Goal: Task Accomplishment & Management: Manage account settings

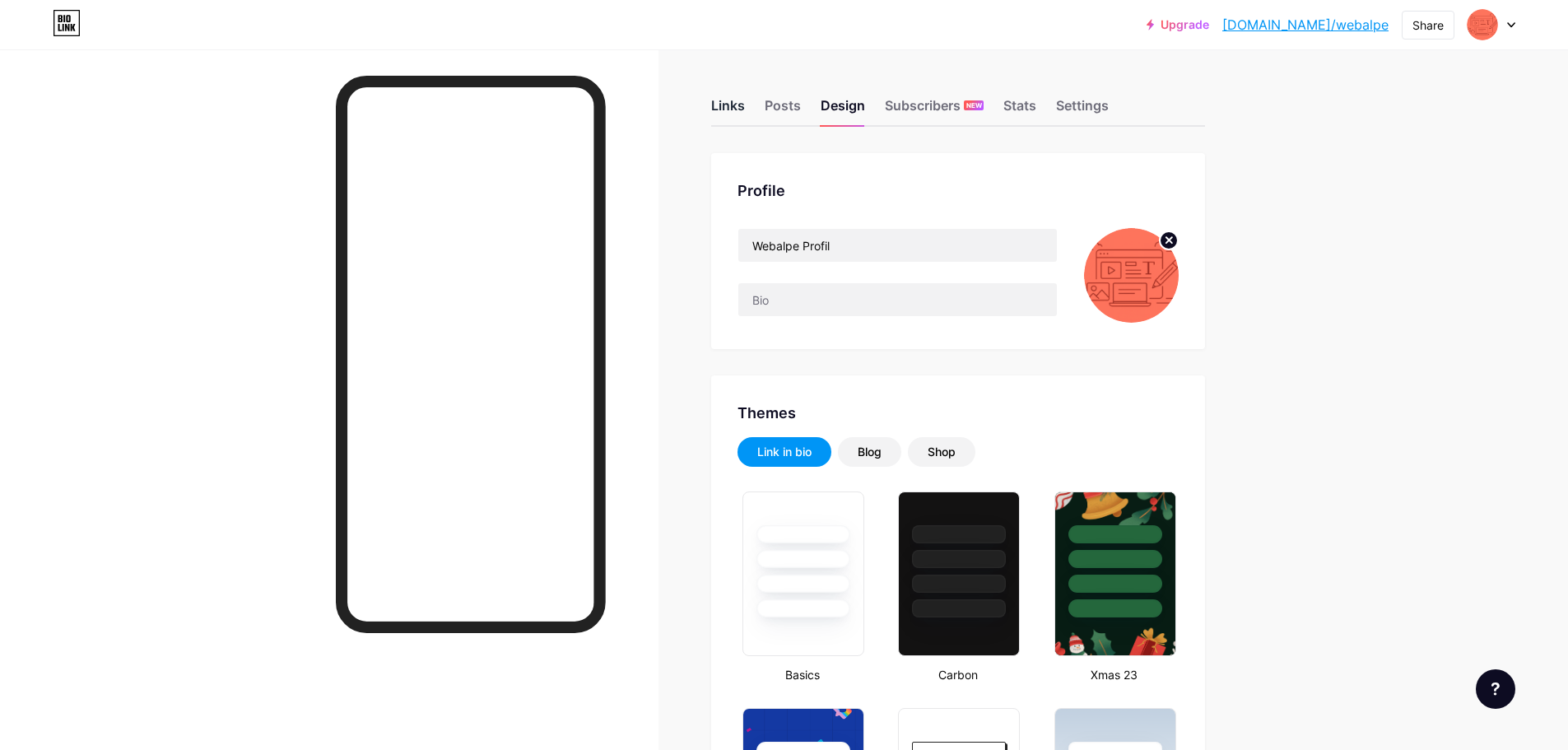
click at [733, 98] on div "Links" at bounding box center [728, 110] width 34 height 30
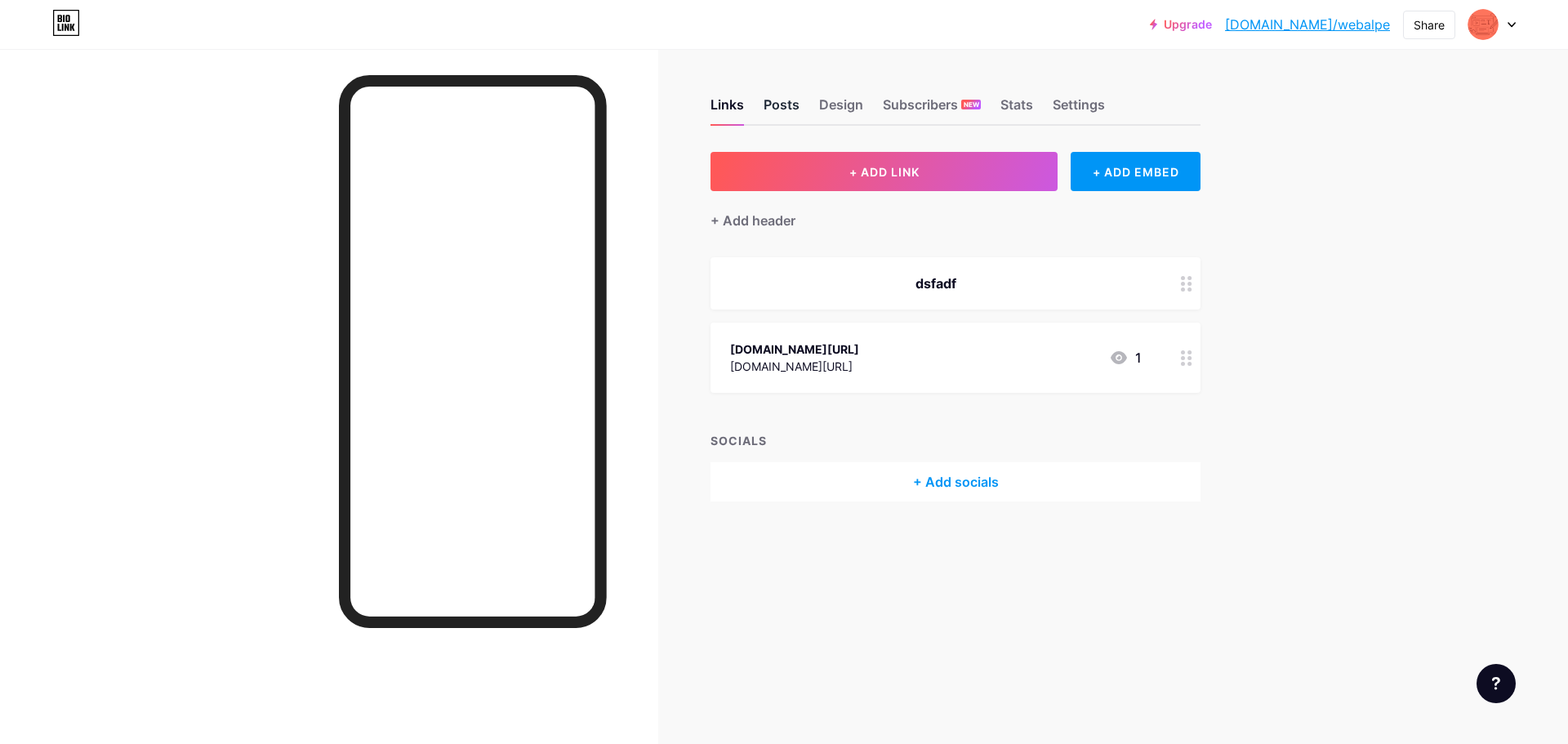
click at [779, 98] on div "Posts" at bounding box center [781, 109] width 36 height 29
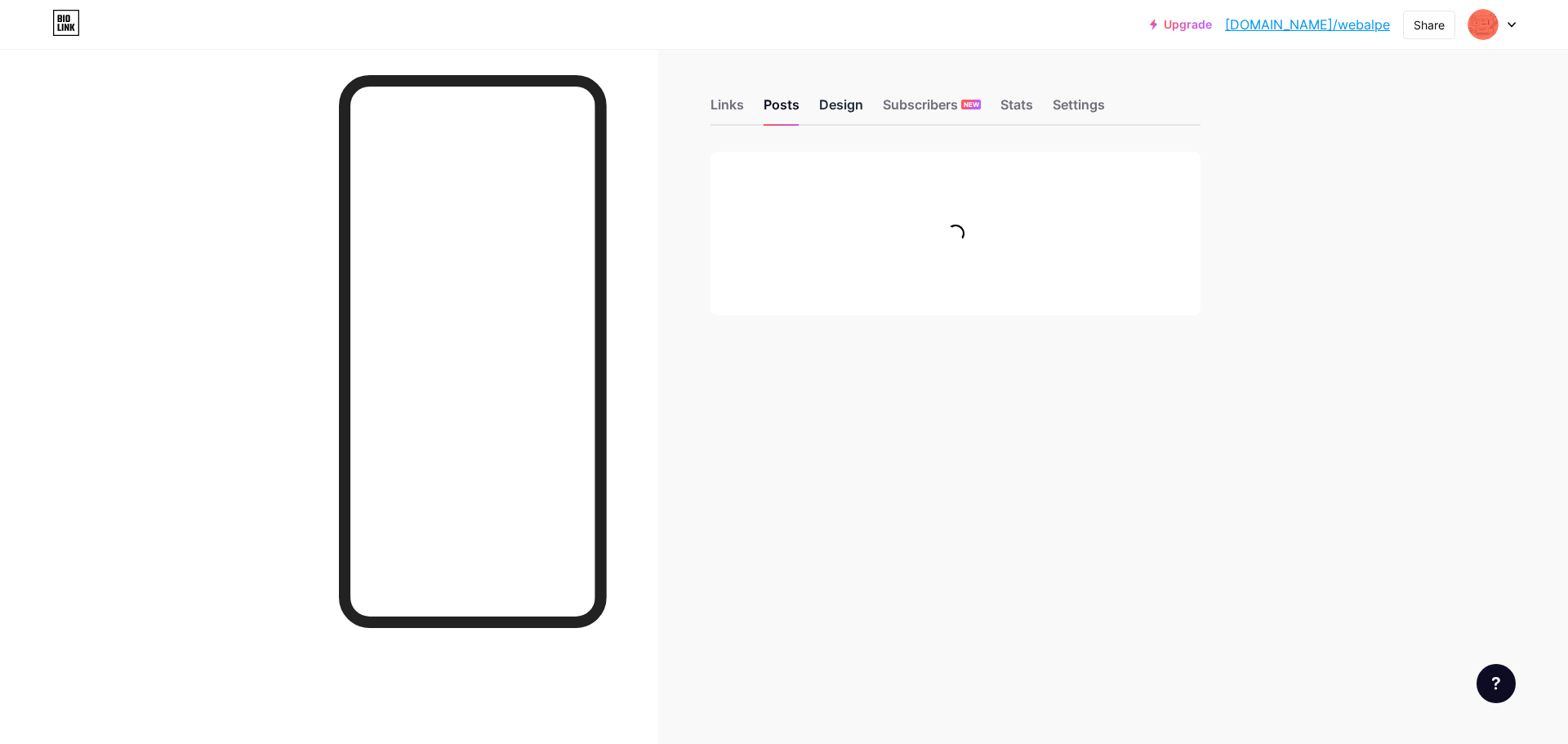
click at [846, 100] on div "Design" at bounding box center [841, 109] width 44 height 29
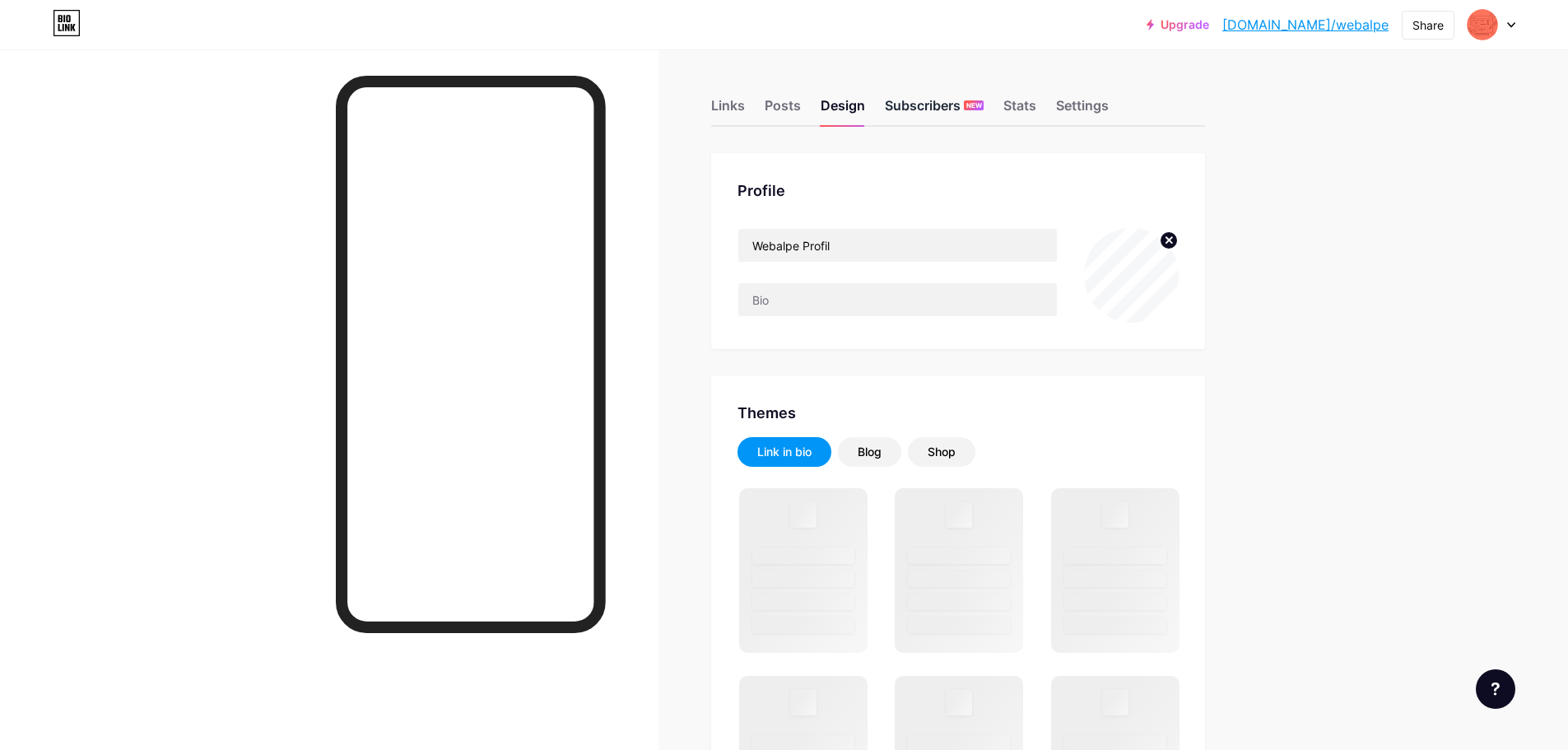
click at [911, 110] on div "Subscribers NEW" at bounding box center [934, 110] width 99 height 30
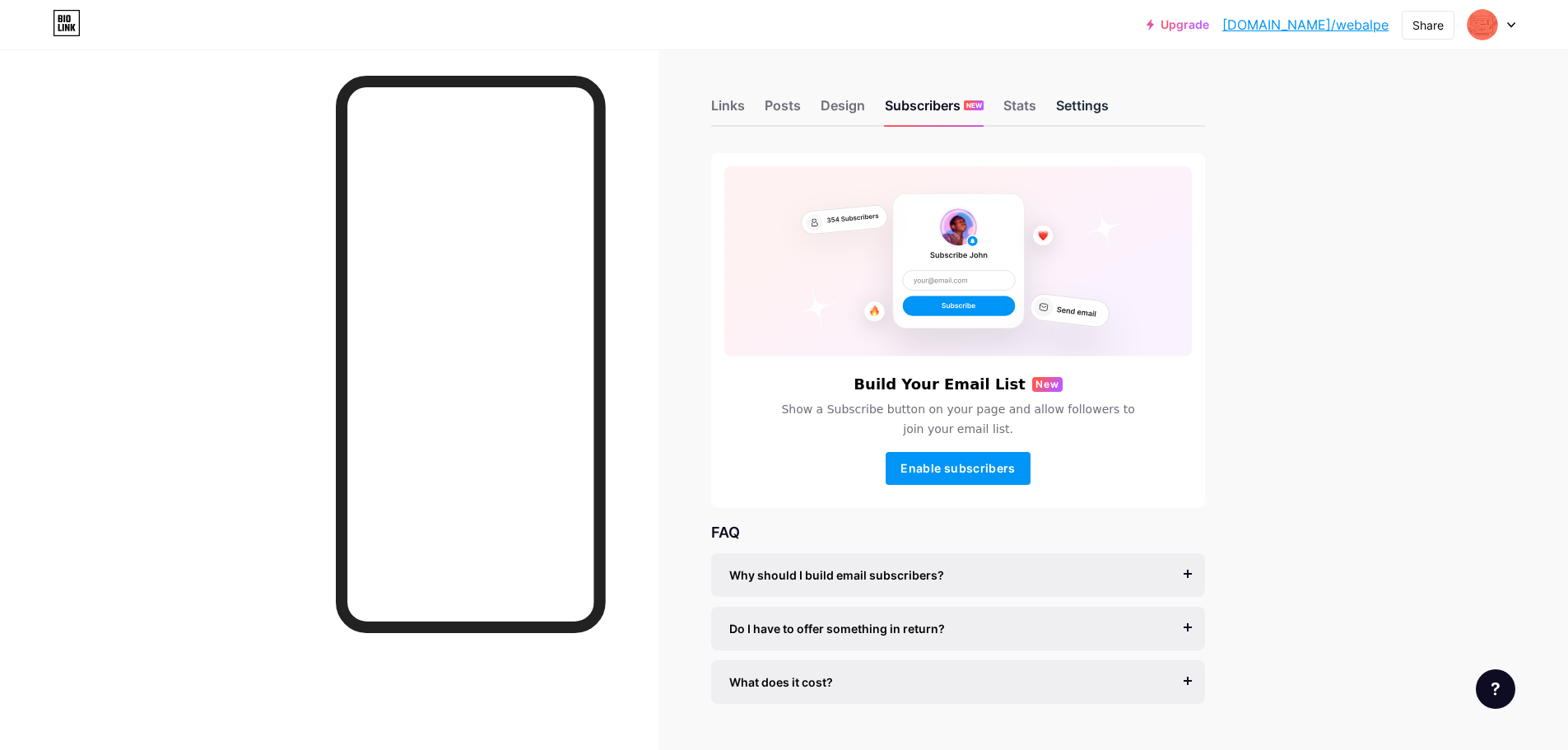
click at [1074, 100] on div "Settings" at bounding box center [1083, 110] width 53 height 30
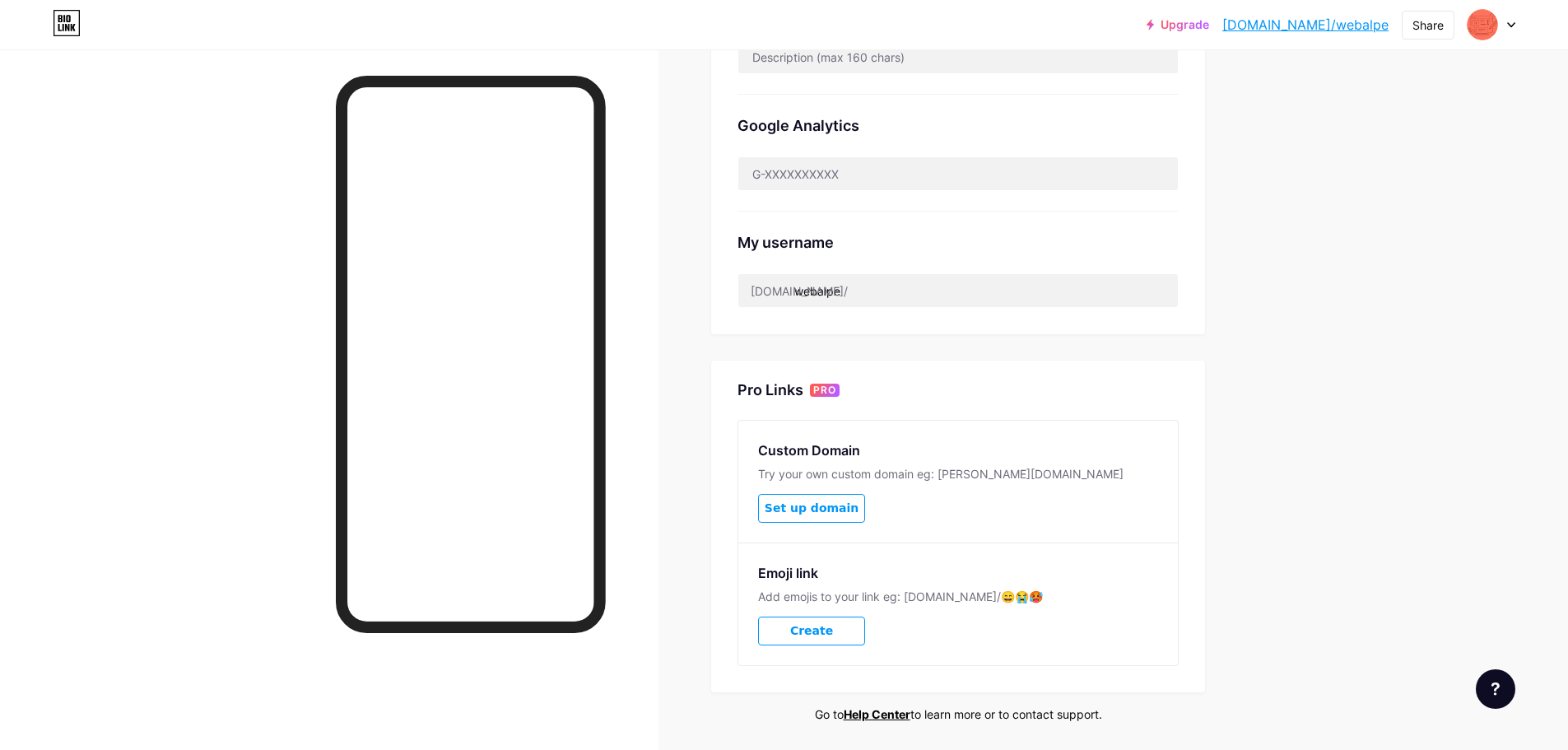
scroll to position [494, 0]
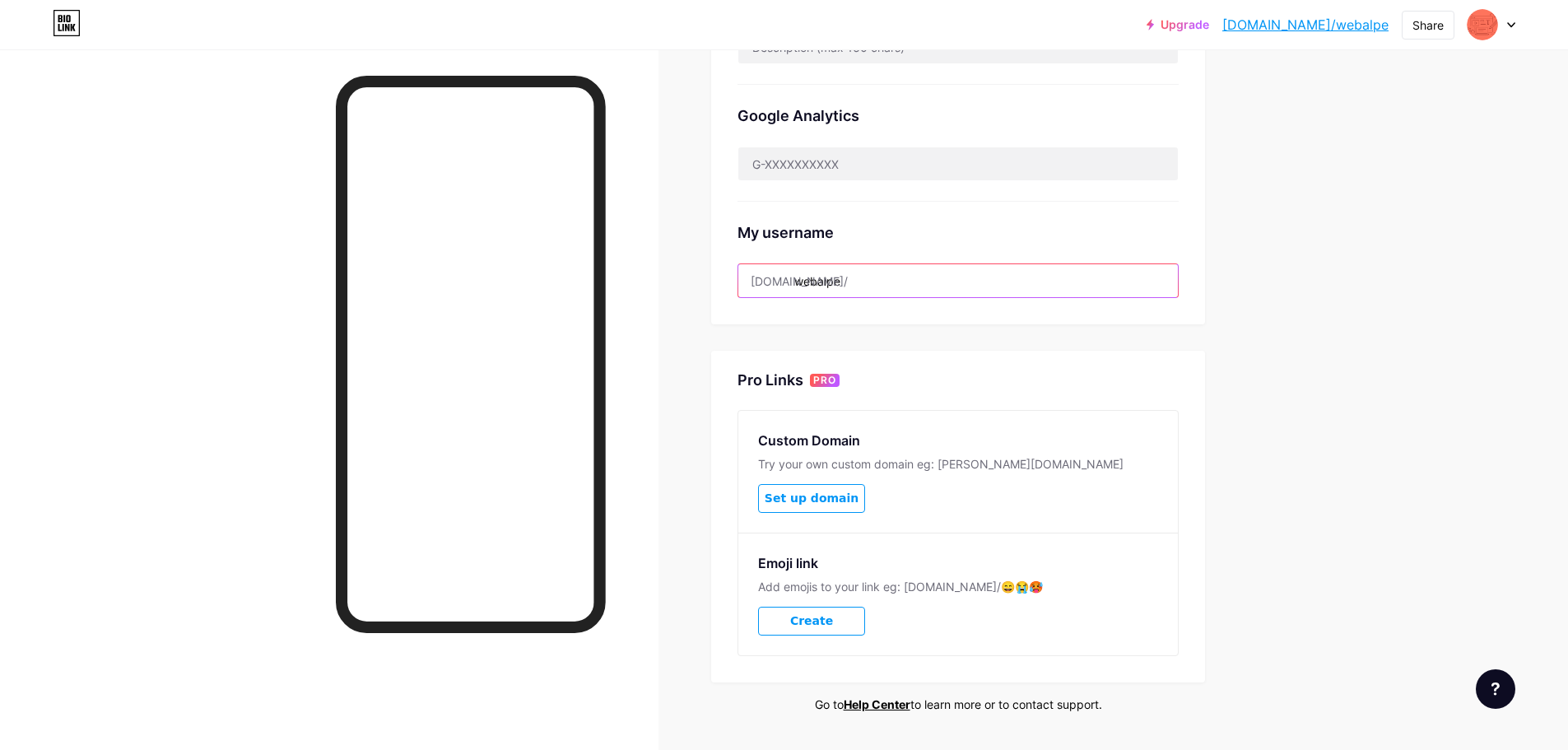
drag, startPoint x: 950, startPoint y: 272, endPoint x: 938, endPoint y: 281, distance: 15.0
click at [939, 281] on input "webalpe" at bounding box center [958, 280] width 440 height 33
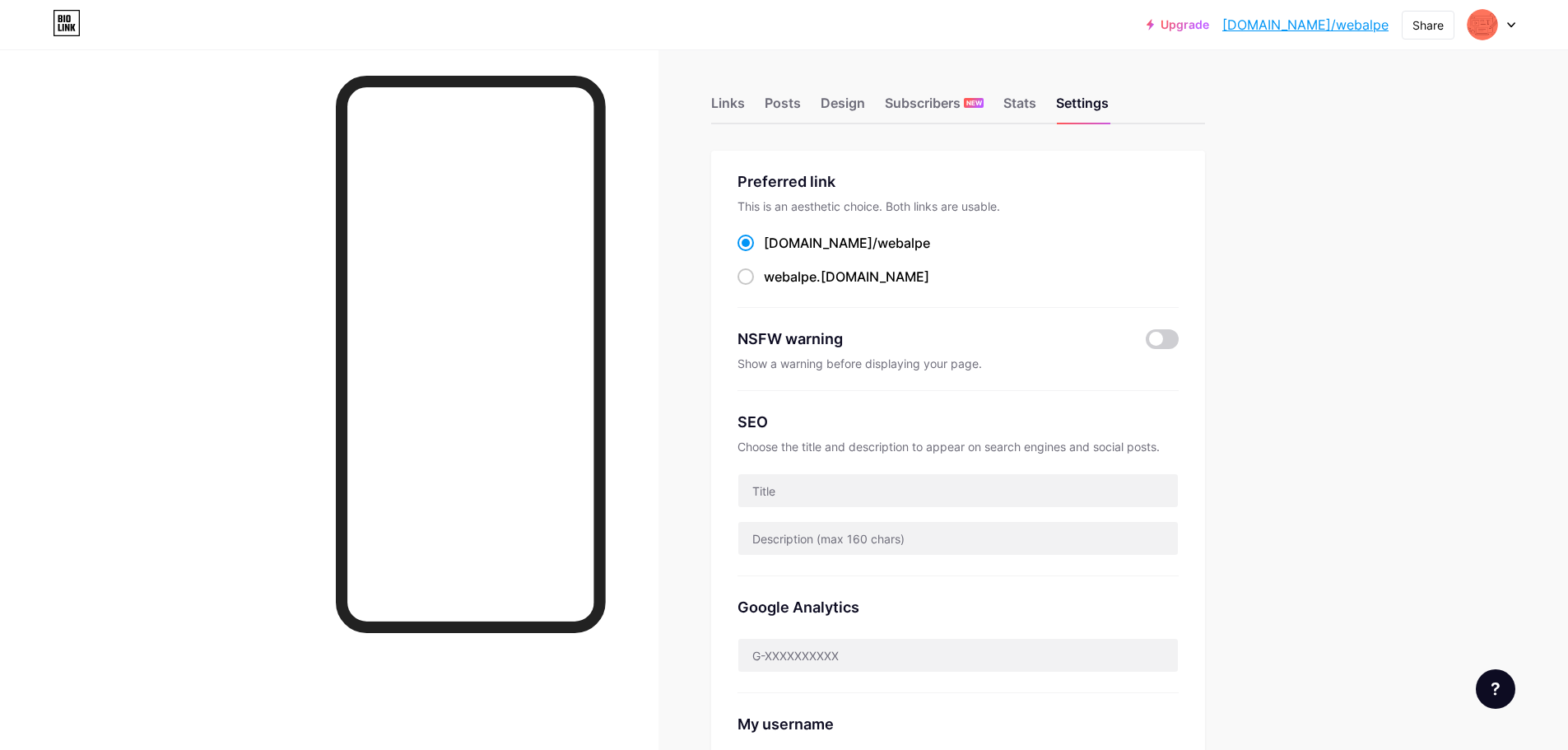
scroll to position [0, 0]
click at [742, 104] on div "Links" at bounding box center [728, 110] width 34 height 30
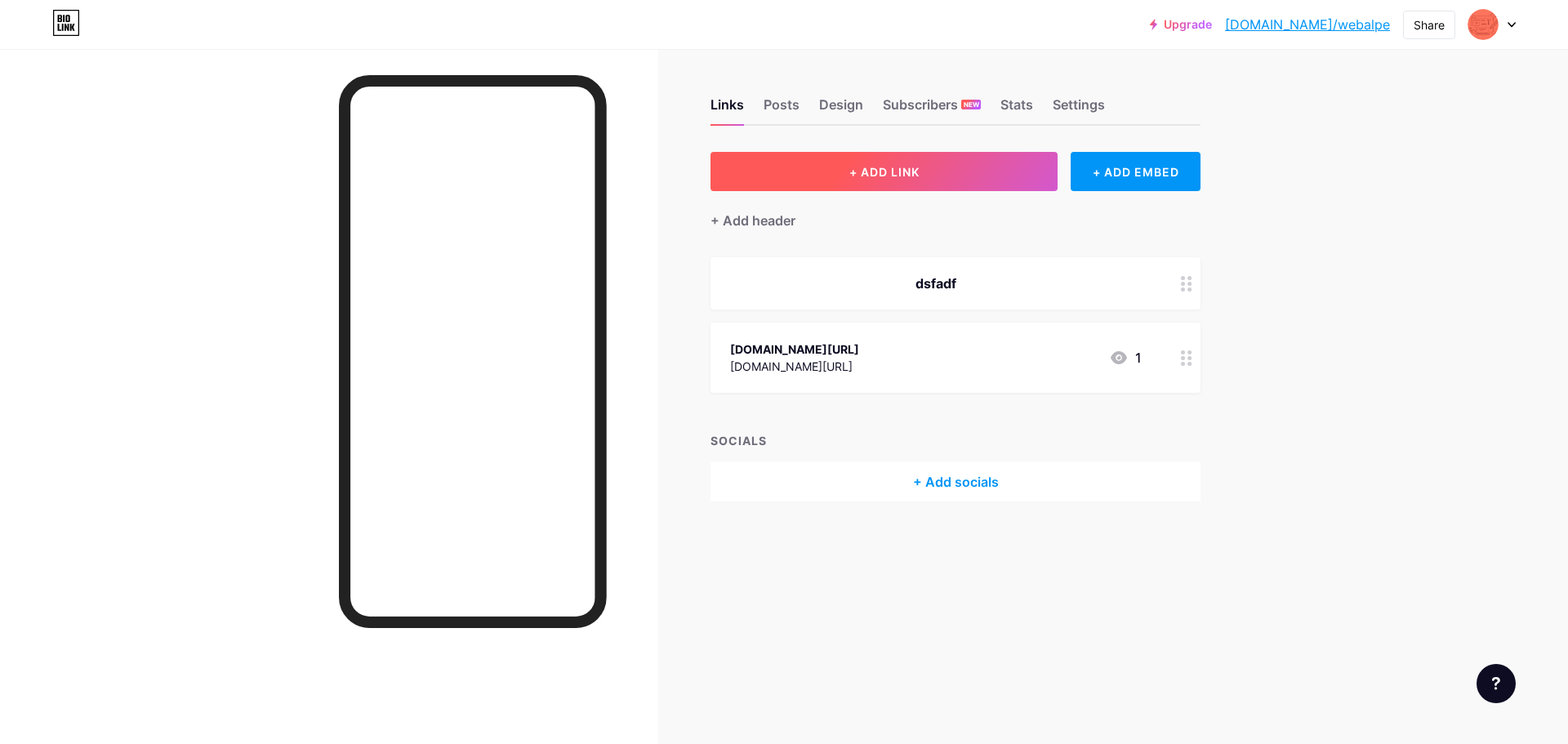
click at [911, 163] on button "+ ADD LINK" at bounding box center [884, 171] width 347 height 40
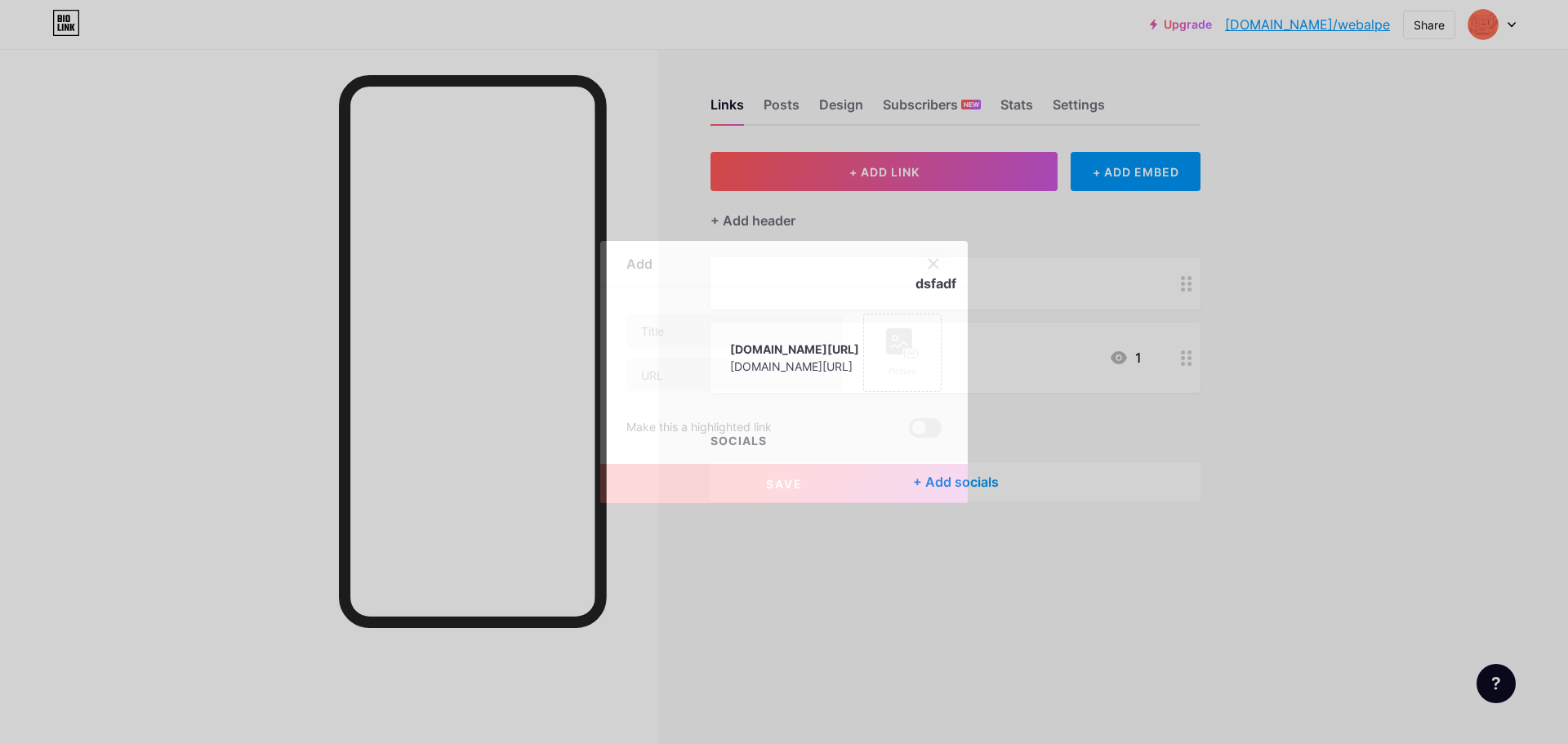
click at [927, 265] on icon at bounding box center [934, 264] width 13 height 13
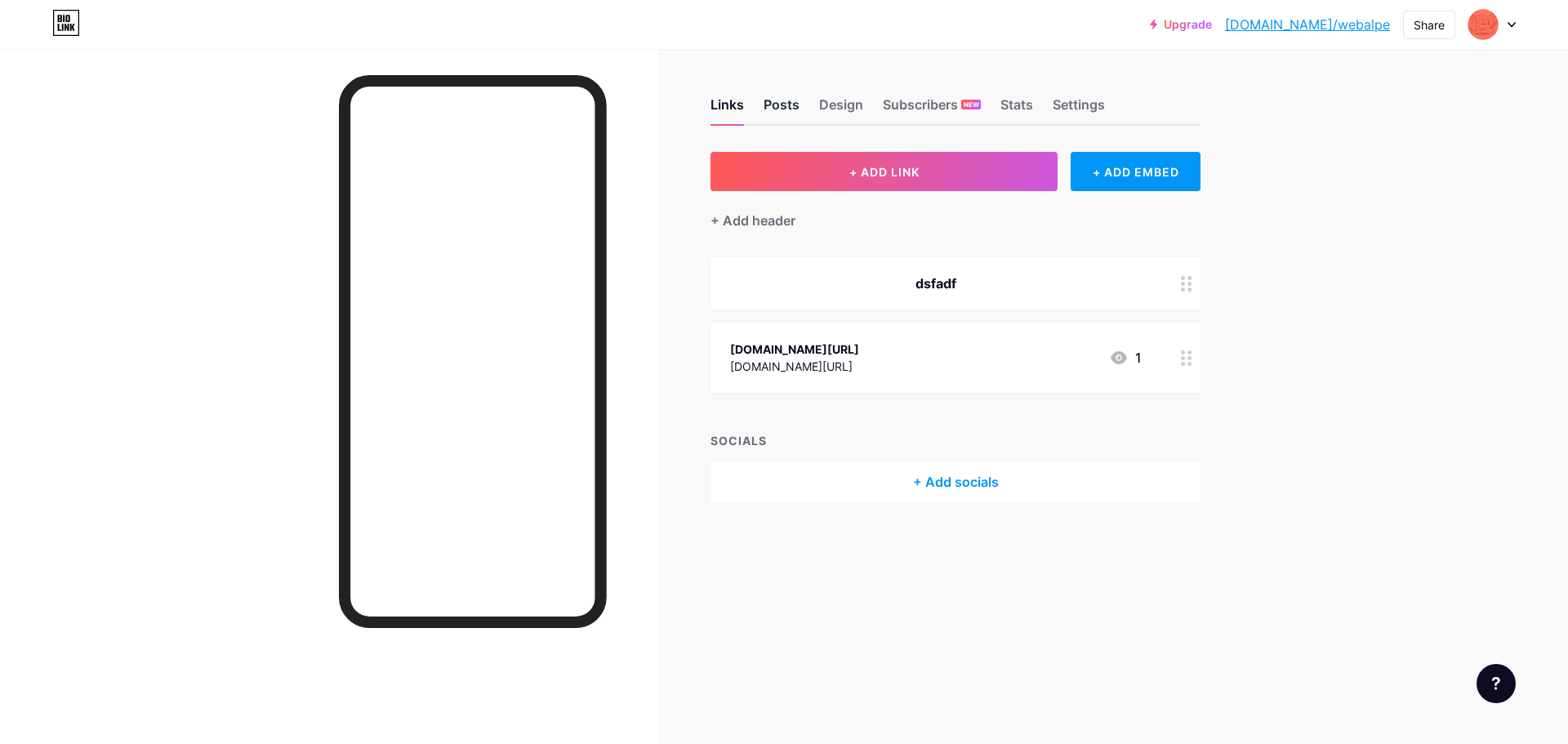
click at [792, 106] on div "Posts" at bounding box center [781, 109] width 36 height 29
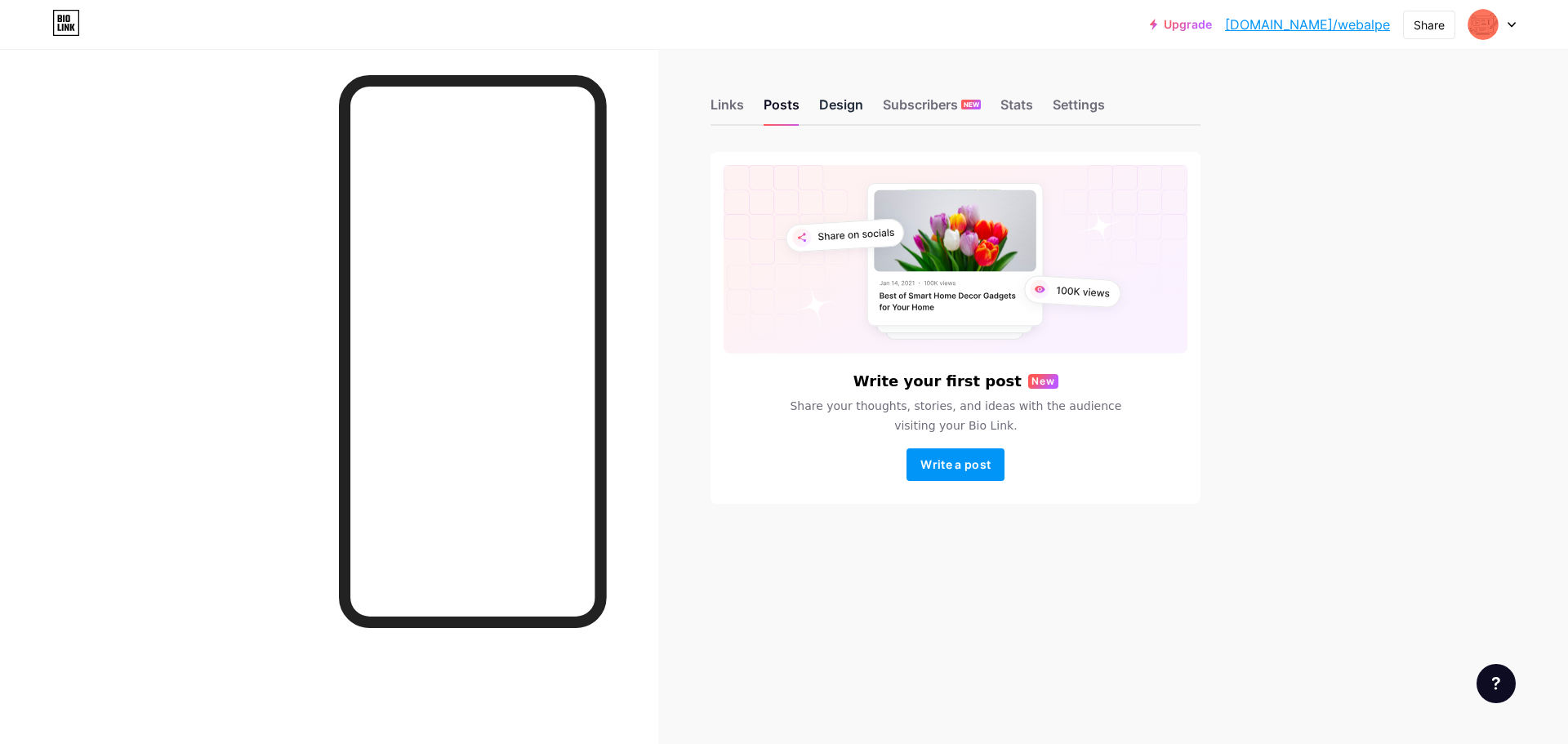
click at [843, 118] on div "Design" at bounding box center [841, 109] width 44 height 29
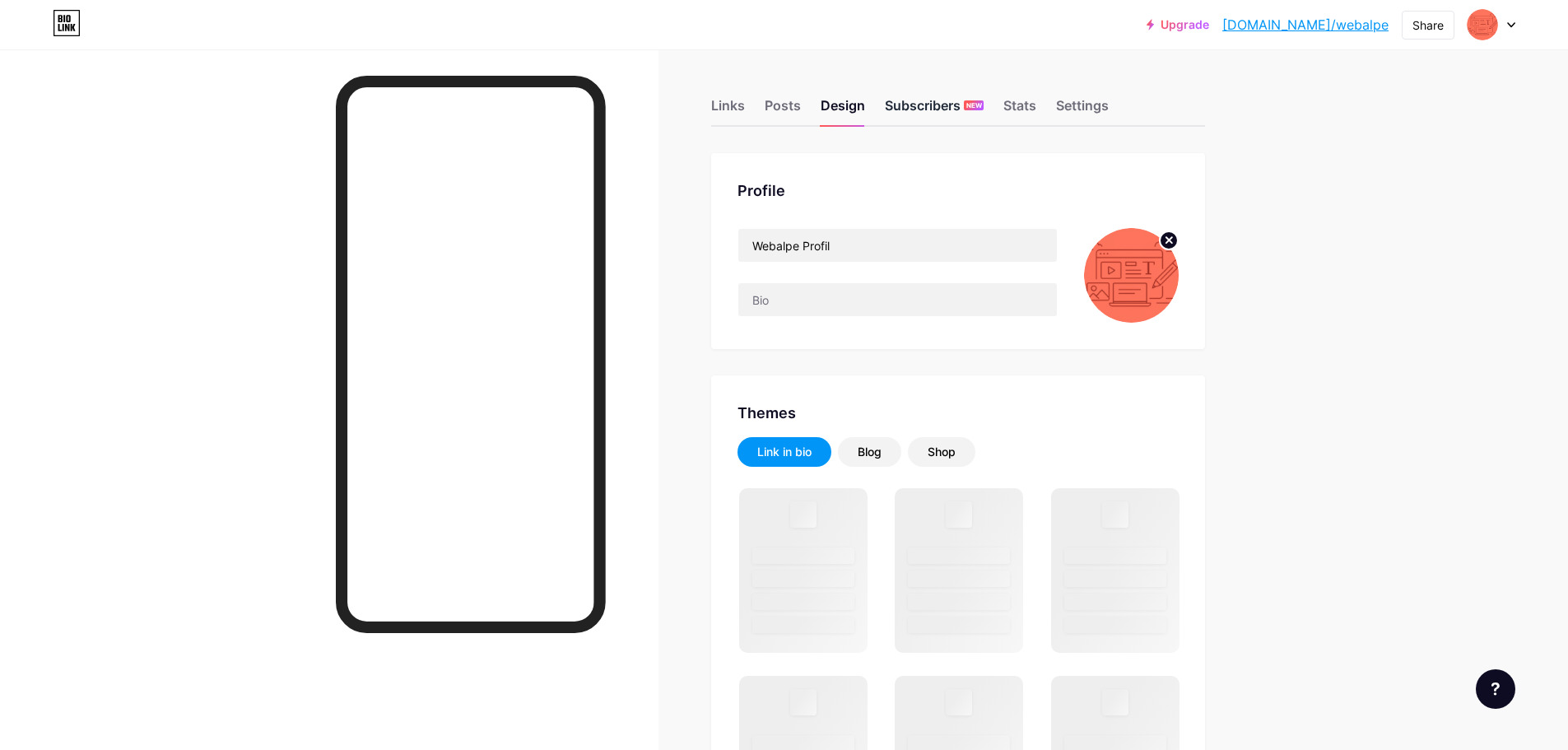
click at [907, 106] on div "Subscribers NEW" at bounding box center [934, 110] width 99 height 30
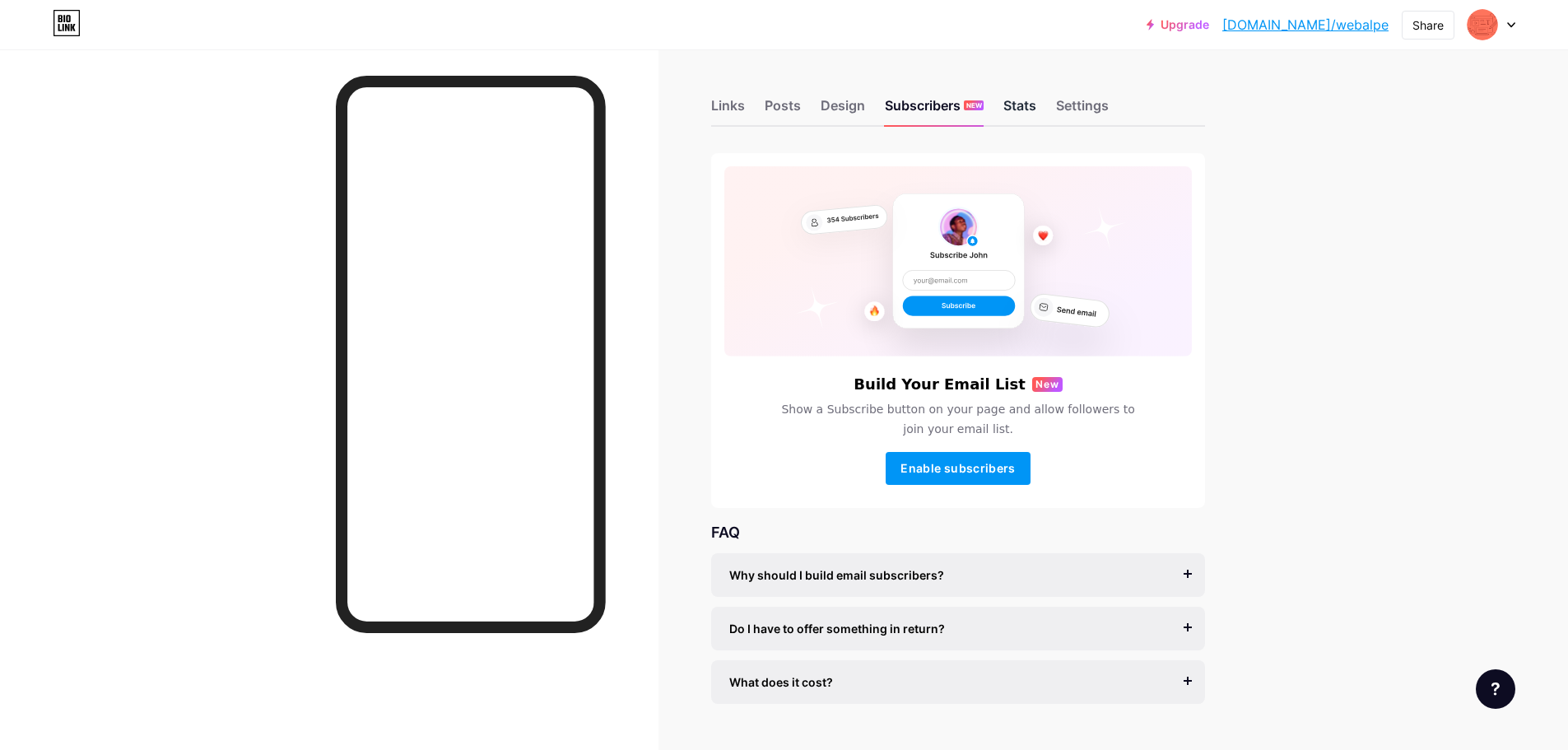
click at [1032, 106] on div "Stats" at bounding box center [1020, 110] width 33 height 30
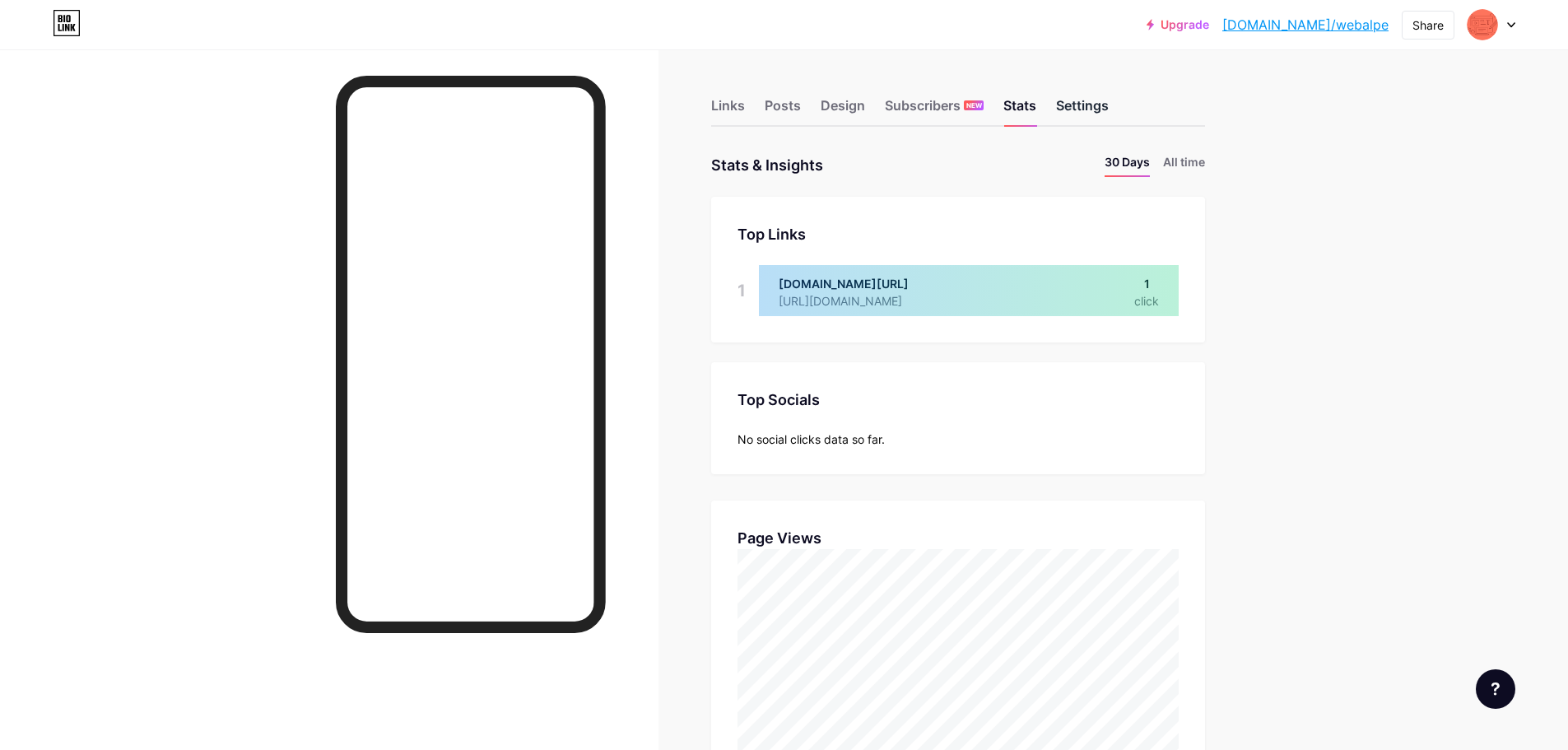
click at [1076, 104] on div "Settings" at bounding box center [1083, 110] width 53 height 30
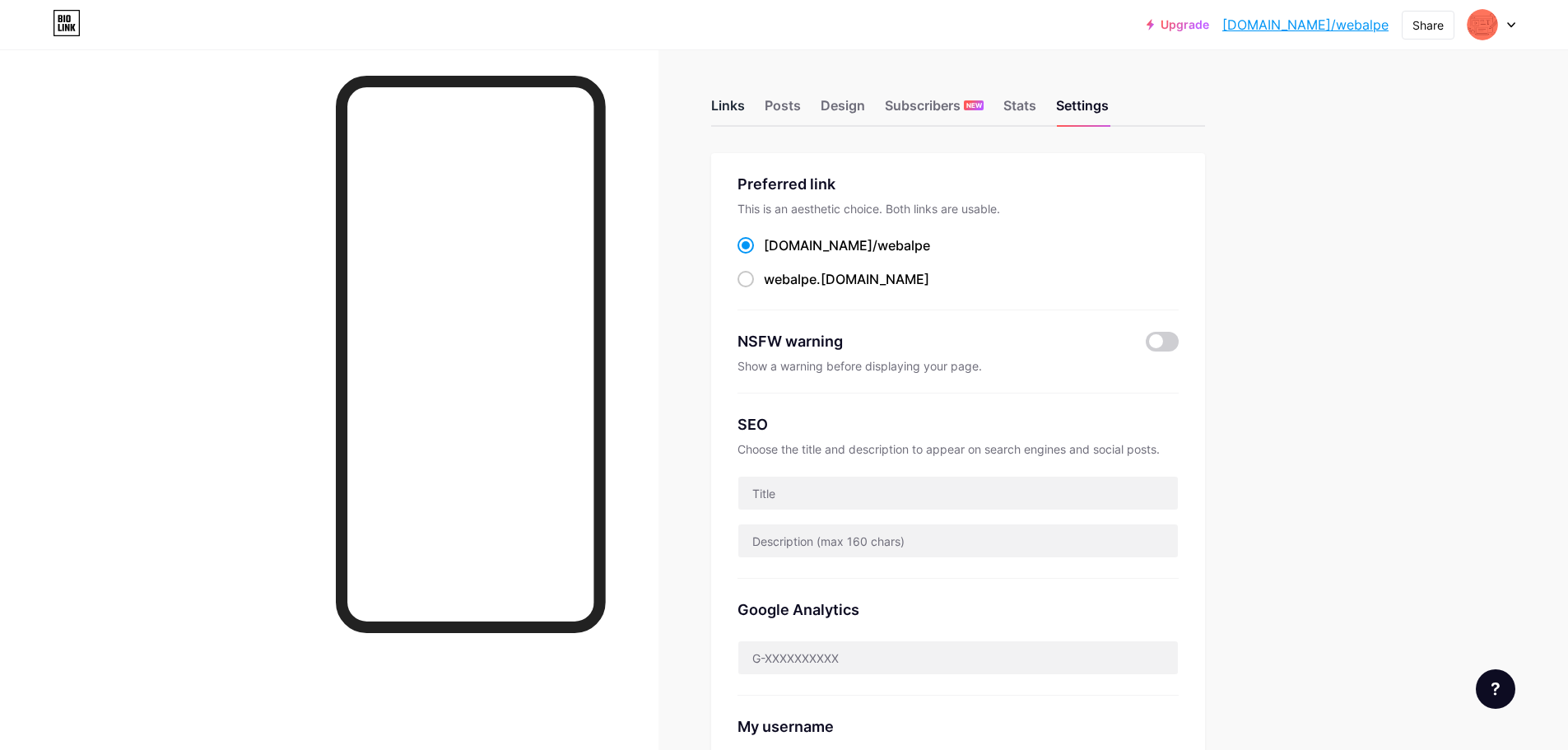
click at [745, 104] on div "Links" at bounding box center [728, 110] width 34 height 30
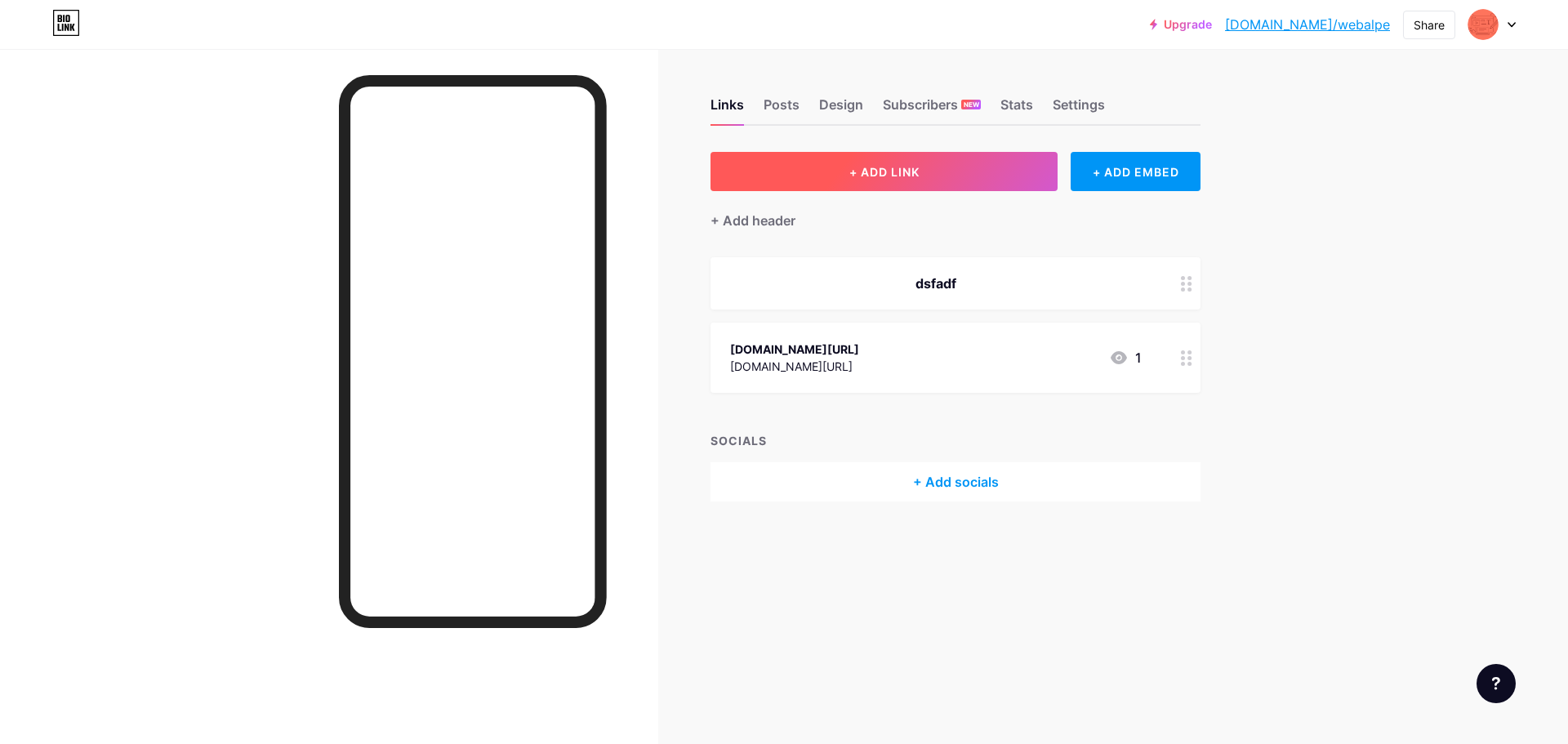
click at [969, 170] on button "+ ADD LINK" at bounding box center [884, 171] width 347 height 40
click at [1062, 341] on div at bounding box center [784, 372] width 1568 height 744
click at [944, 469] on div "+ Add socials" at bounding box center [955, 482] width 490 height 40
click at [783, 264] on div "Facebook Add" at bounding box center [784, 261] width 315 height 35
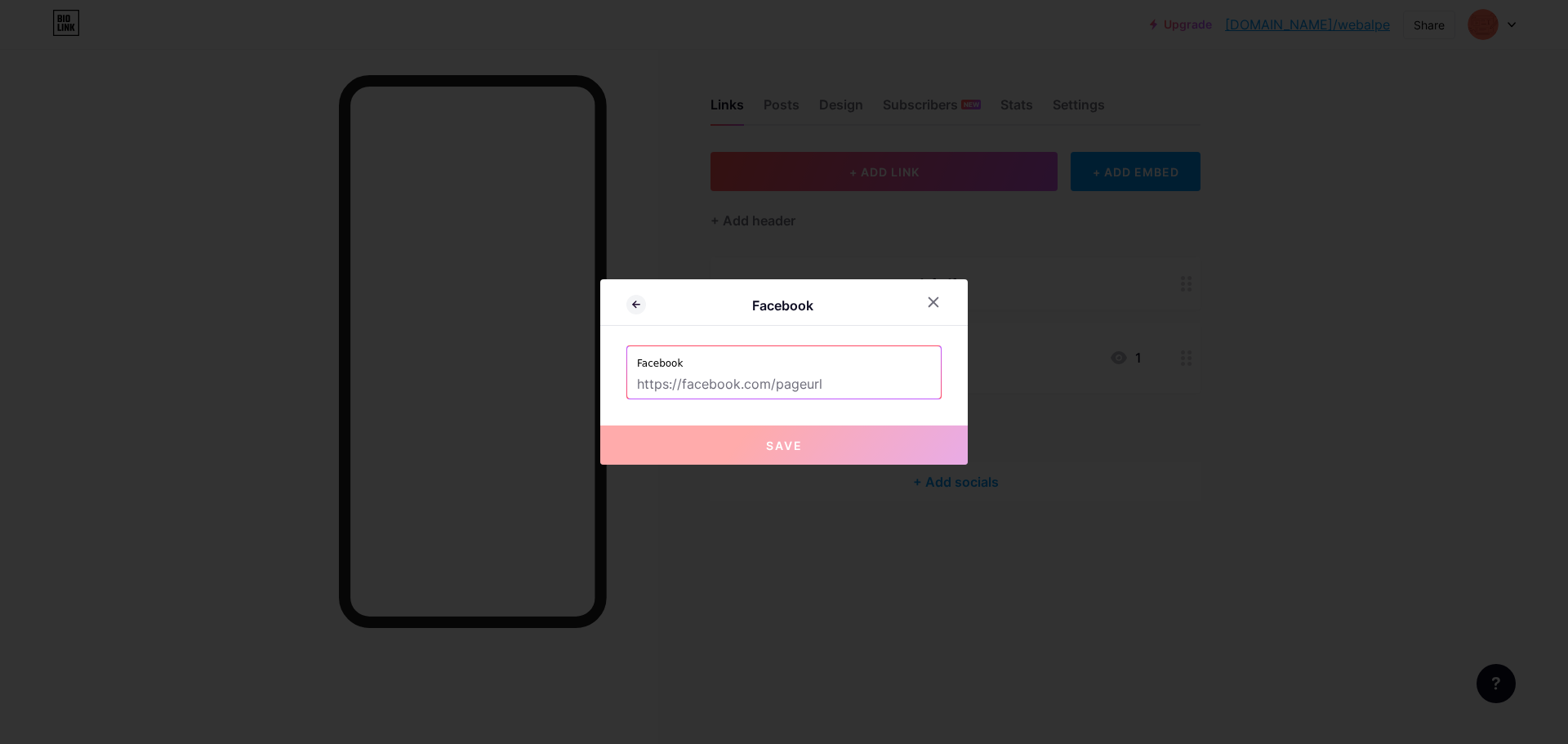
click at [779, 375] on input "text" at bounding box center [784, 384] width 294 height 28
click at [927, 305] on icon at bounding box center [934, 302] width 13 height 13
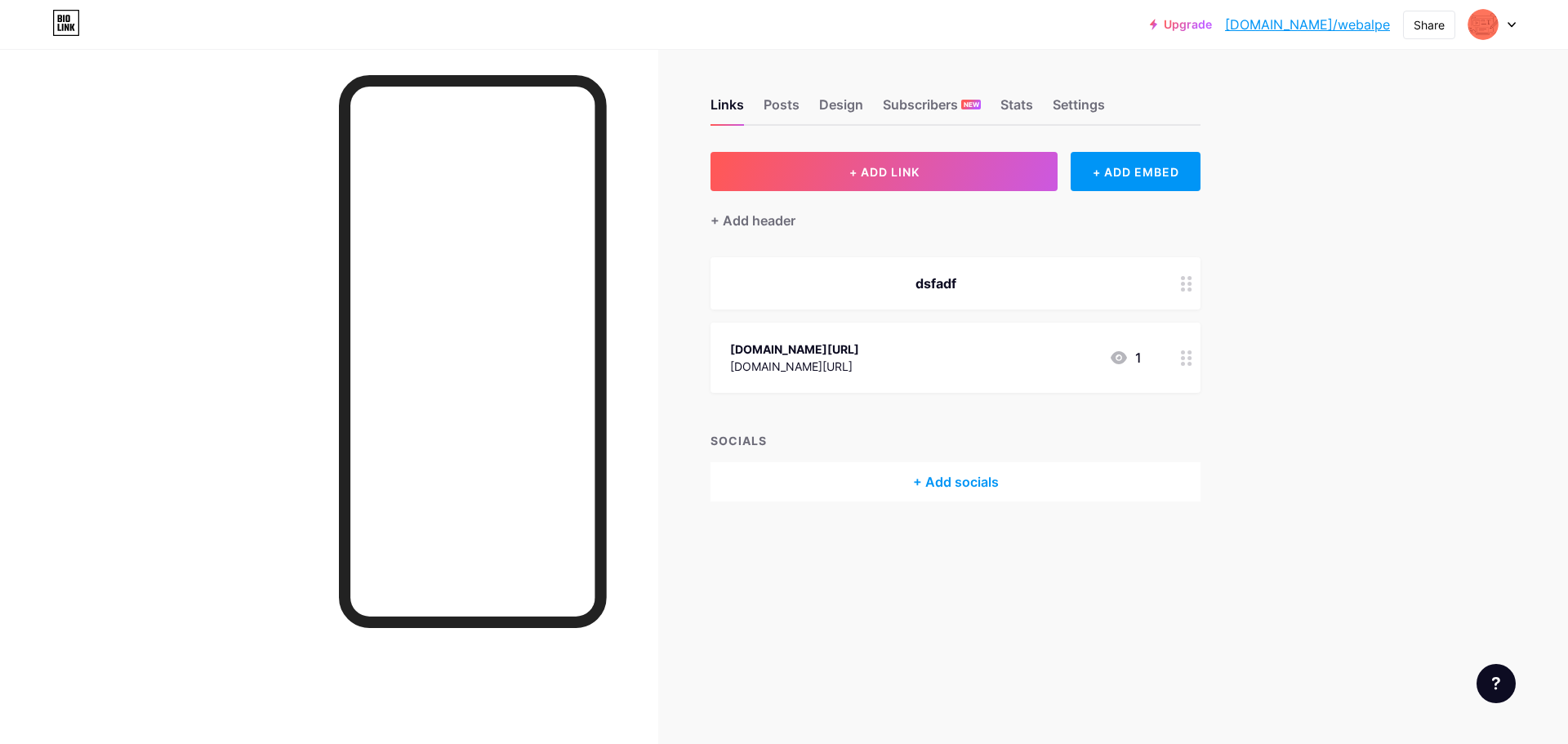
click at [961, 475] on div "+ Add socials" at bounding box center [955, 482] width 490 height 40
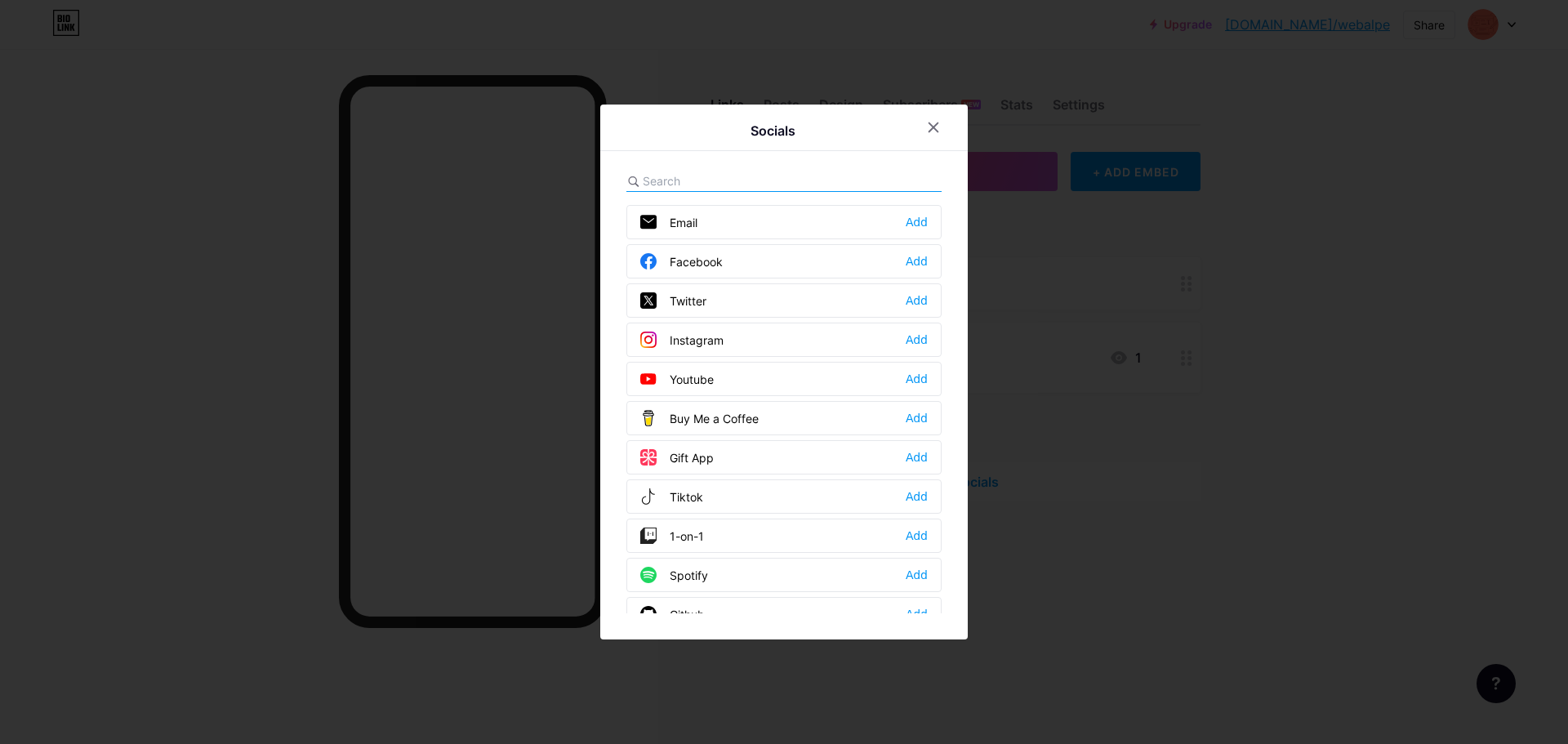
click at [730, 259] on div "Facebook Add" at bounding box center [784, 261] width 315 height 35
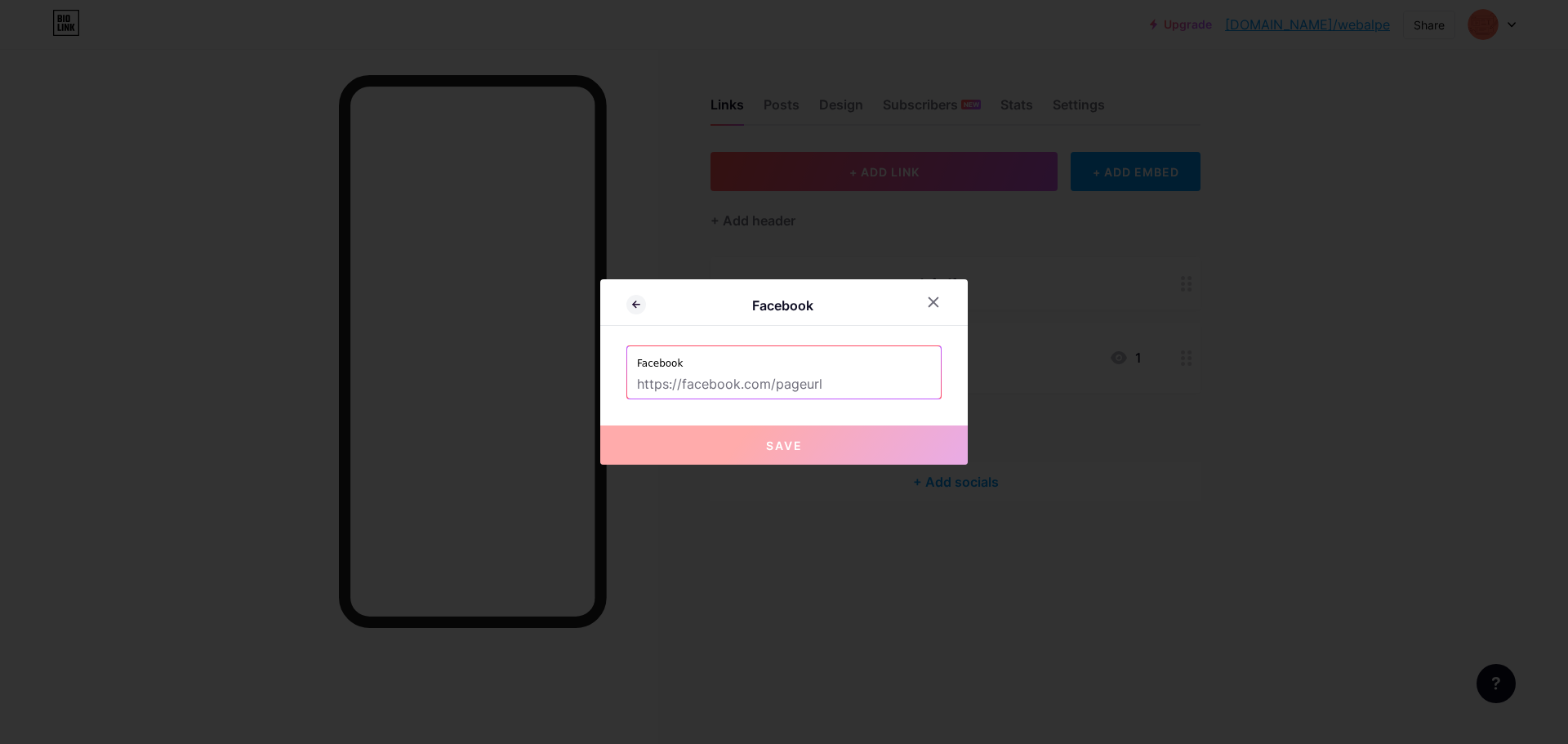
click at [742, 376] on input "text" at bounding box center [784, 384] width 294 height 28
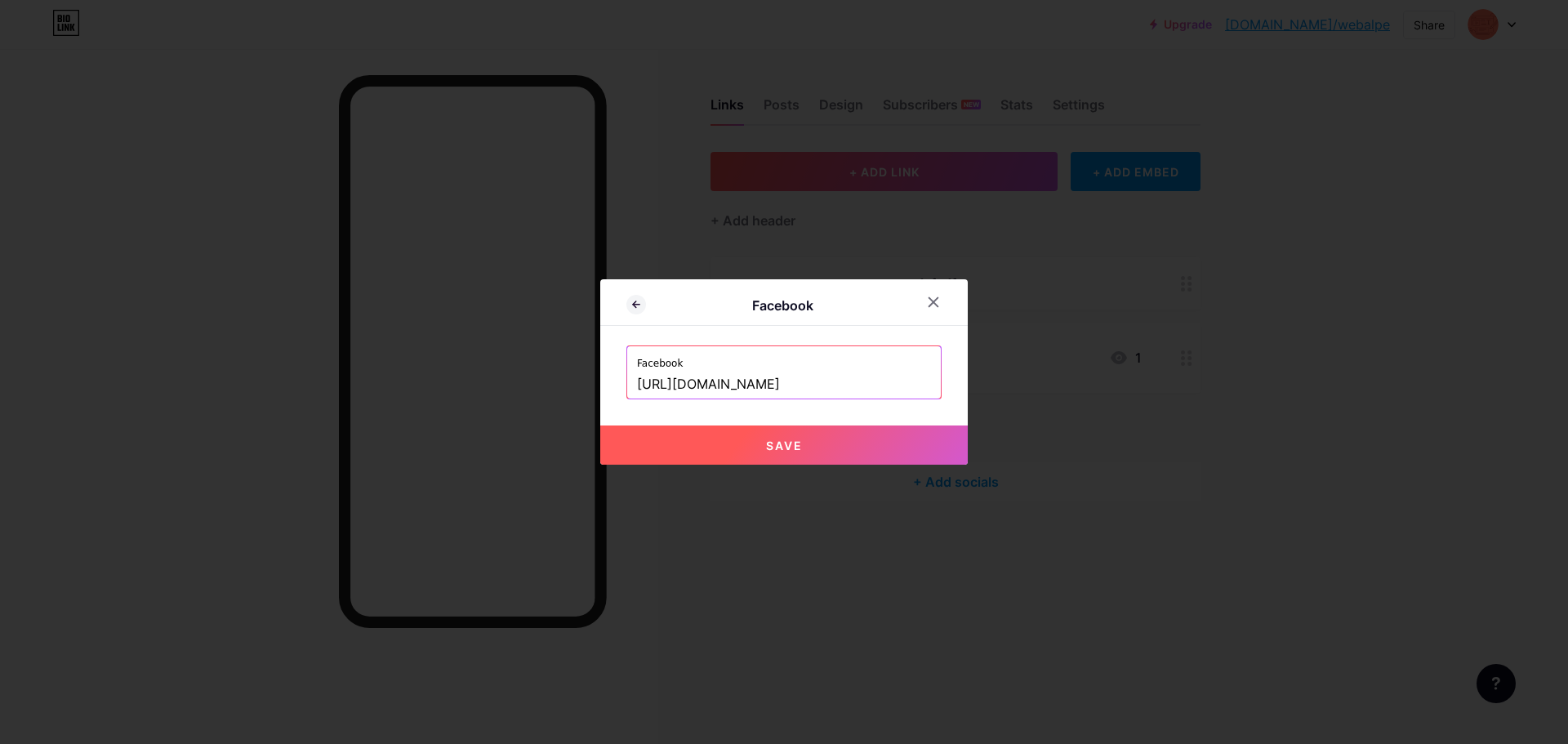
type input "[URL][DOMAIN_NAME]"
click at [833, 449] on button "Save" at bounding box center [784, 445] width 367 height 40
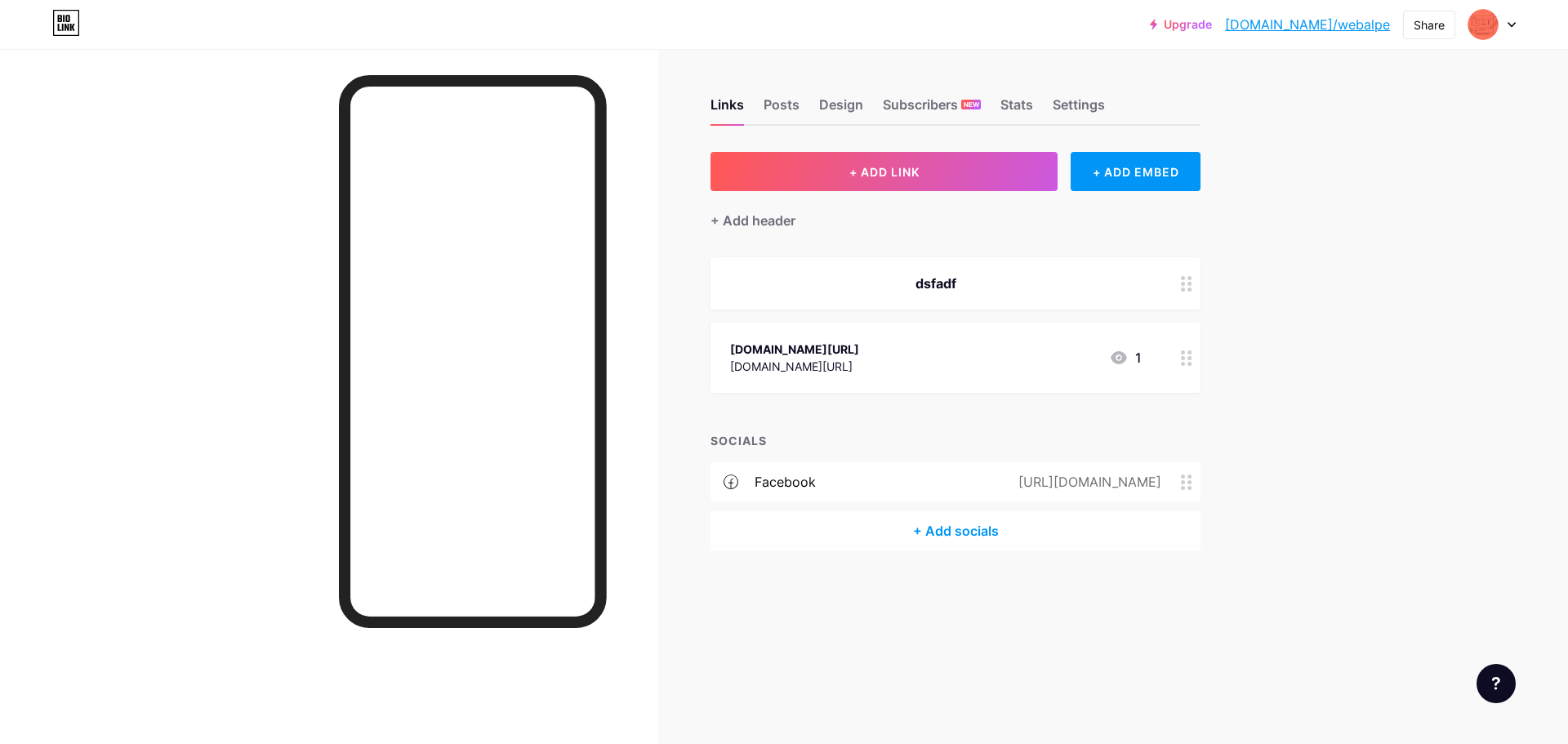
click at [945, 529] on div "+ Add socials" at bounding box center [955, 531] width 490 height 40
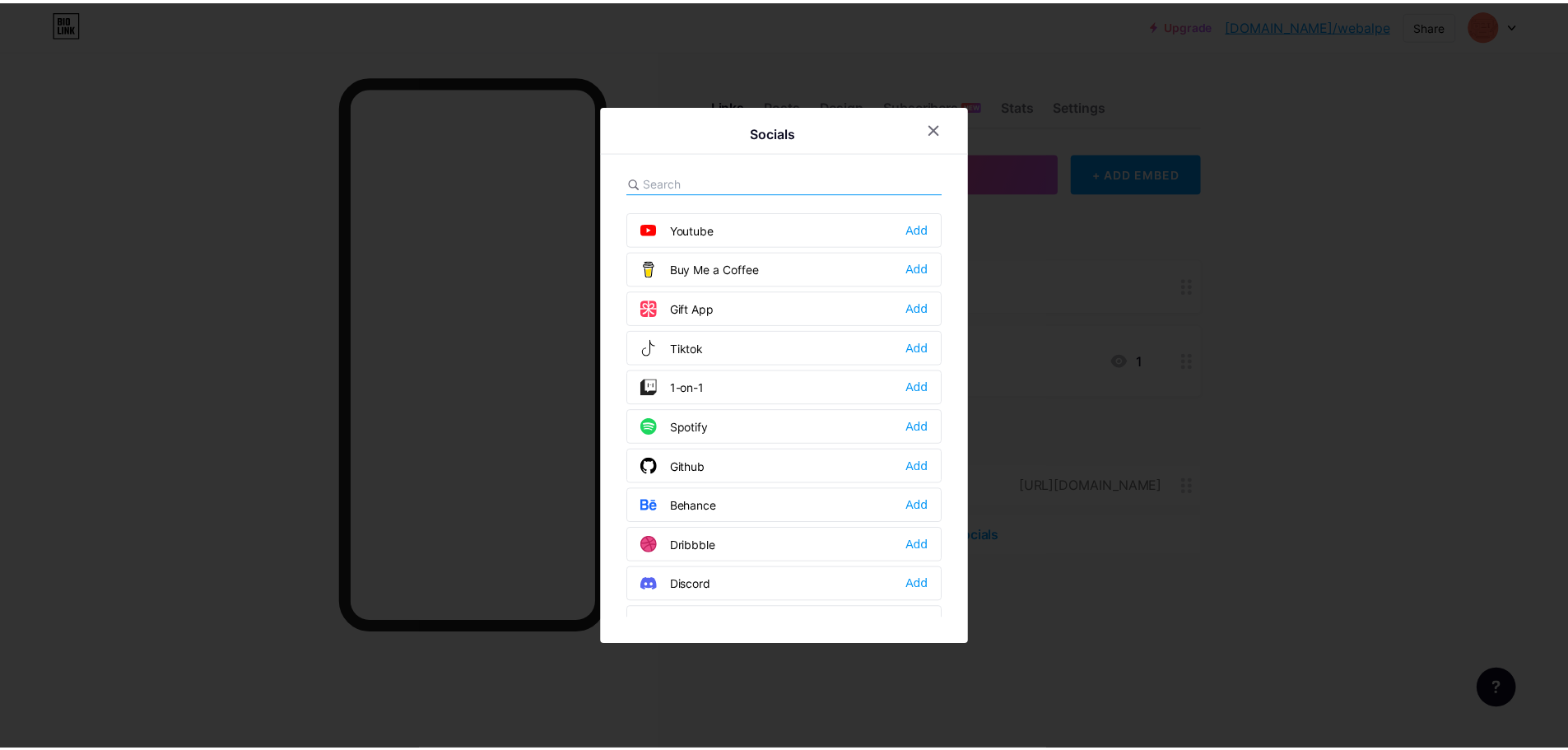
scroll to position [3, 0]
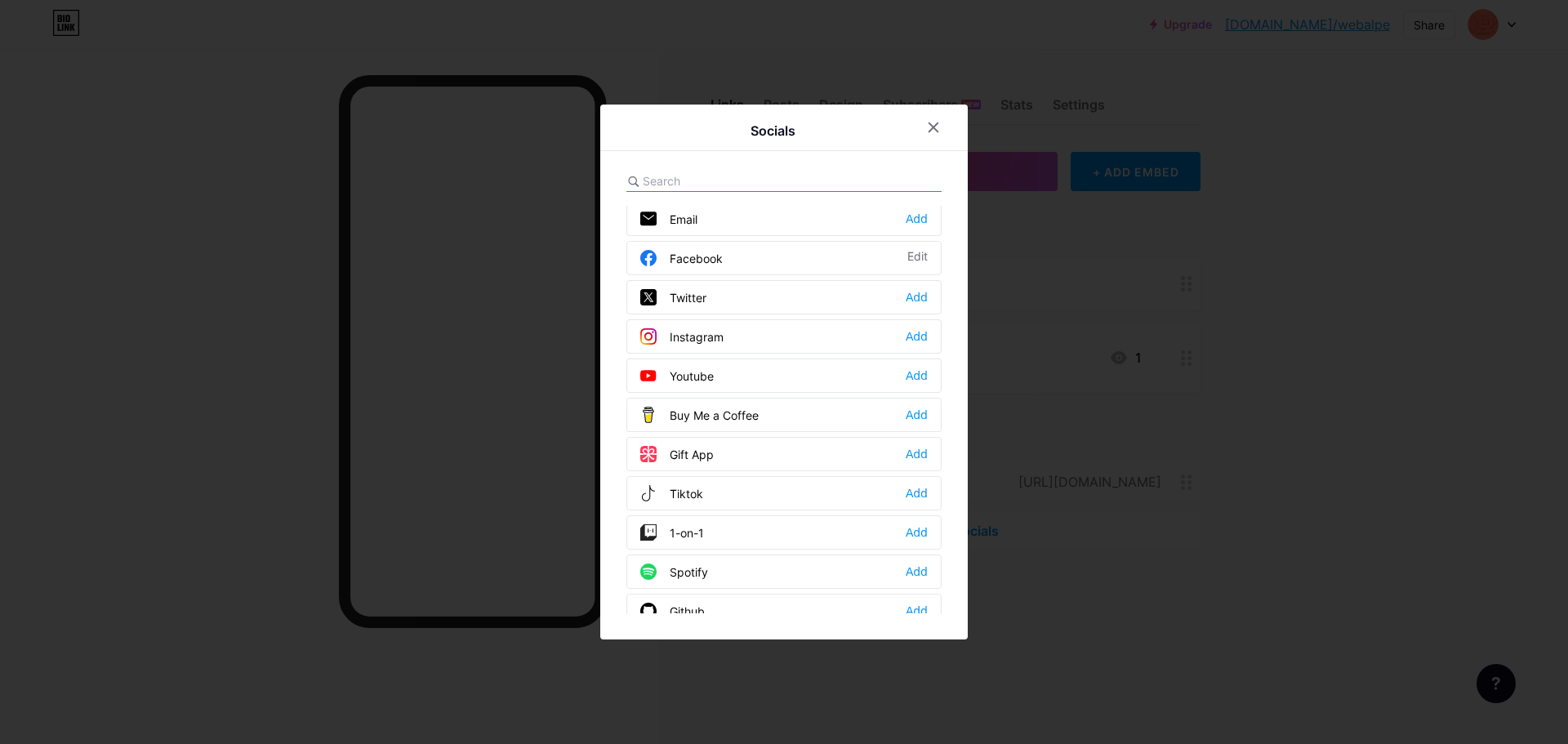
click at [703, 465] on div "Gift App Add" at bounding box center [784, 454] width 315 height 35
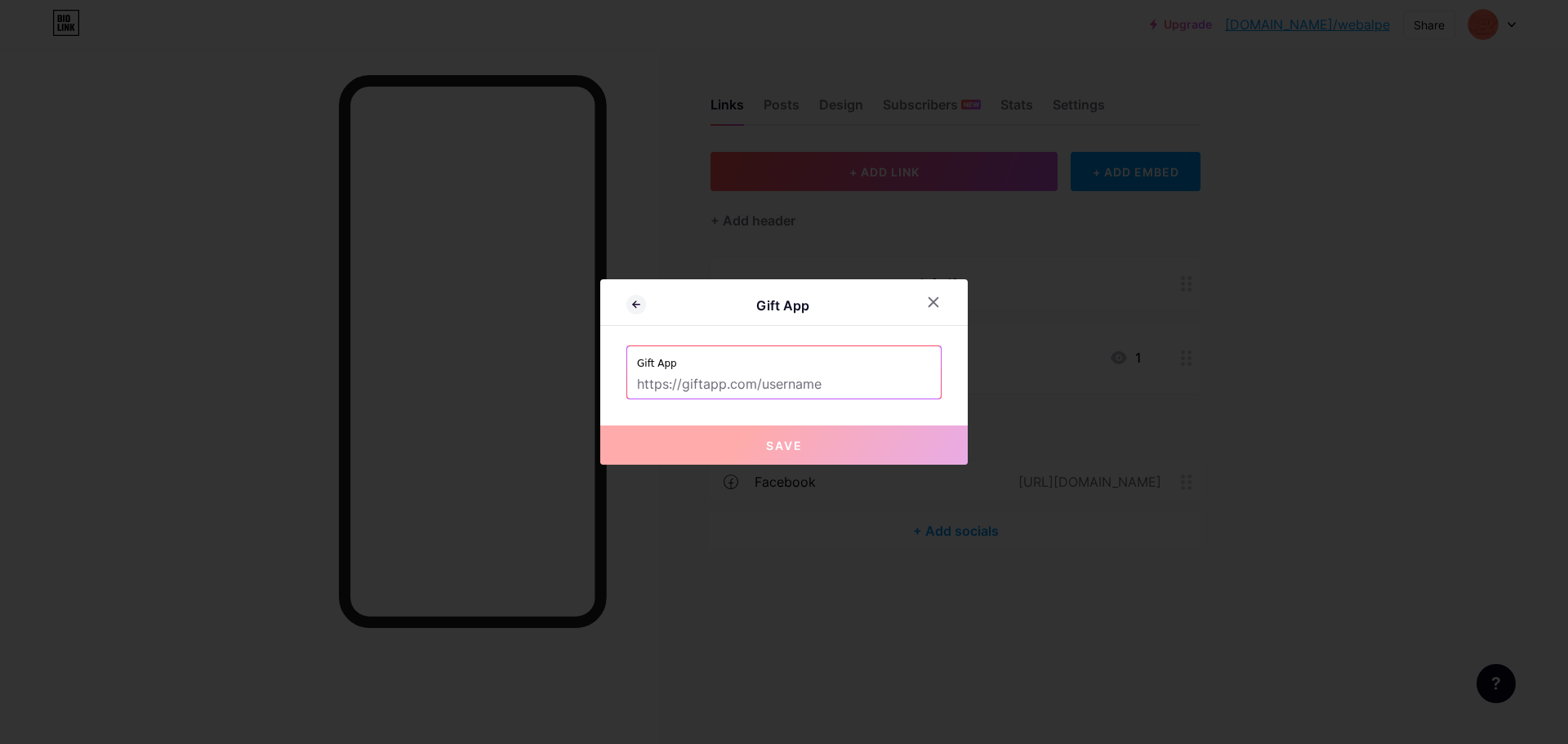
click at [756, 381] on input "text" at bounding box center [784, 384] width 294 height 28
click at [929, 303] on icon at bounding box center [934, 302] width 9 height 9
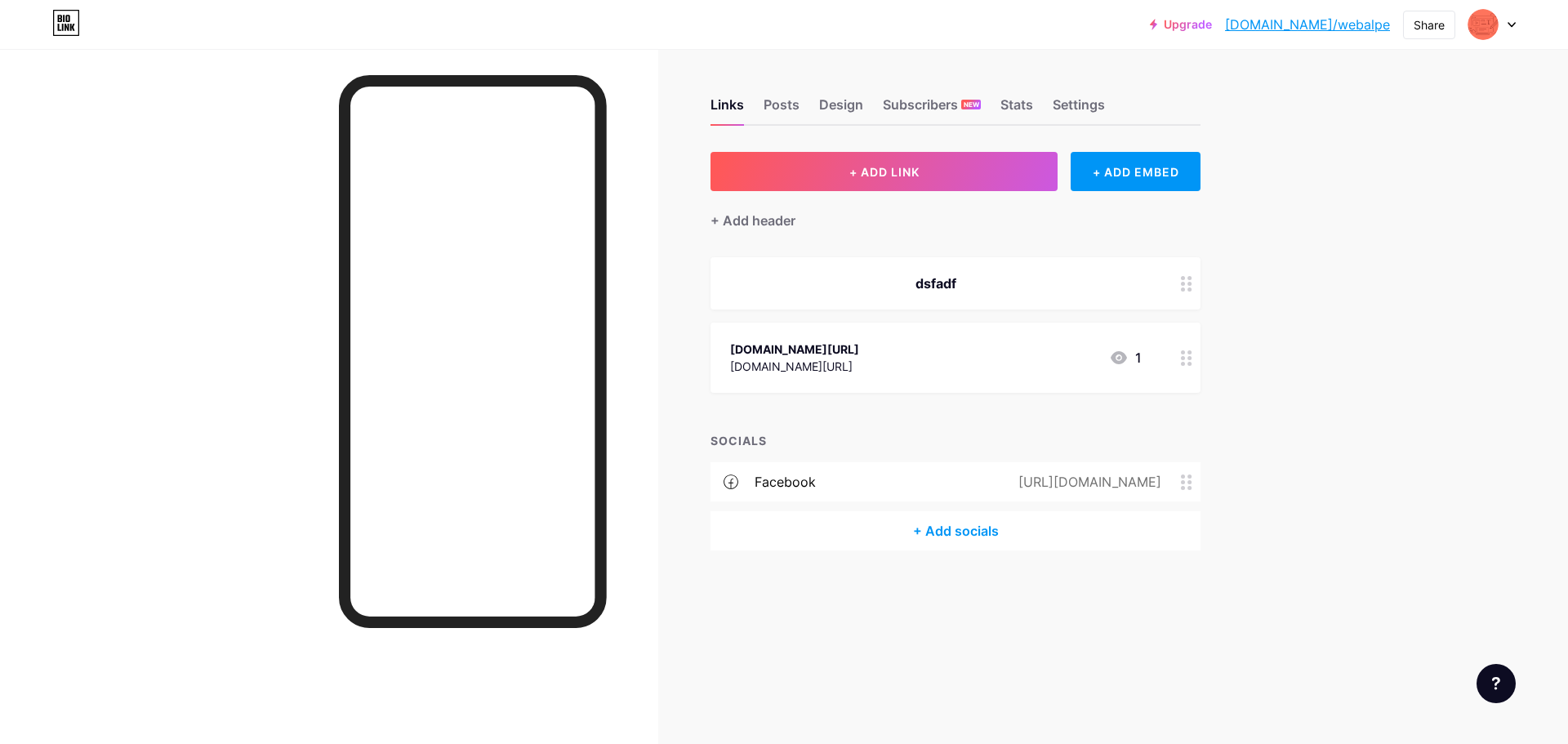
click at [793, 472] on div "facebook" at bounding box center [785, 481] width 62 height 19
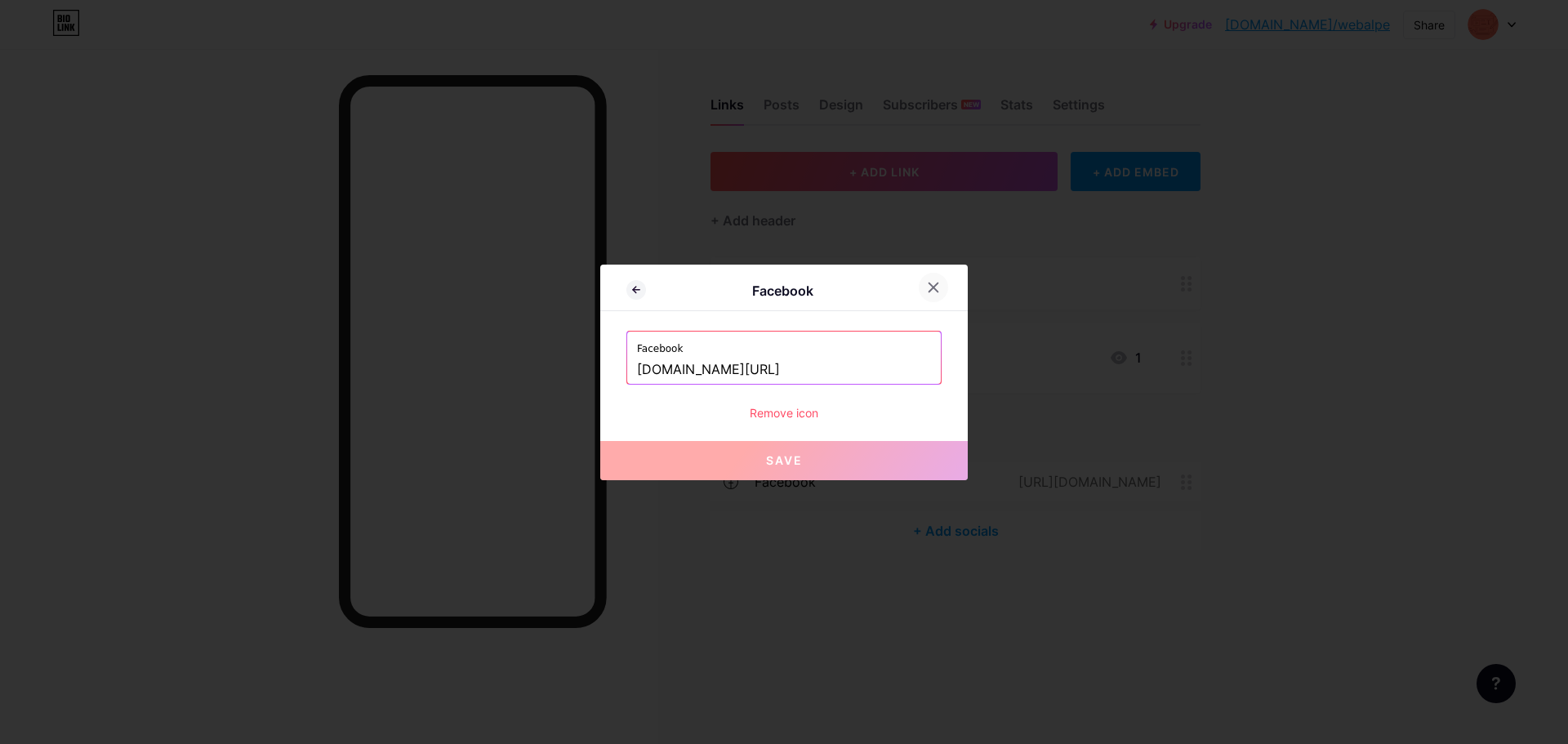
click at [929, 286] on icon at bounding box center [934, 286] width 9 height 9
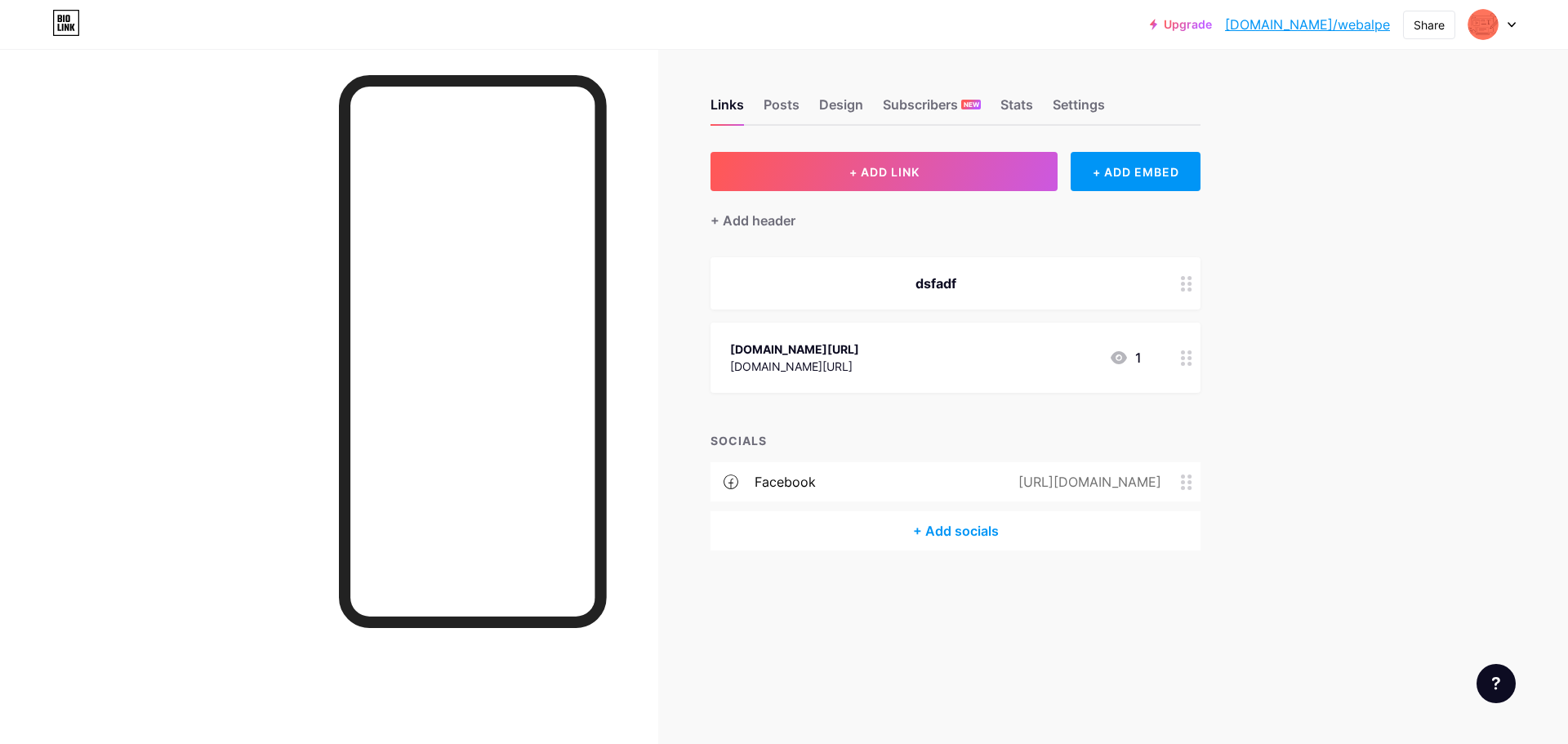
click at [944, 533] on div "+ Add socials" at bounding box center [955, 531] width 490 height 40
click at [717, 383] on div "Youtube Add" at bounding box center [784, 378] width 315 height 35
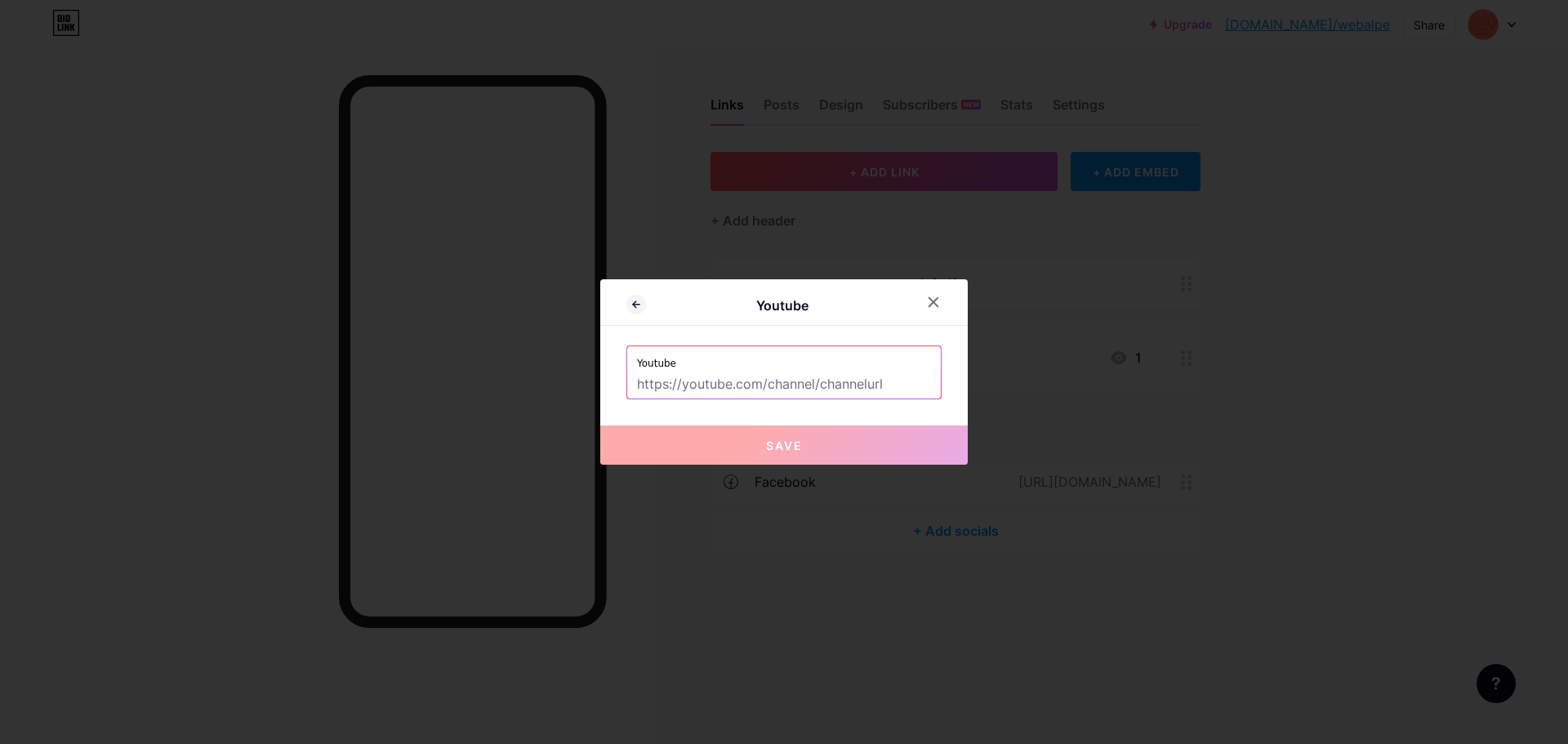
click at [789, 380] on input "text" at bounding box center [784, 384] width 294 height 28
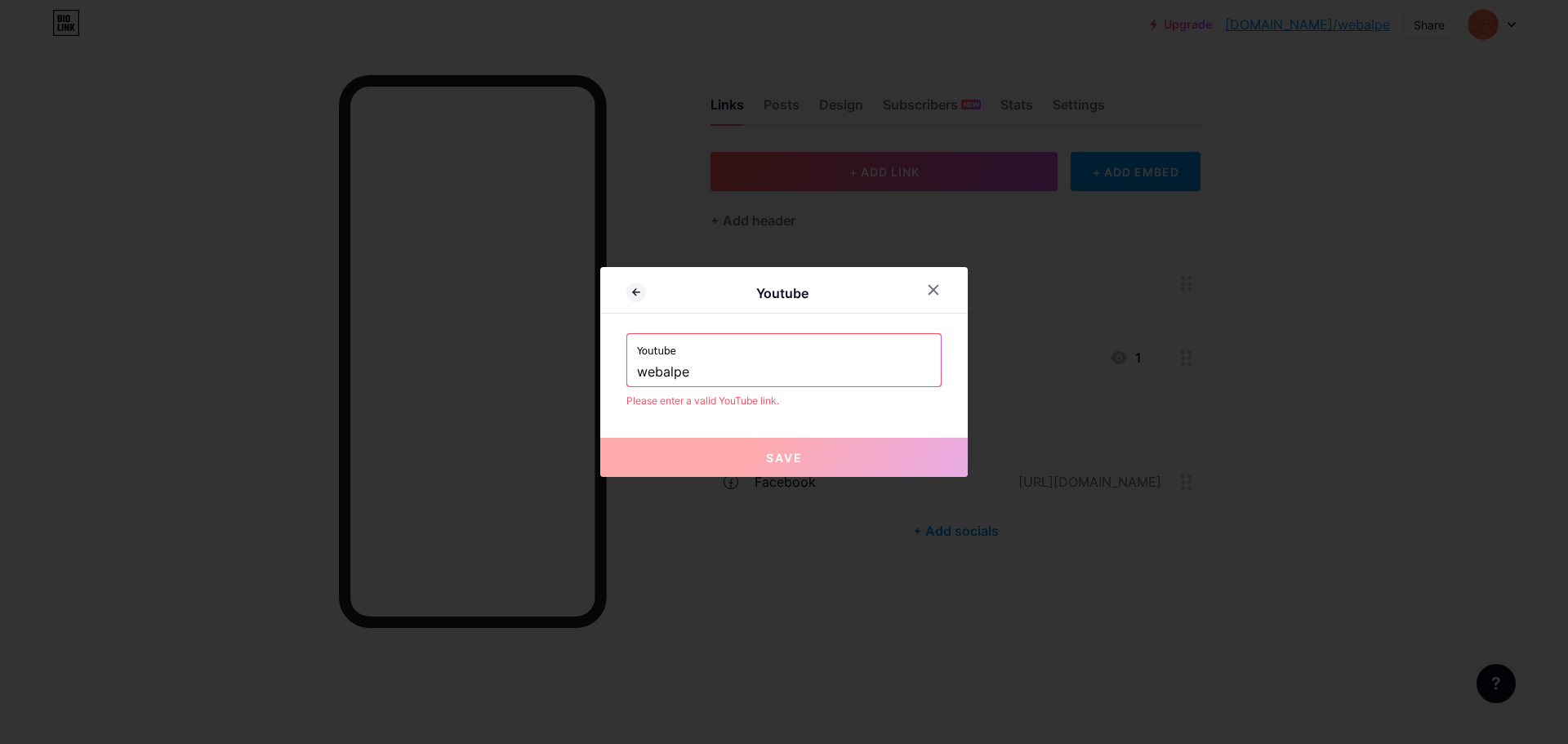
click at [692, 359] on input "webalpe" at bounding box center [784, 372] width 294 height 28
drag, startPoint x: 692, startPoint y: 362, endPoint x: 583, endPoint y: 377, distance: 110.0
click at [583, 377] on div "Youtube Youtube webalpe Please enter a valid YouTube link. Save" at bounding box center [784, 372] width 1568 height 744
type input "webalpe"
click at [939, 285] on div at bounding box center [933, 290] width 29 height 29
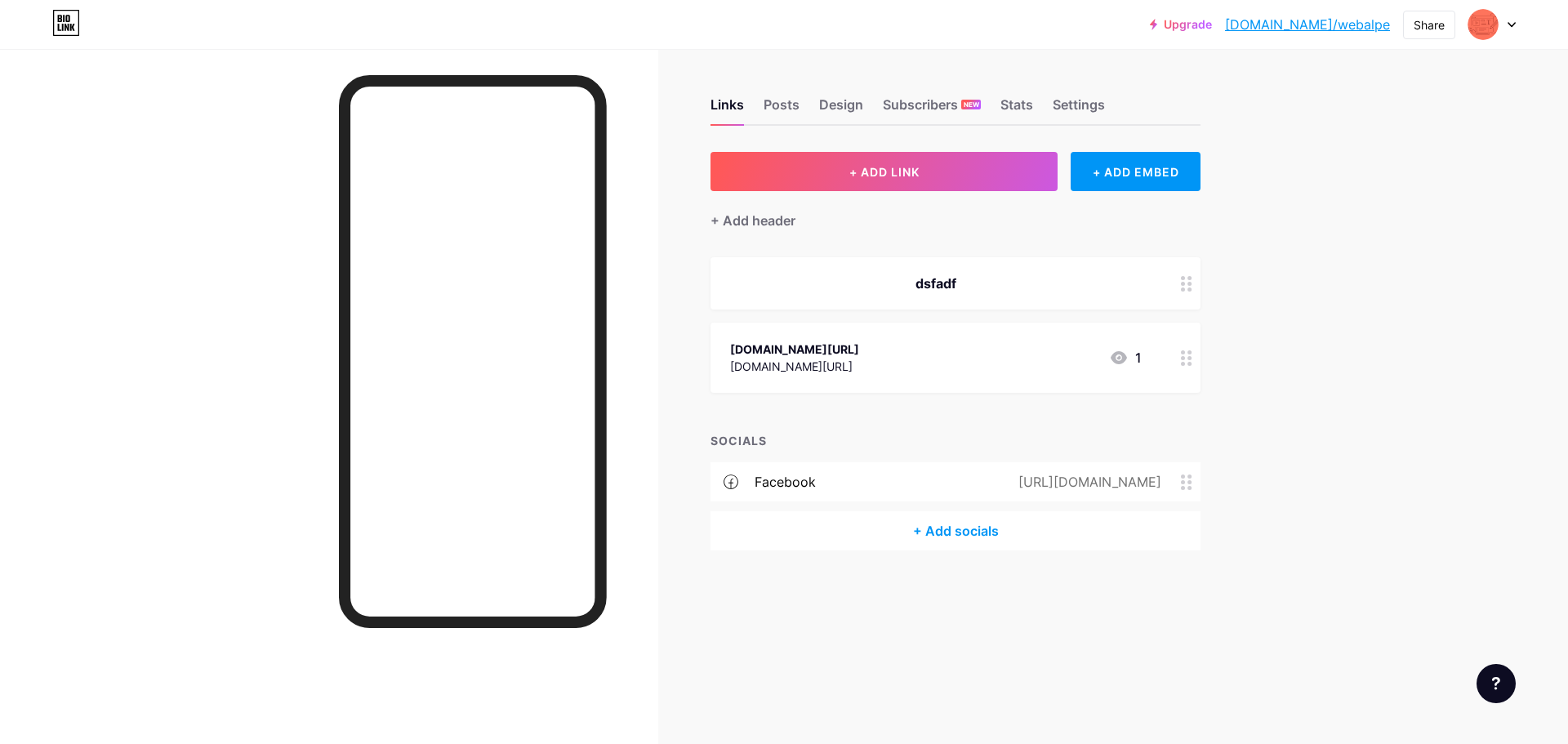
click at [941, 523] on div "+ Add socials" at bounding box center [955, 531] width 490 height 40
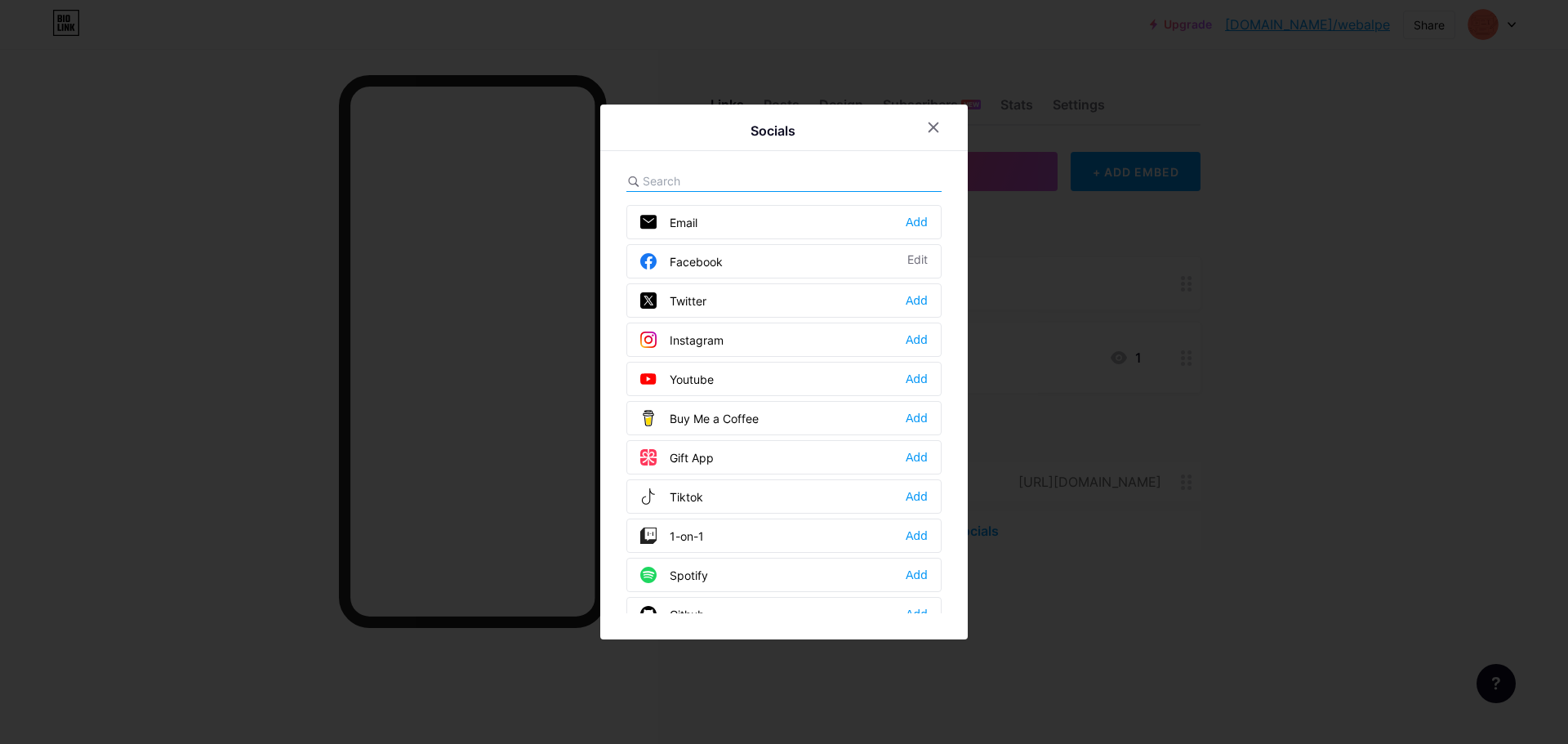
click at [719, 372] on div "Youtube Add" at bounding box center [784, 378] width 315 height 35
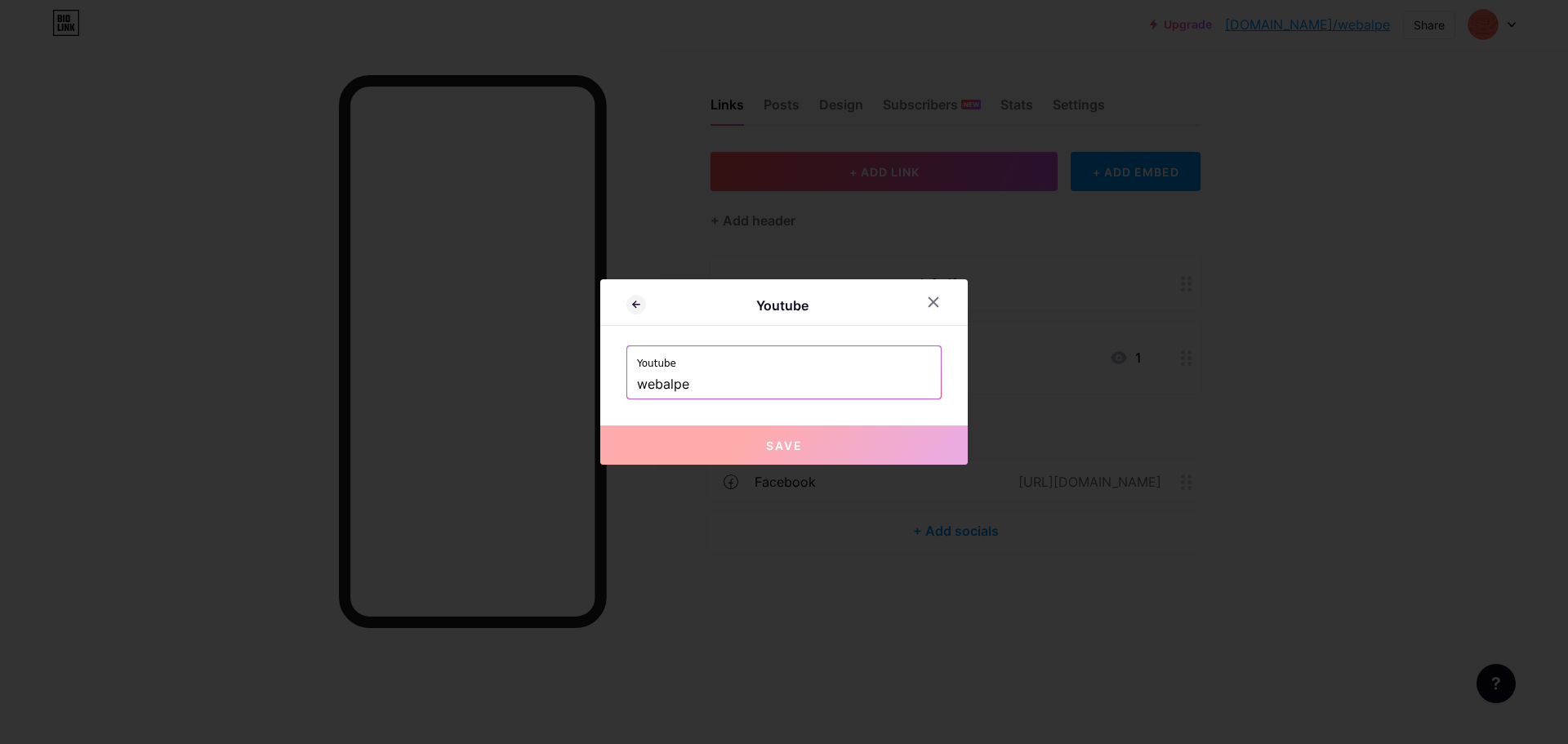
drag, startPoint x: 716, startPoint y: 379, endPoint x: 700, endPoint y: 384, distance: 16.8
click at [713, 379] on input "webalpe" at bounding box center [784, 384] width 294 height 28
click at [637, 386] on input "webalpe" at bounding box center [784, 384] width 294 height 28
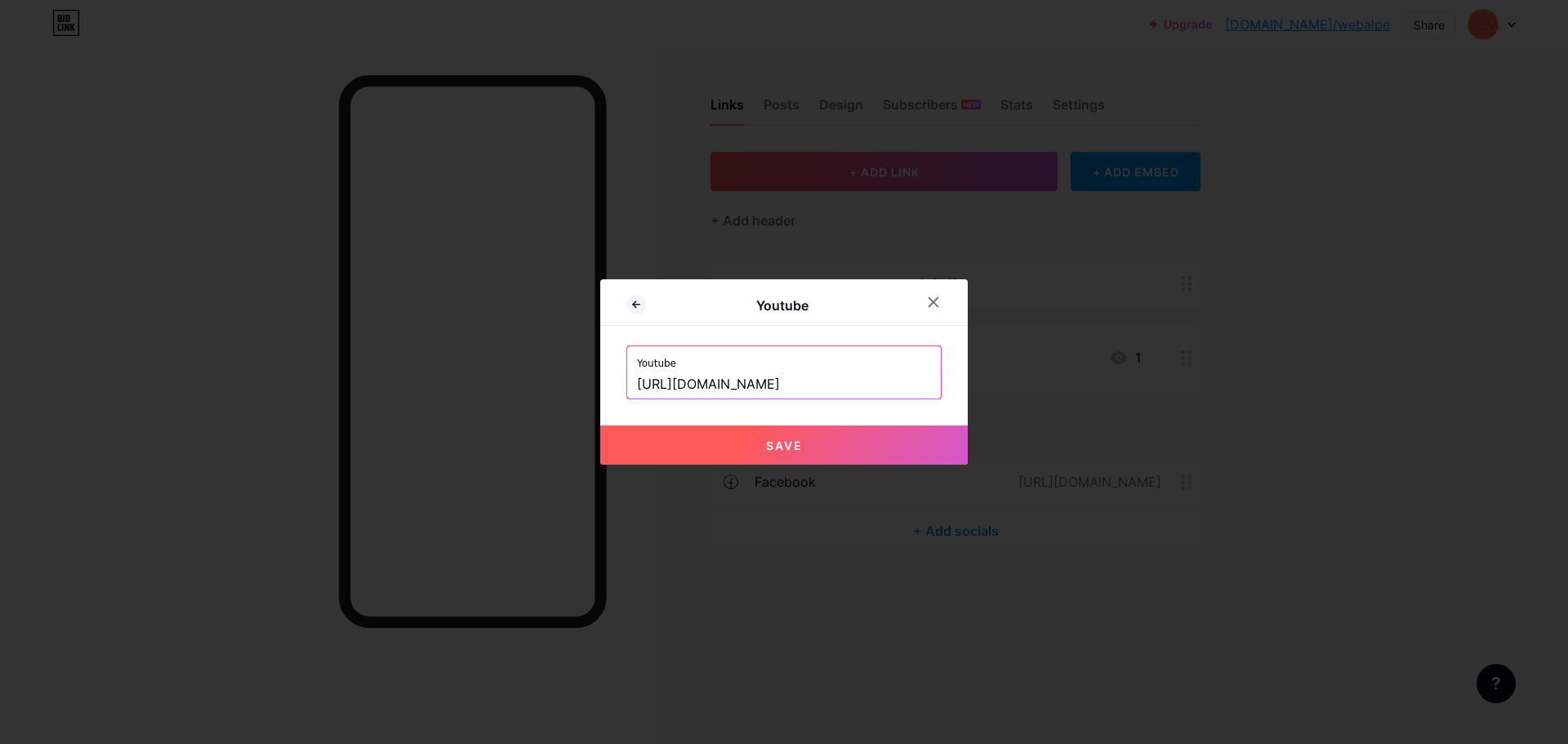
type input "[URL][DOMAIN_NAME]"
click at [731, 434] on button "Save" at bounding box center [784, 445] width 367 height 40
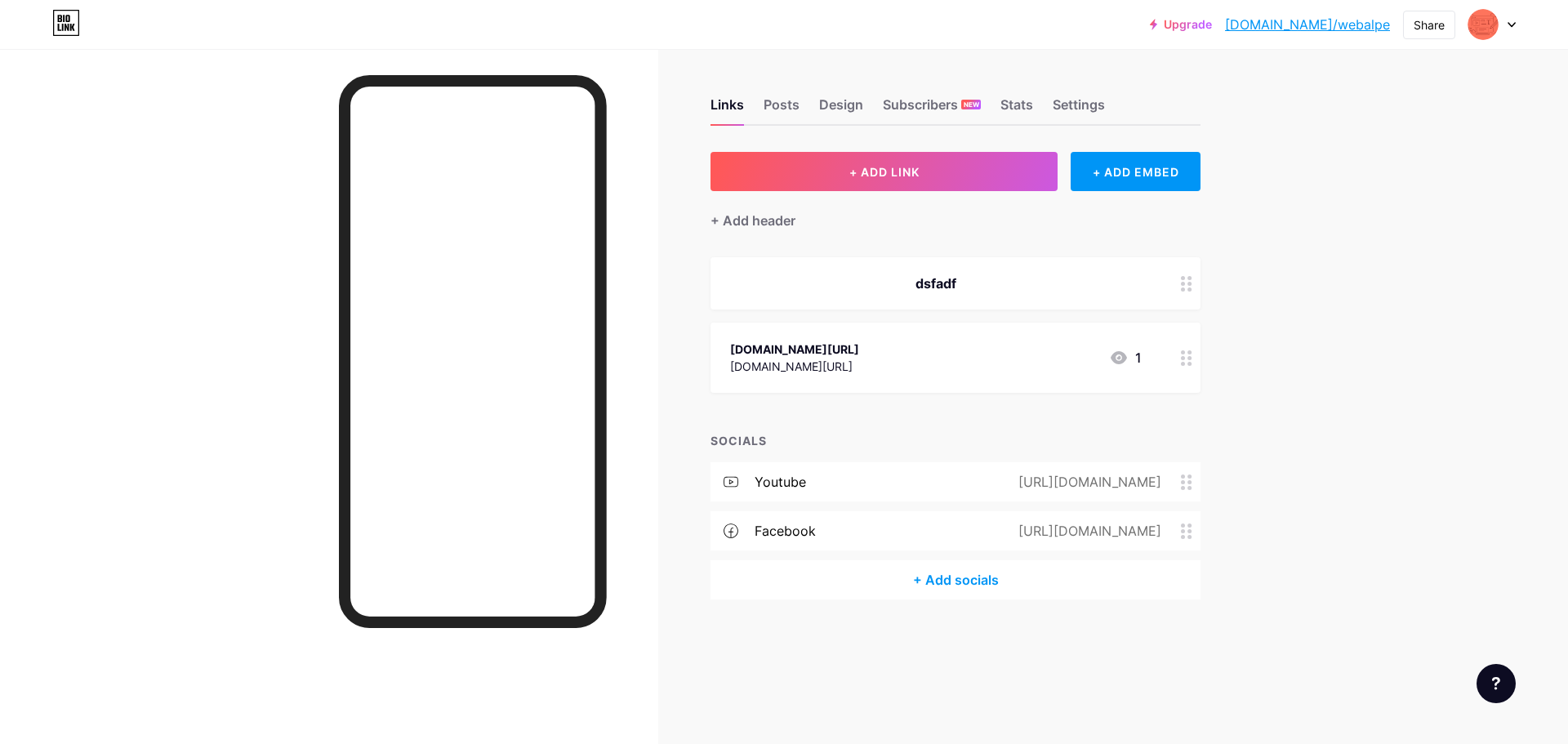
click at [961, 290] on div "dsfadf" at bounding box center [936, 283] width 412 height 19
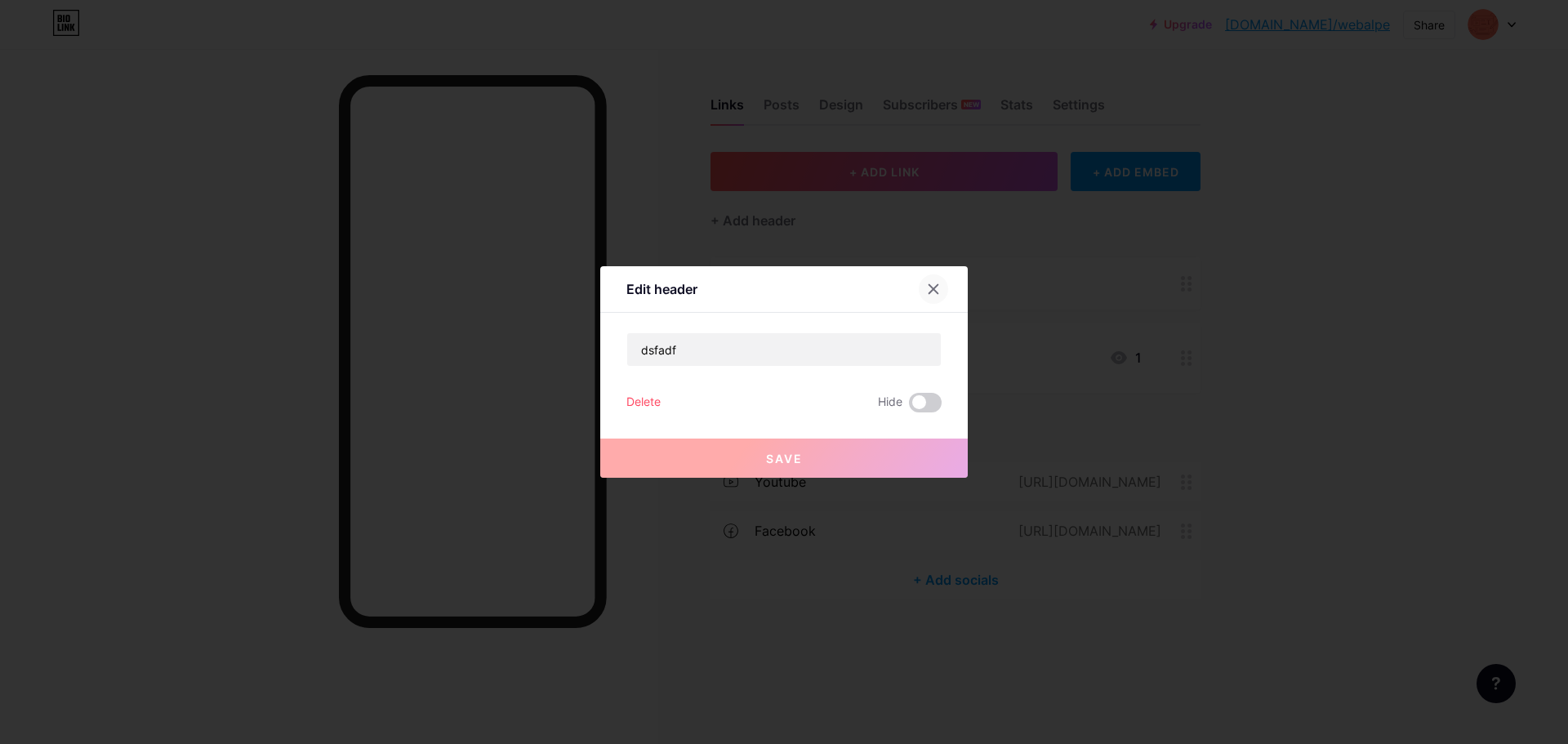
click at [938, 282] on div at bounding box center [933, 289] width 29 height 29
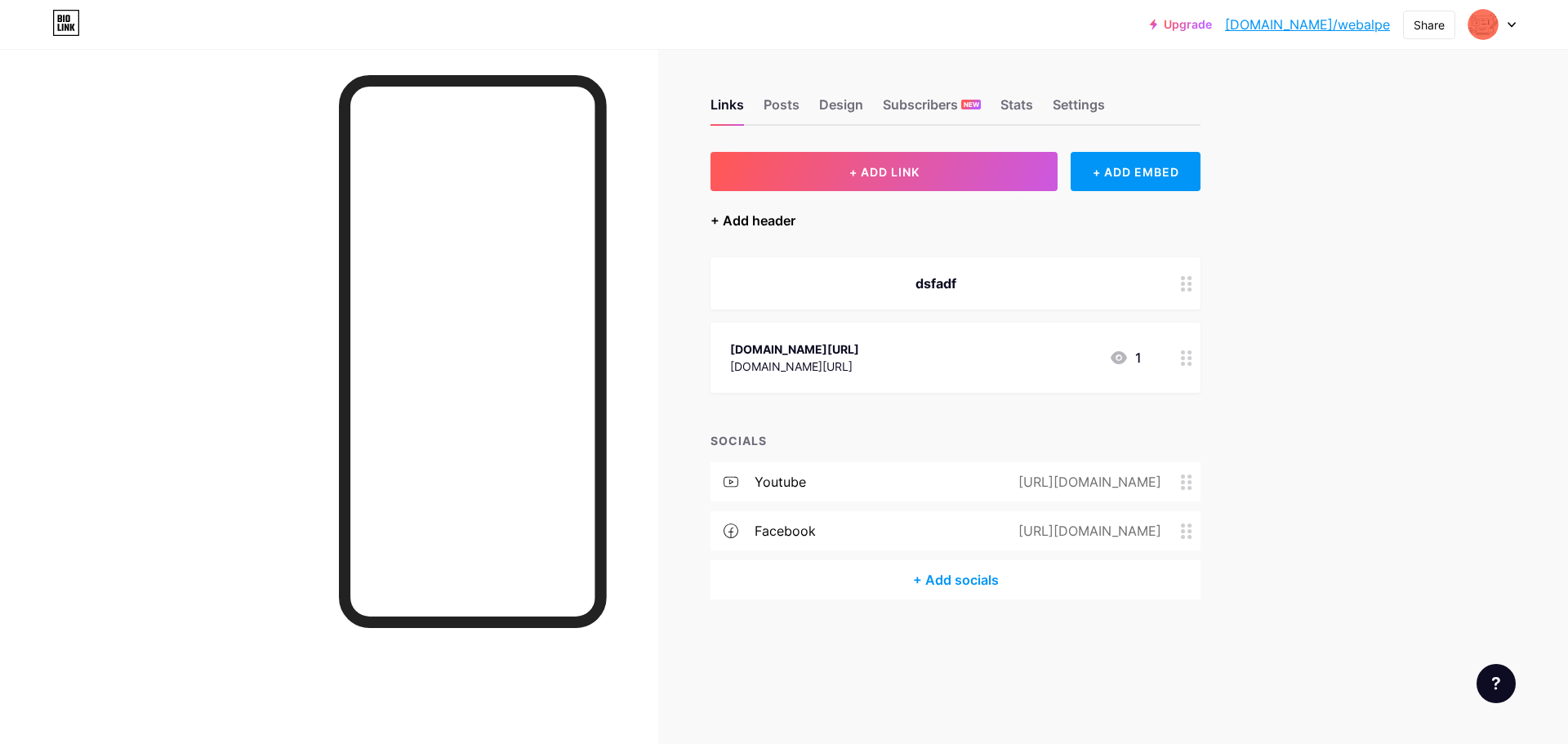
click at [738, 222] on div "+ Add header" at bounding box center [752, 220] width 85 height 19
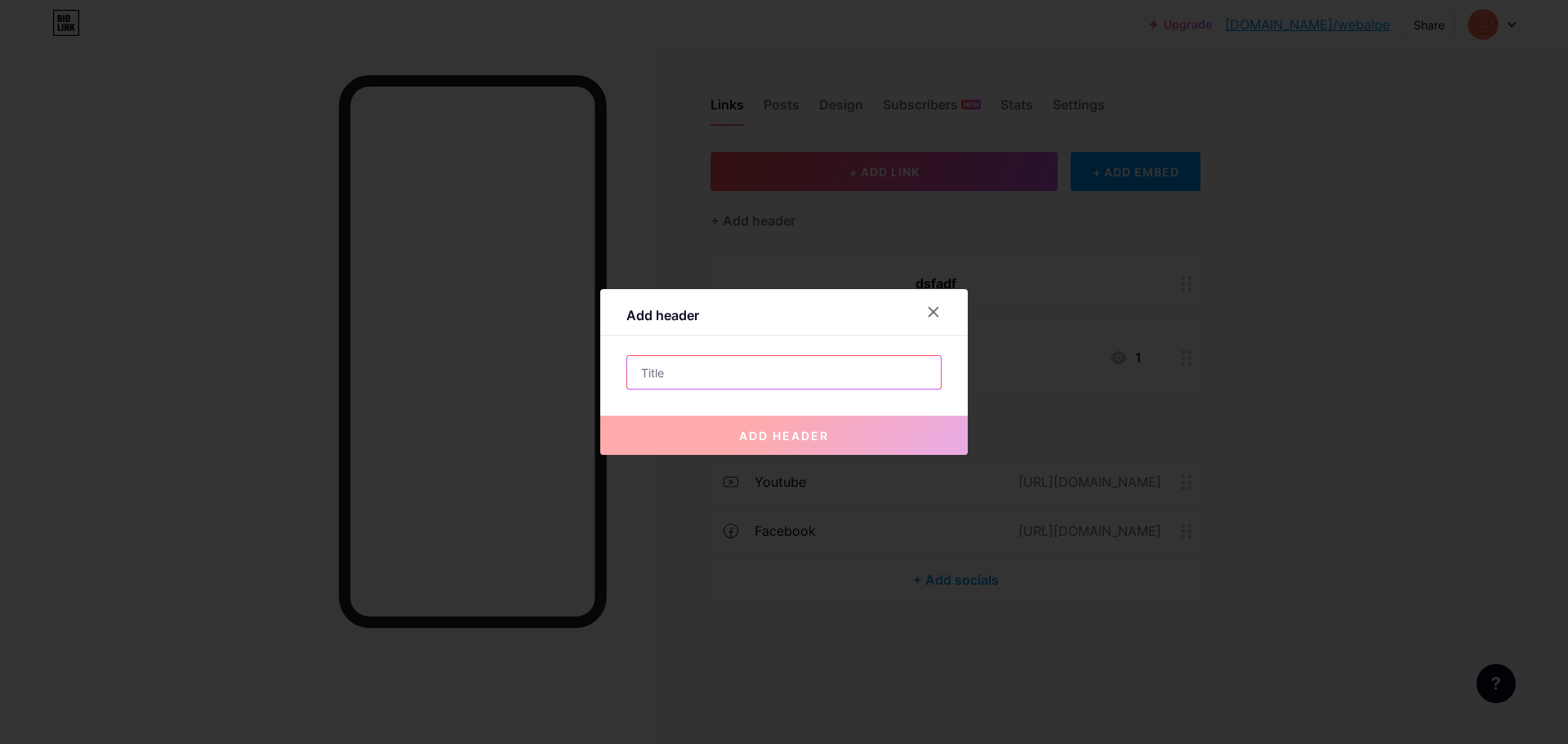
click at [726, 372] on input "text" at bounding box center [784, 372] width 313 height 33
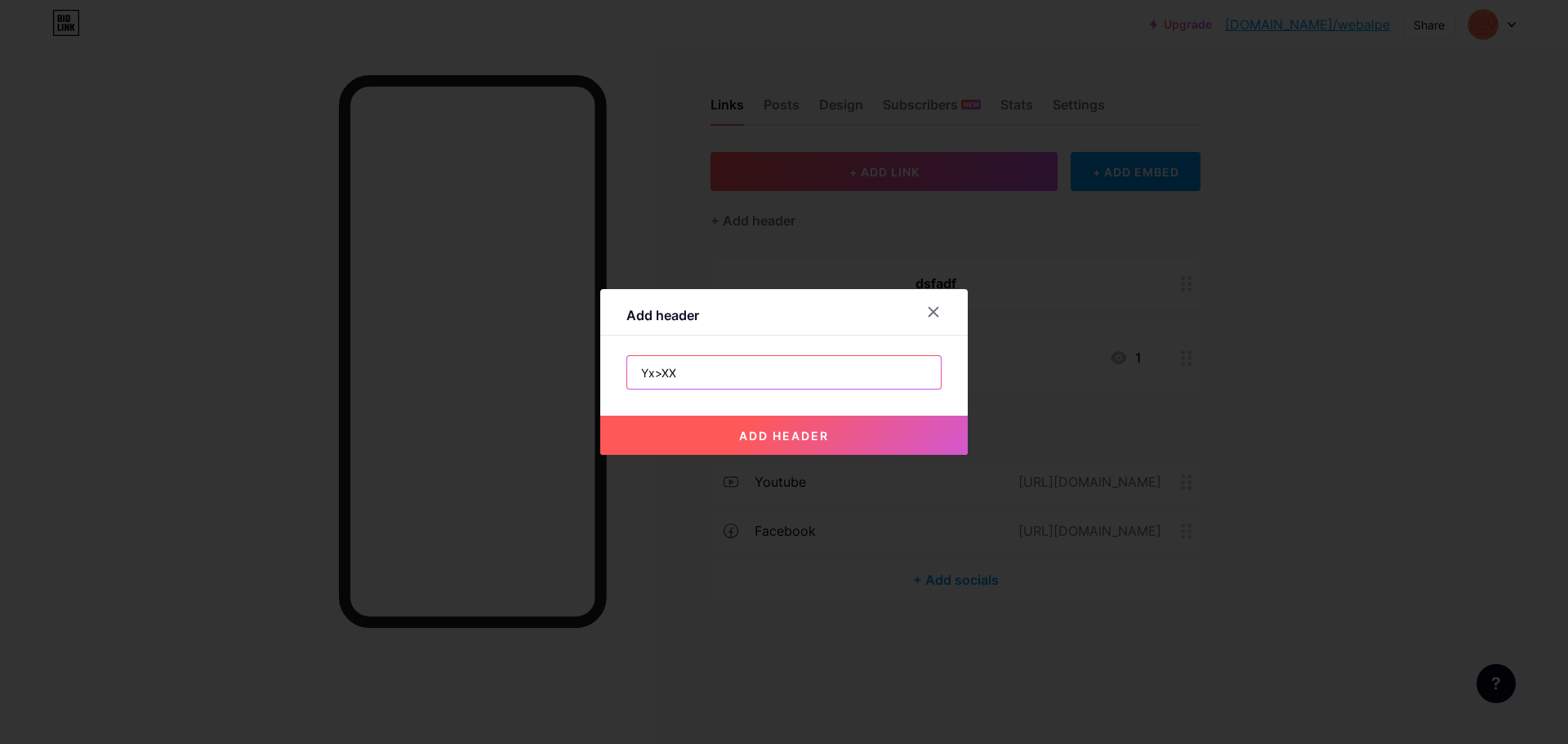
type input "Yx>XX"
click at [843, 428] on button "add header" at bounding box center [784, 435] width 367 height 40
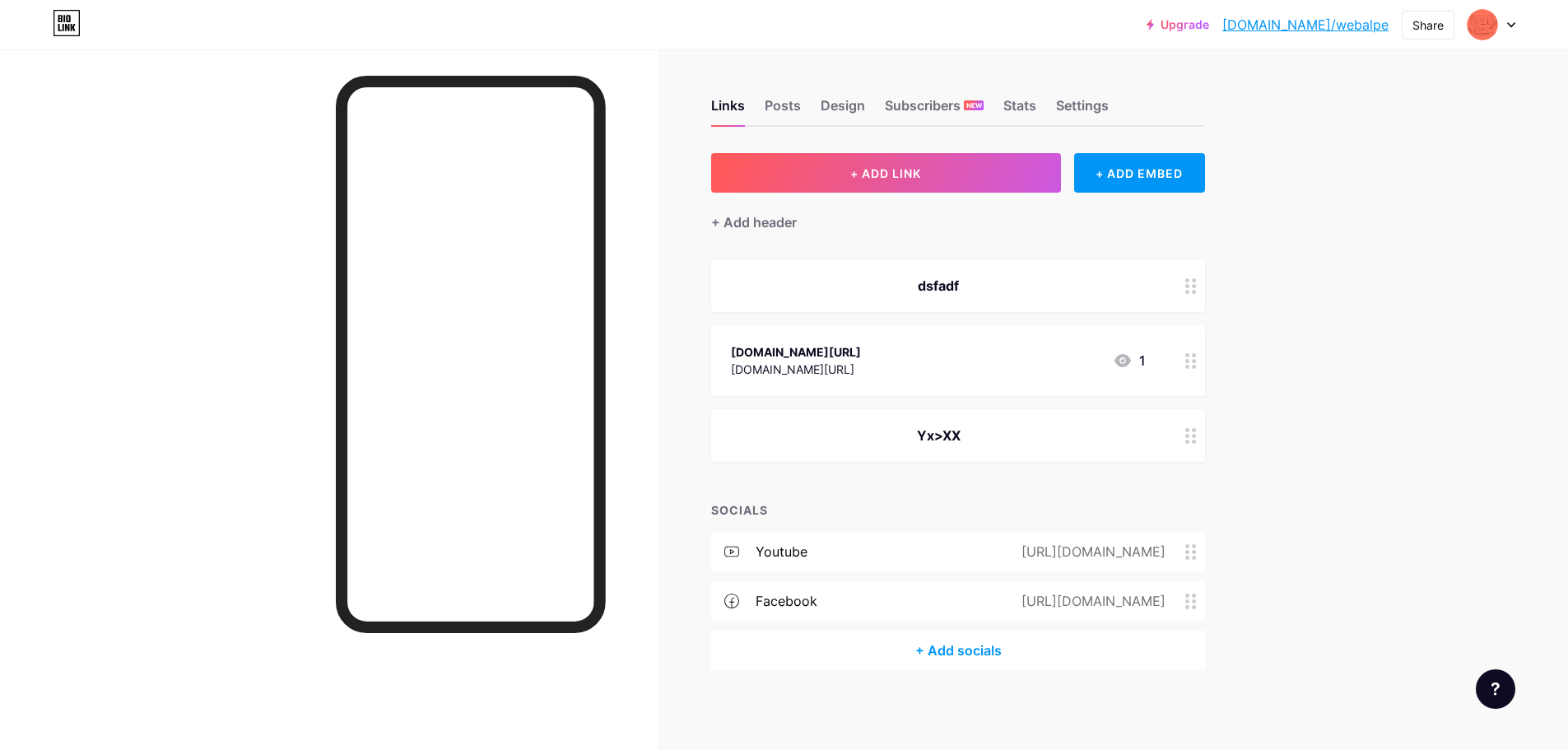
click at [996, 426] on div "Yx>XX" at bounding box center [939, 435] width 415 height 20
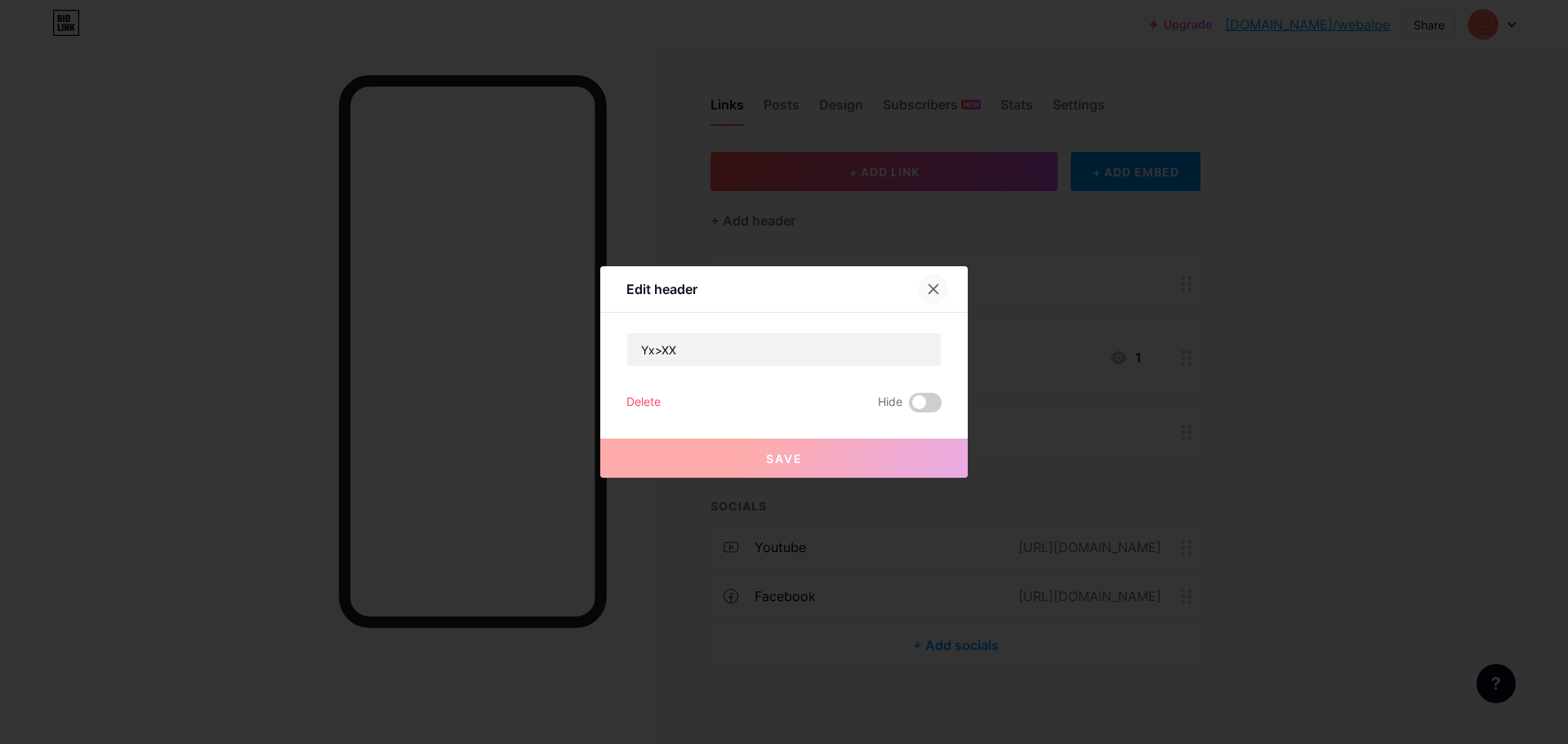
click at [939, 287] on div at bounding box center [933, 289] width 29 height 29
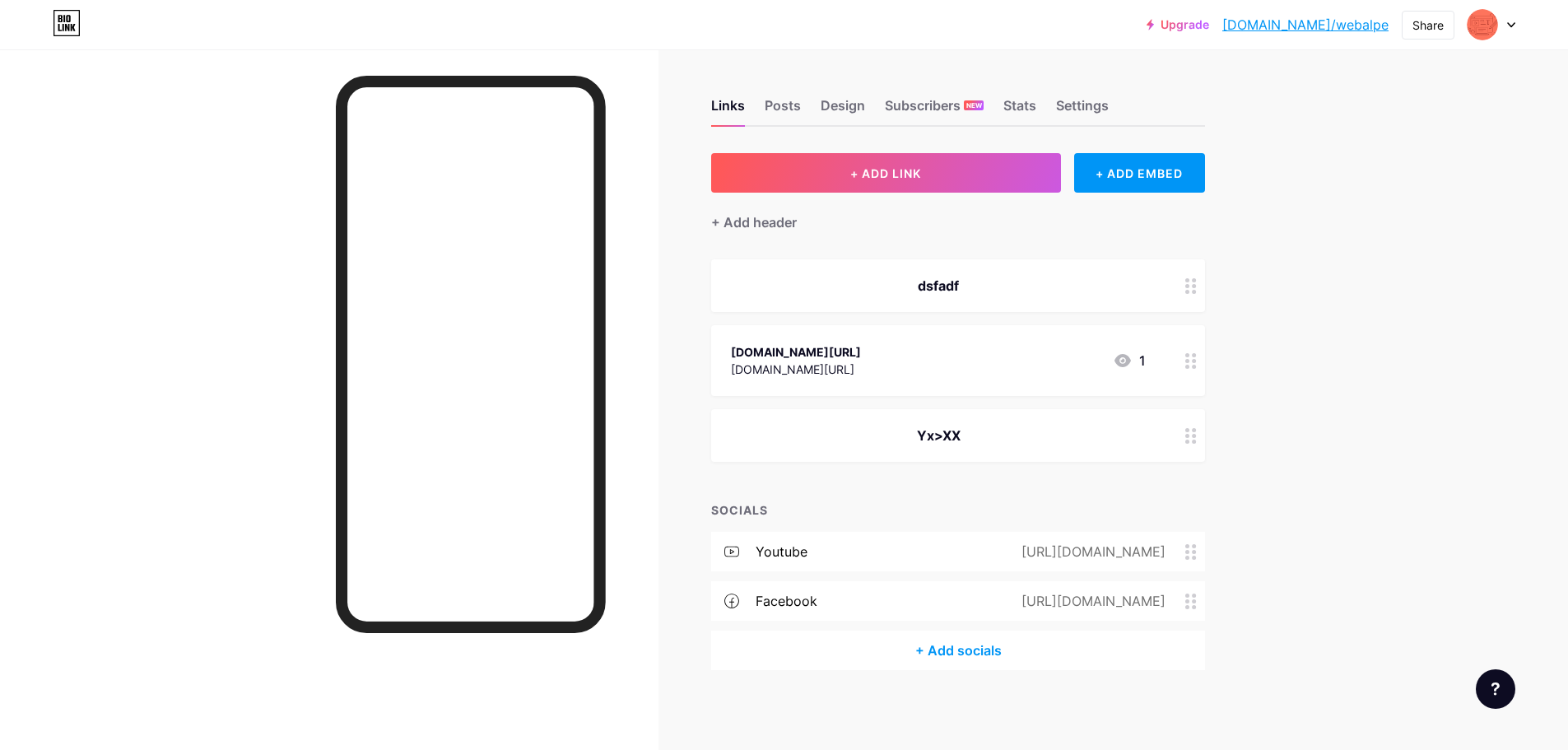
click at [1344, 28] on link "[DOMAIN_NAME]/webalpe" at bounding box center [1306, 24] width 166 height 20
click at [1401, 268] on div "Upgrade [DOMAIN_NAME]/webalp... [DOMAIN_NAME]/webalpe Share Switch accounts Web…" at bounding box center [784, 376] width 1568 height 753
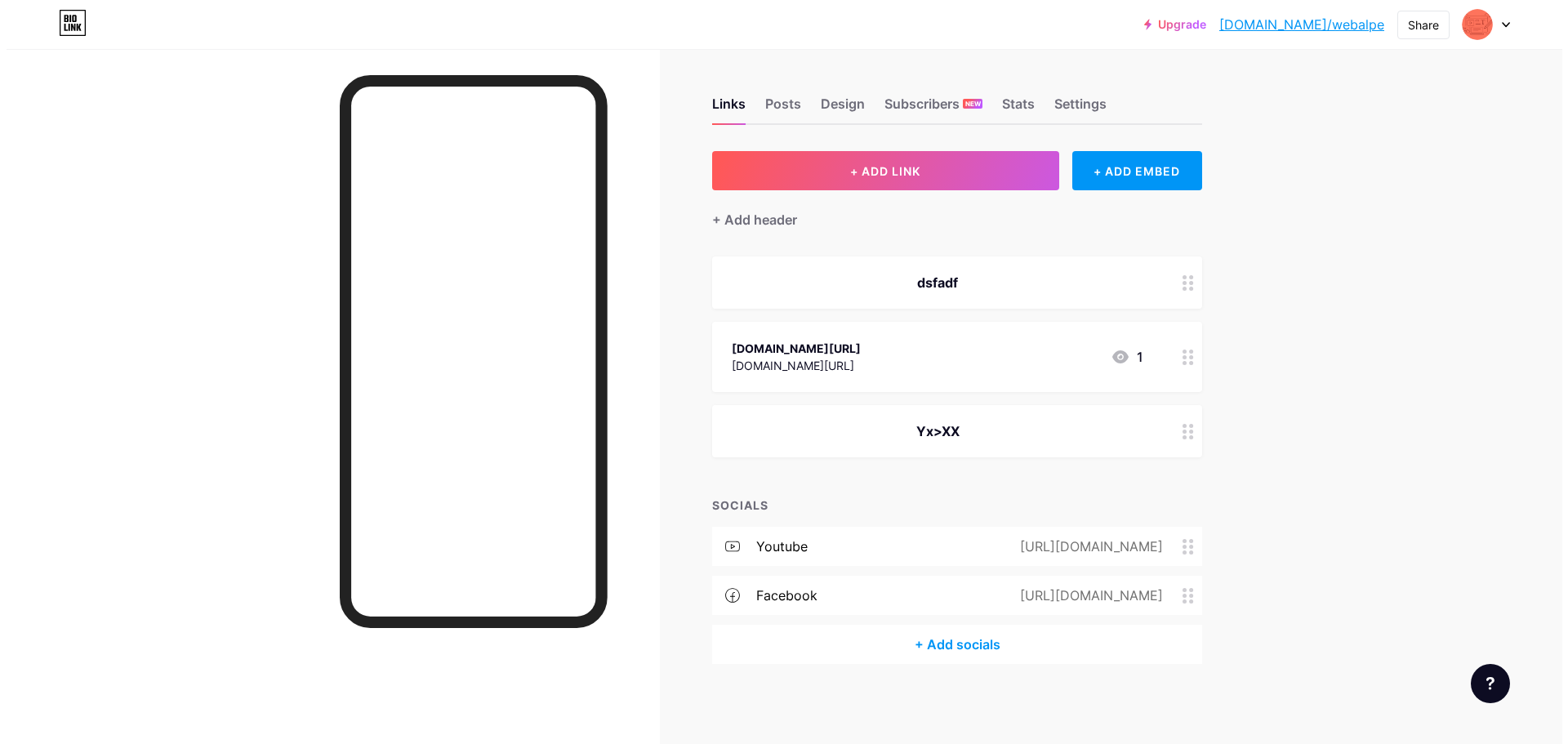
scroll to position [0, 0]
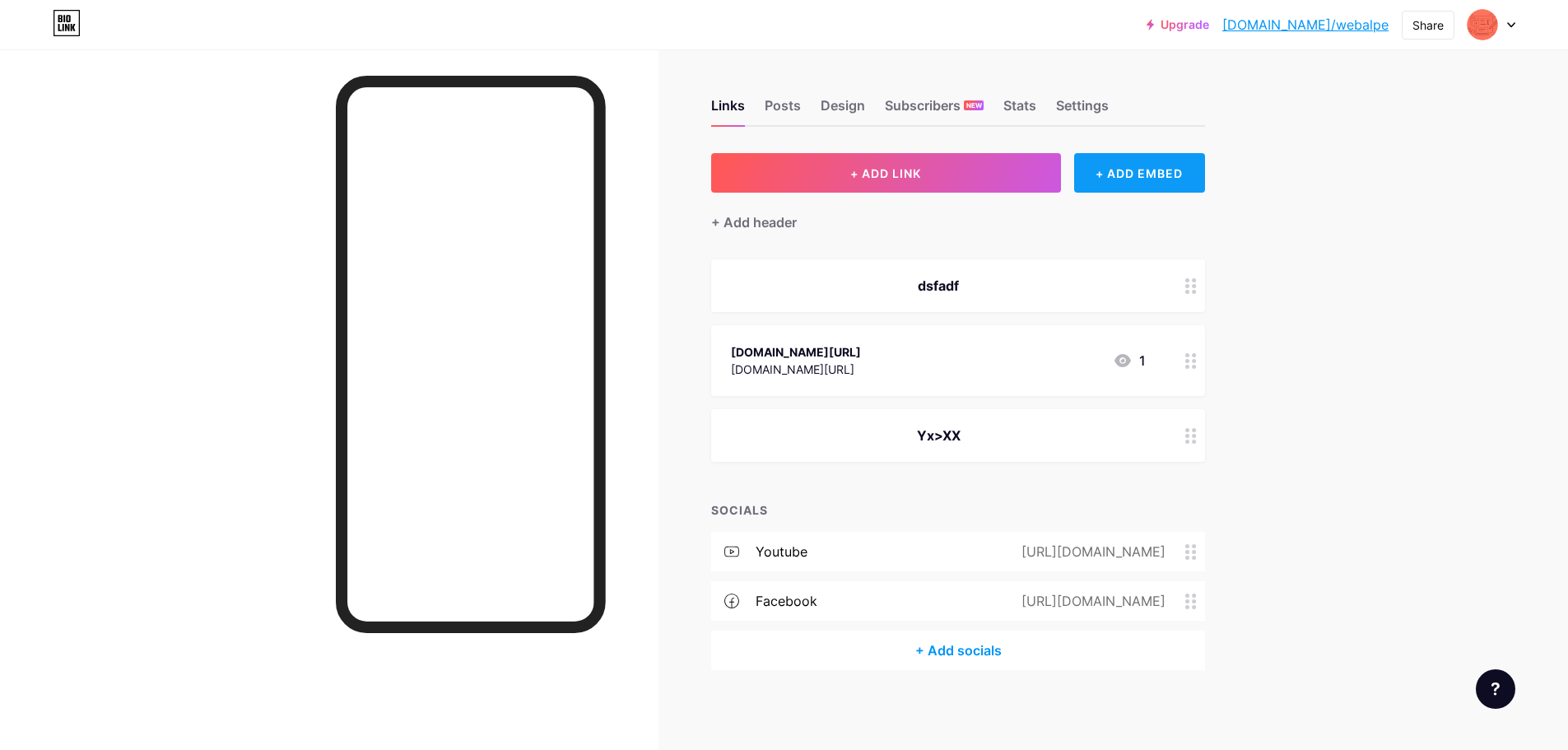
click at [1128, 169] on div "+ ADD EMBED" at bounding box center [1140, 172] width 131 height 40
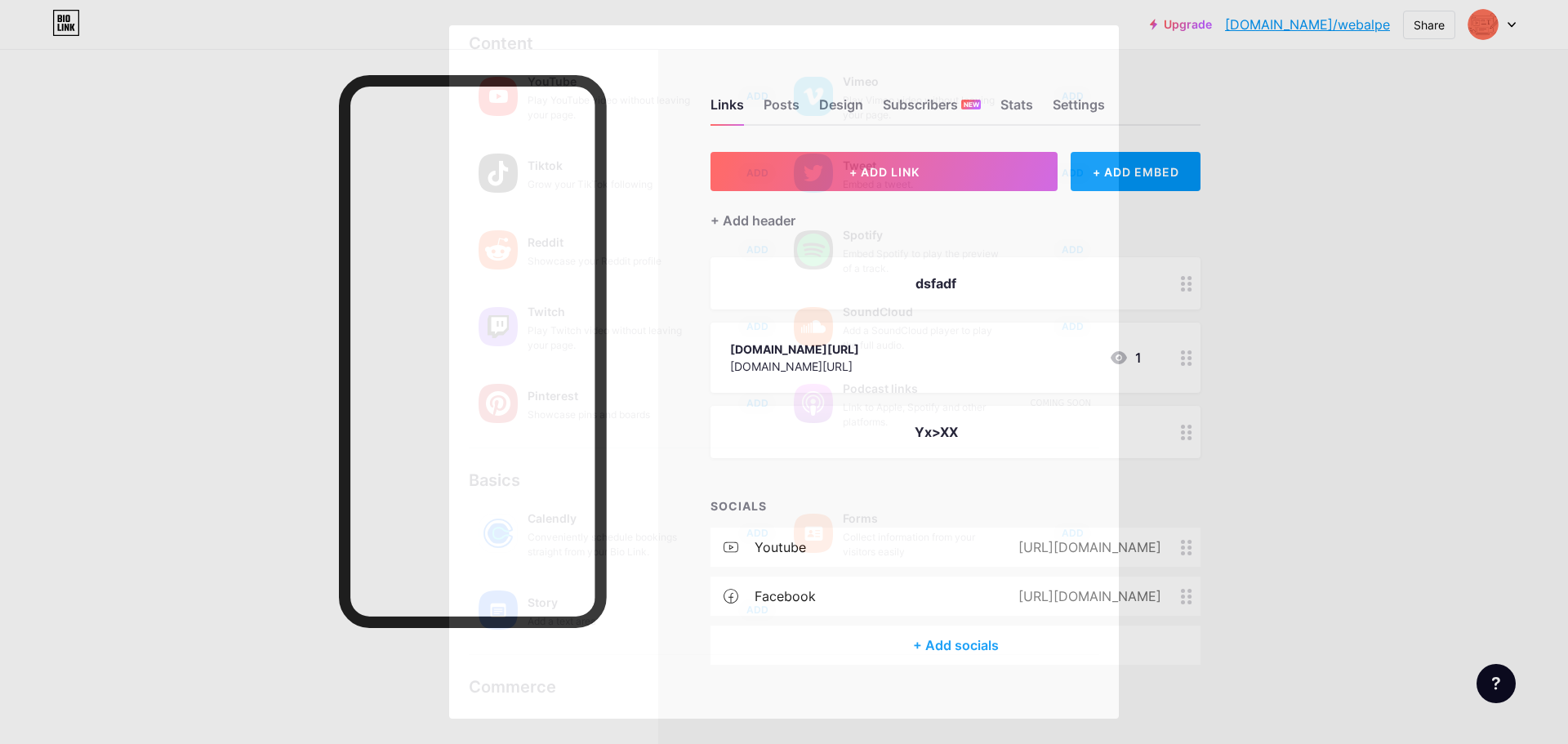
scroll to position [138, 0]
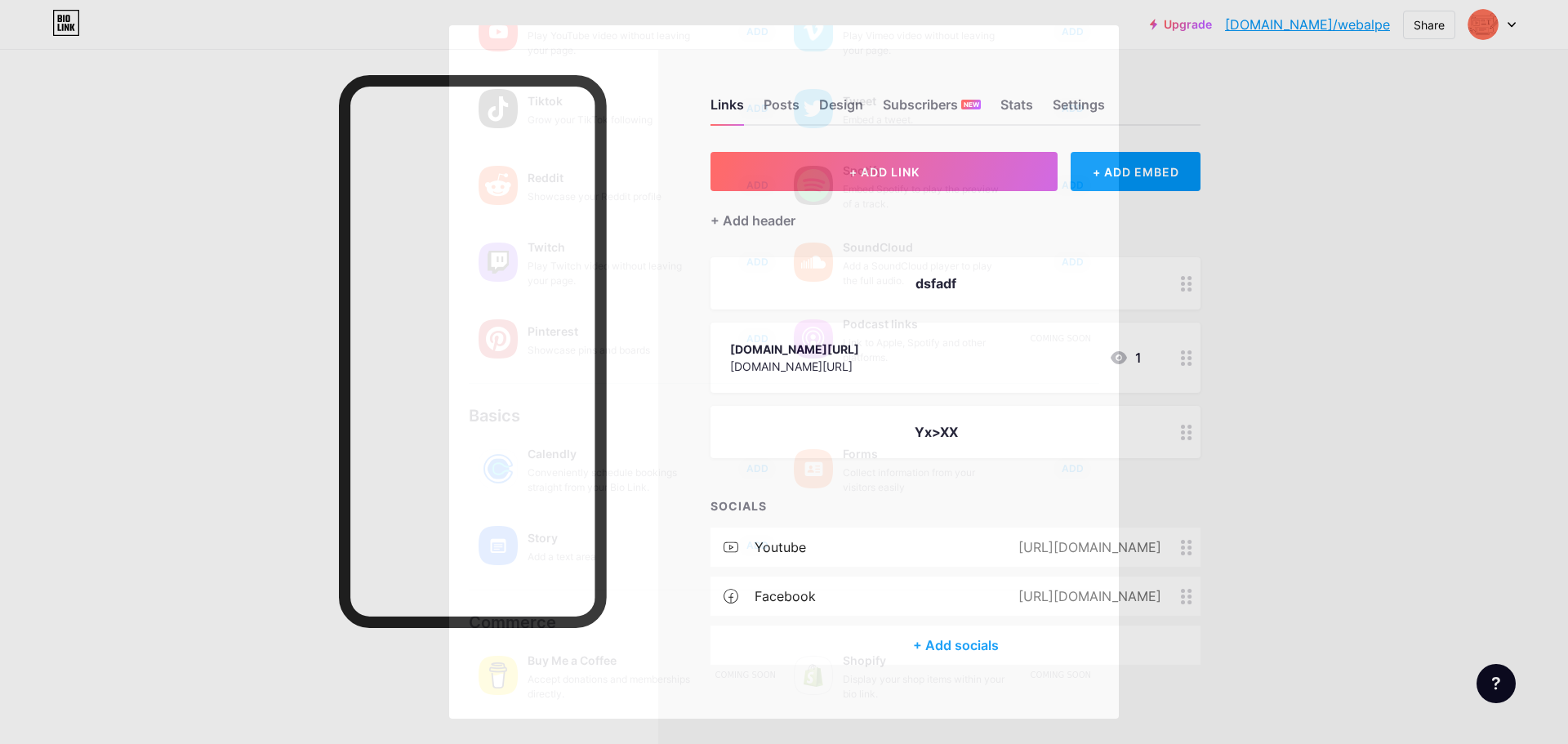
click at [843, 339] on div "Link to Apple, Spotify and other platforms." at bounding box center [924, 350] width 163 height 29
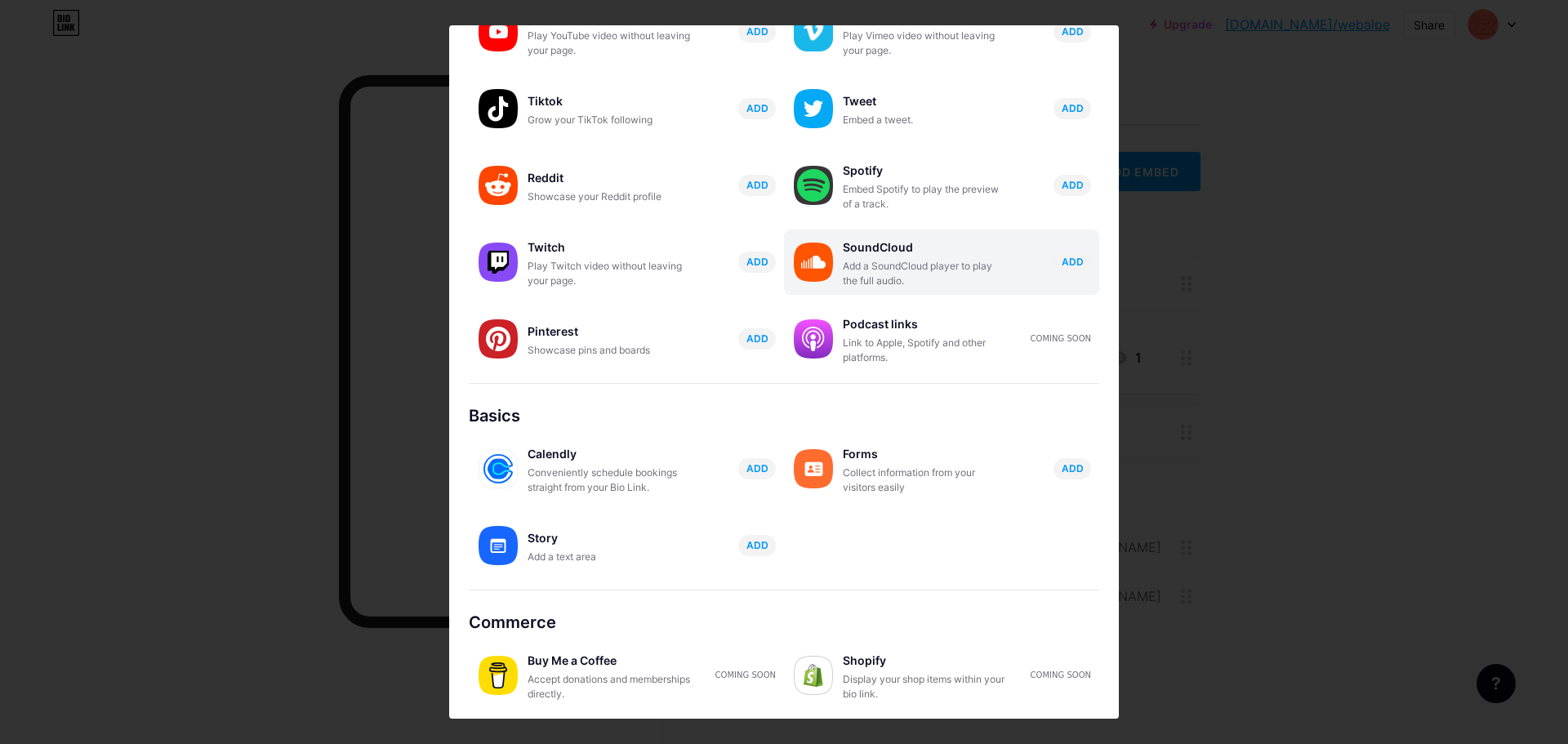
click at [855, 260] on div "Add a SoundCloud player to play the full audio." at bounding box center [924, 273] width 163 height 29
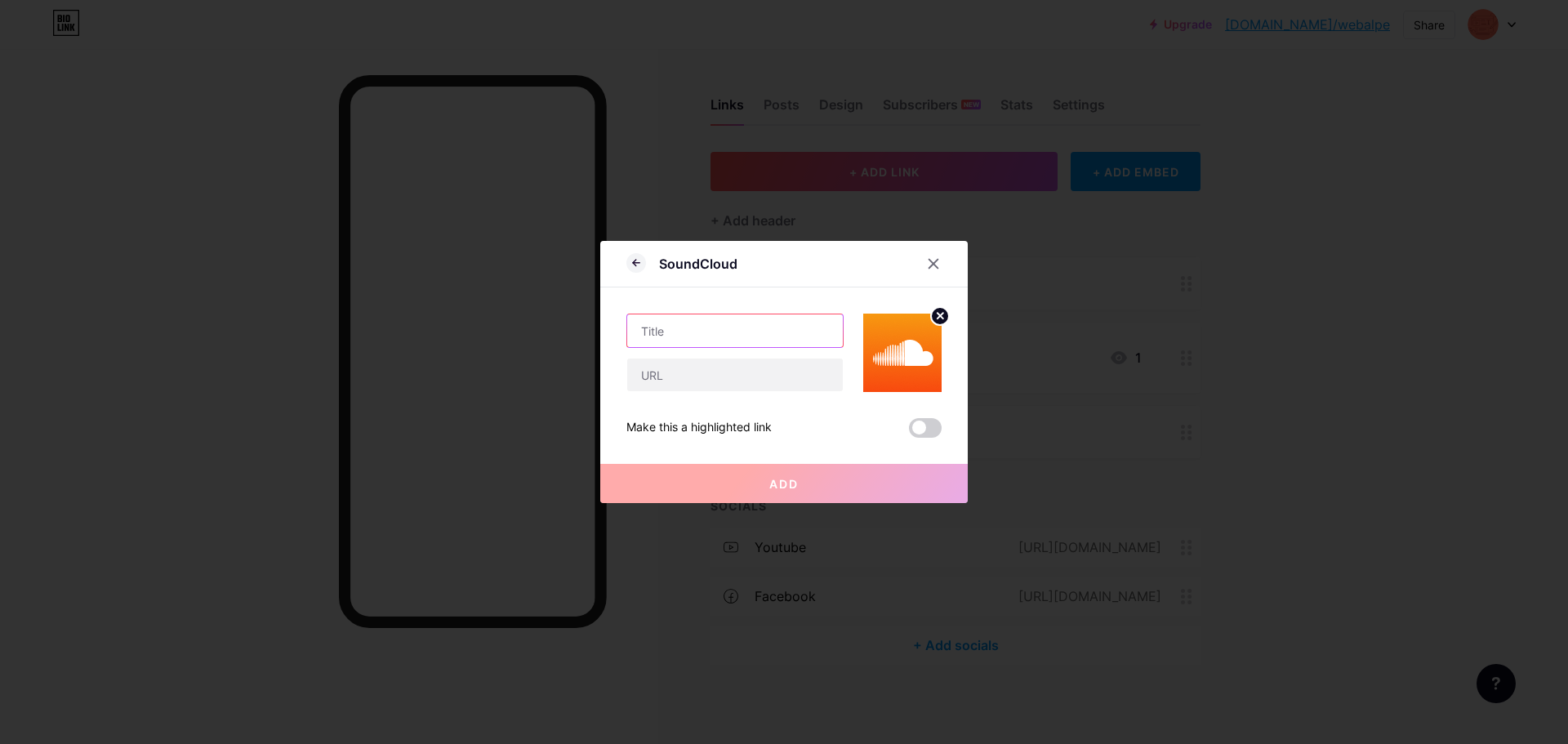
click at [747, 337] on input "text" at bounding box center [735, 330] width 216 height 33
click at [730, 383] on input "text" at bounding box center [735, 375] width 216 height 33
click at [933, 256] on div at bounding box center [933, 264] width 29 height 29
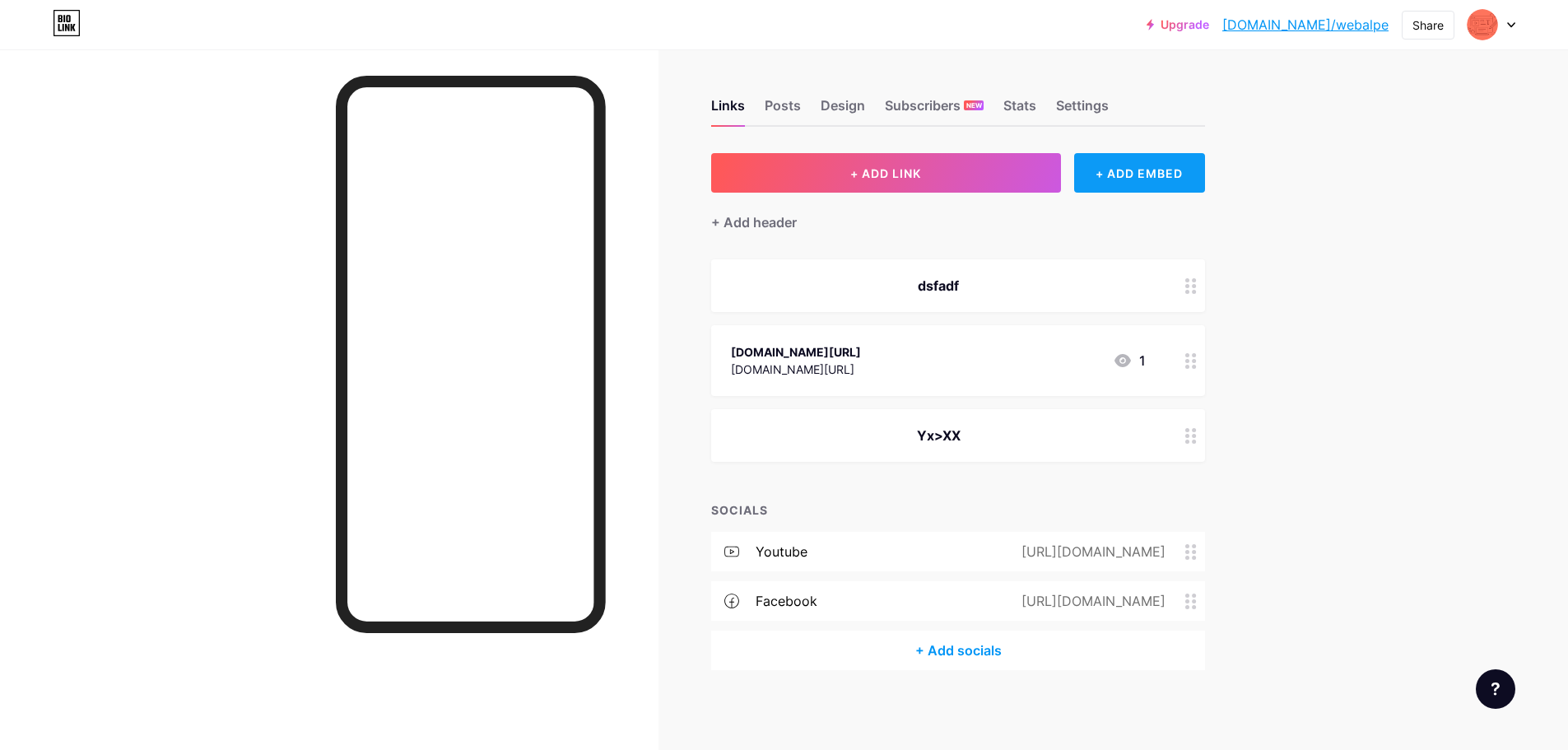
click at [1153, 177] on div "+ ADD EMBED" at bounding box center [1140, 172] width 131 height 40
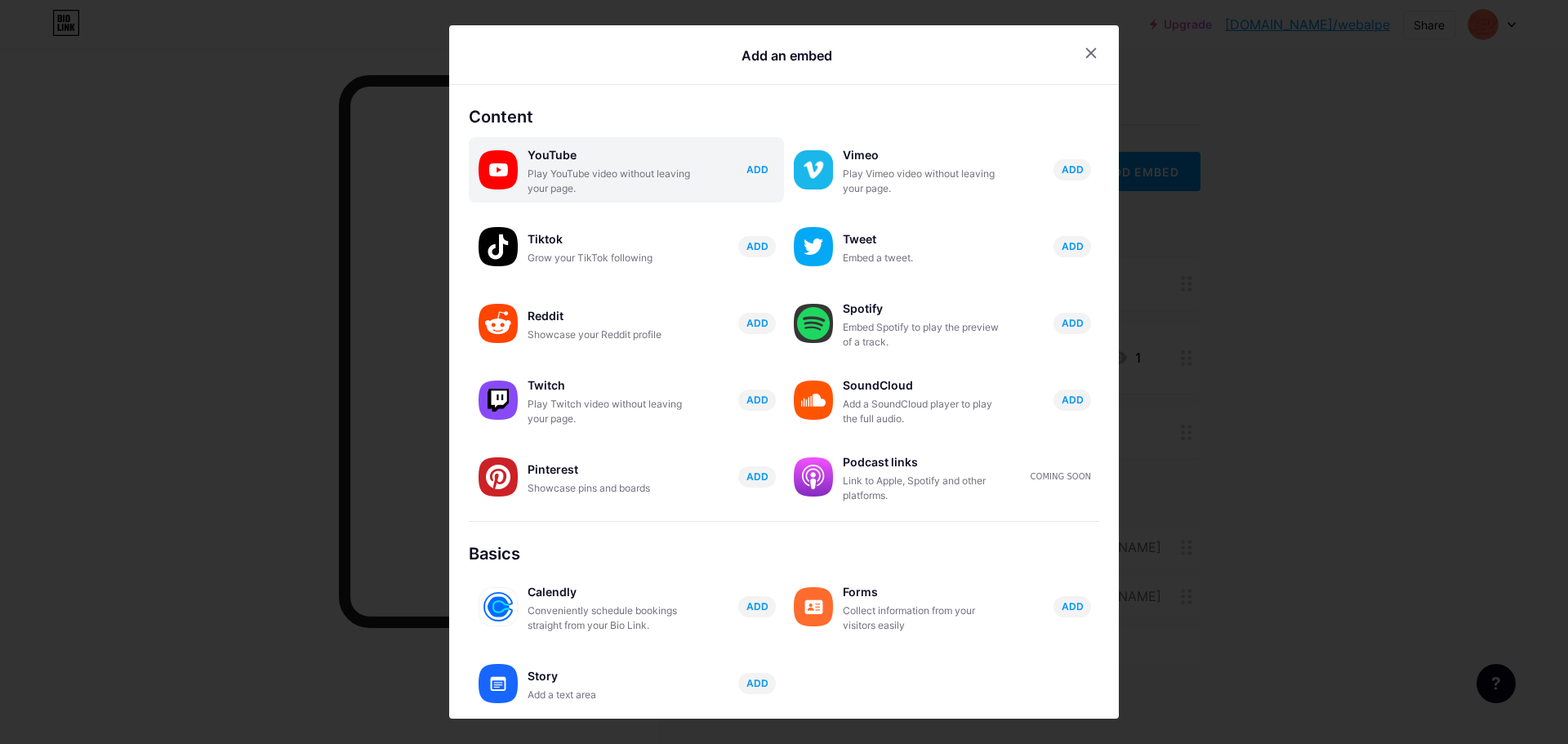
click at [591, 175] on div "Play YouTube video without leaving your page." at bounding box center [609, 181] width 163 height 29
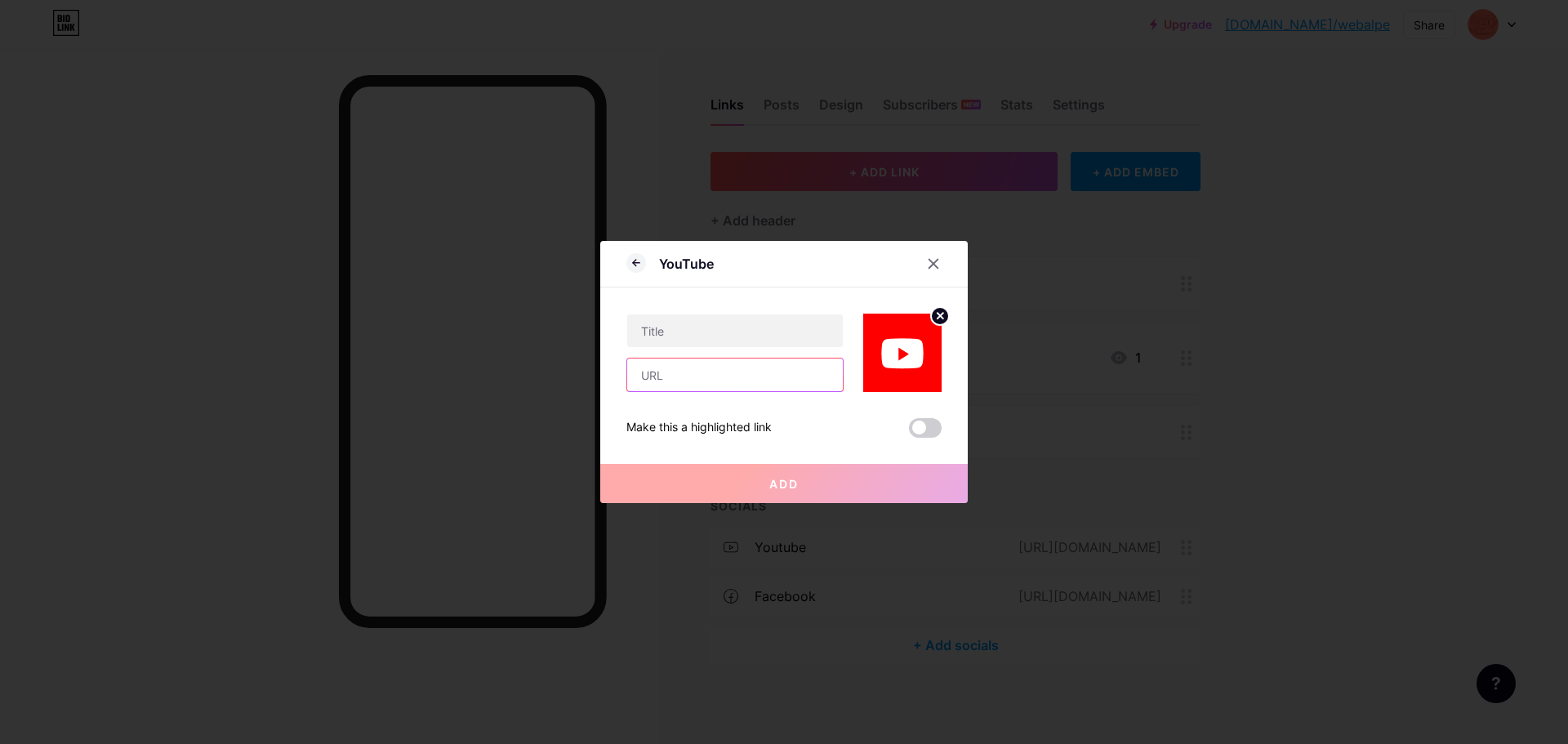
click at [688, 384] on input "text" at bounding box center [735, 375] width 216 height 33
click at [725, 373] on input "text" at bounding box center [735, 375] width 216 height 33
paste input "[URL][DOMAIN_NAME]"
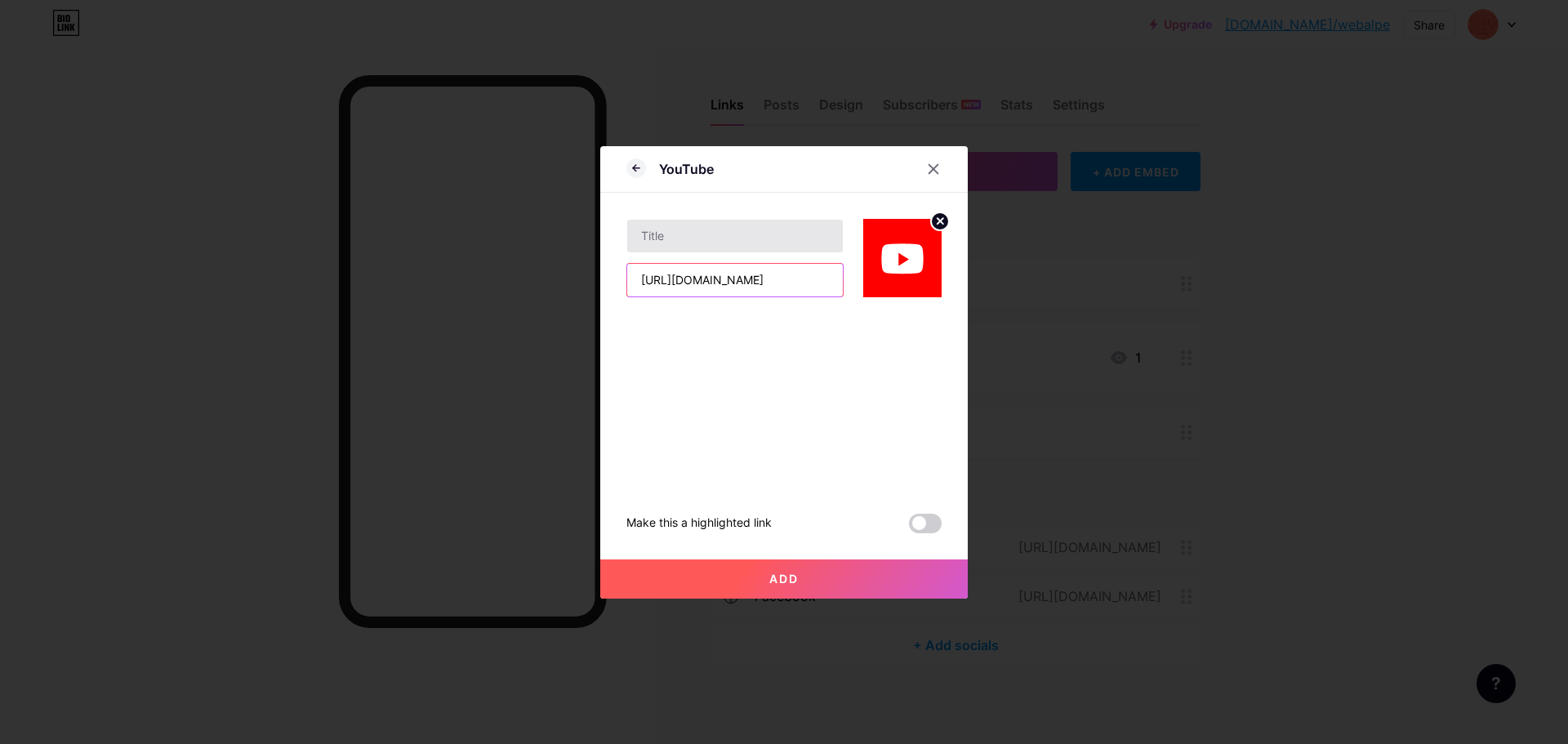
type input "[URL][DOMAIN_NAME]"
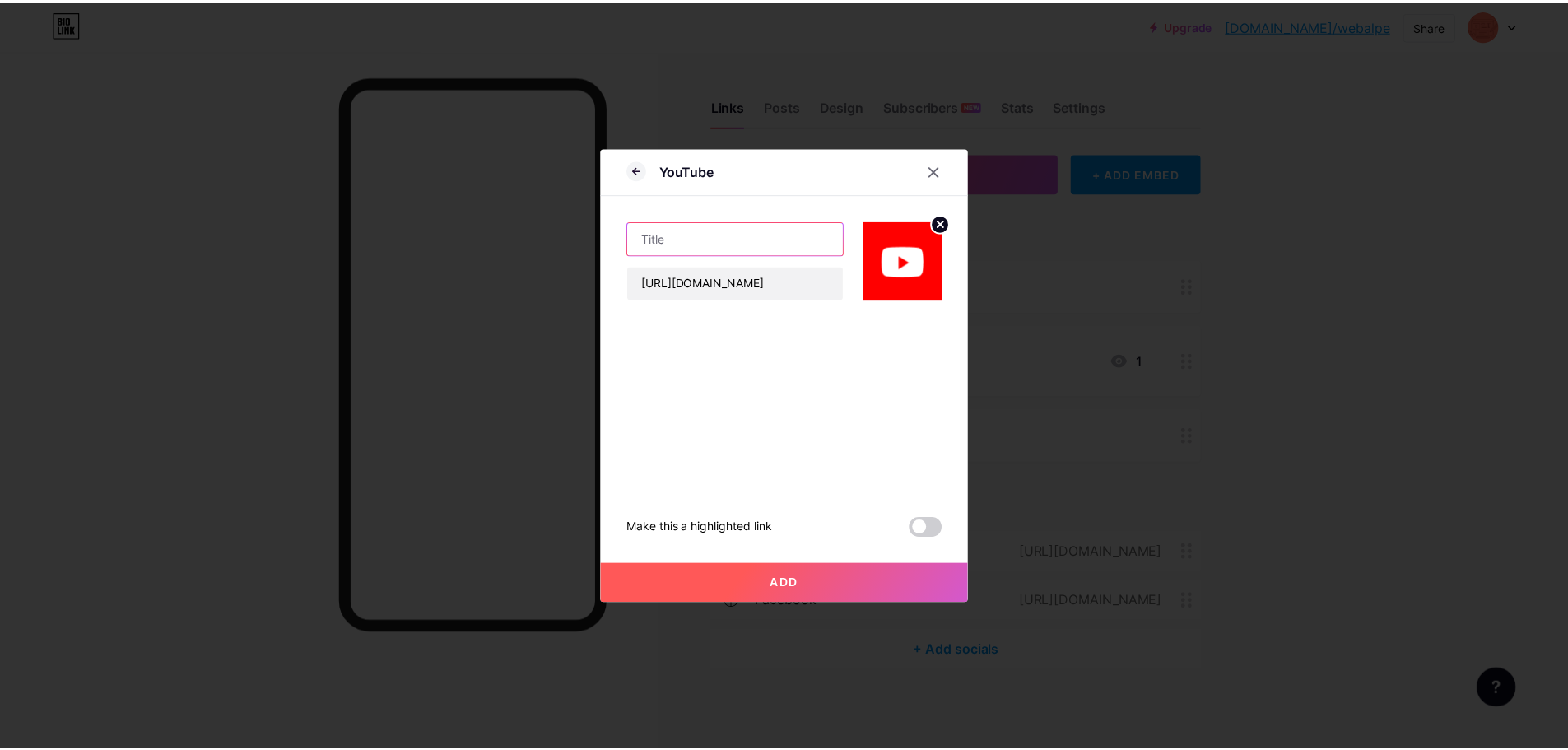
scroll to position [0, 0]
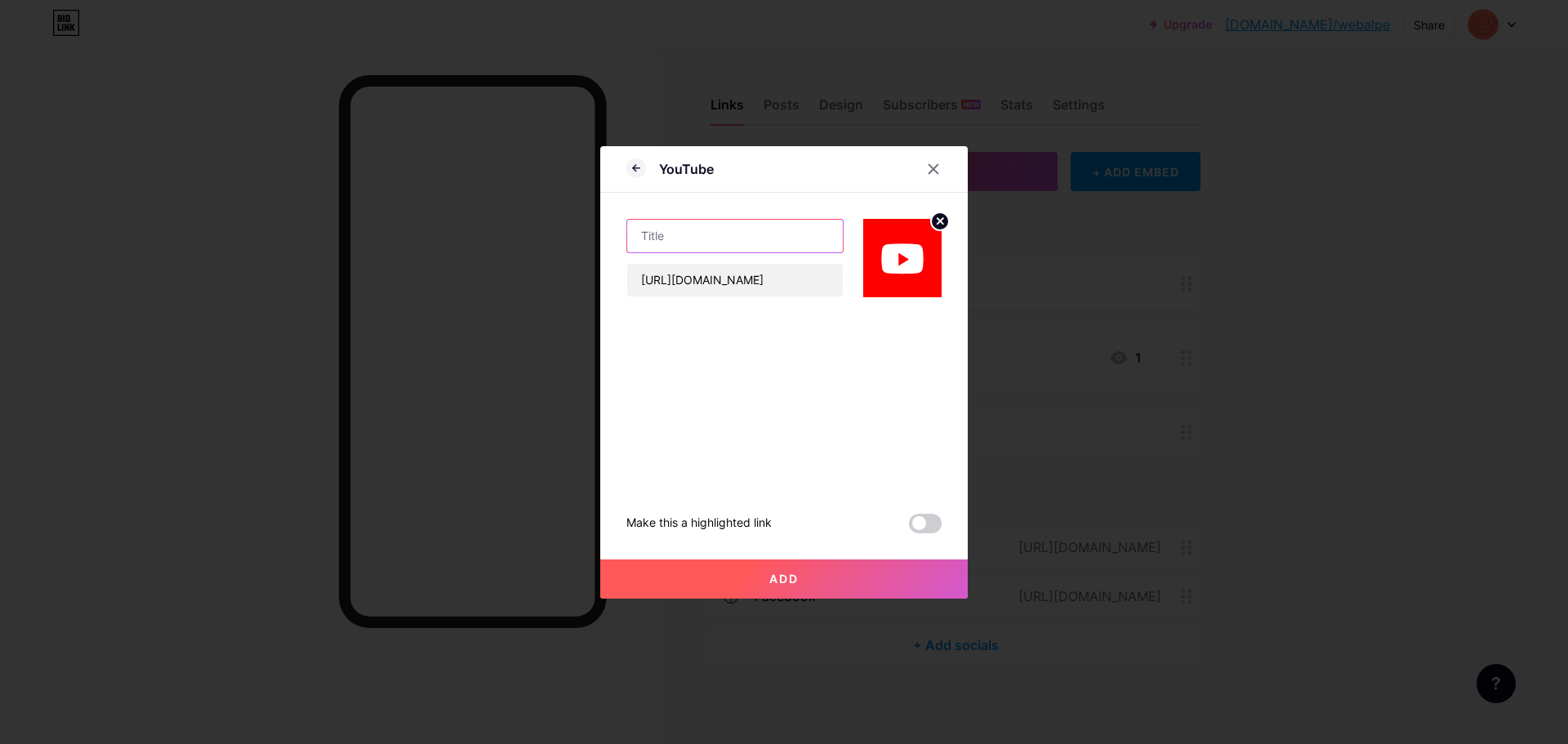
click at [711, 234] on input "text" at bounding box center [735, 236] width 216 height 33
type input "[DEMOGRAPHIC_DATA]"
click at [848, 588] on button "Add" at bounding box center [784, 579] width 367 height 40
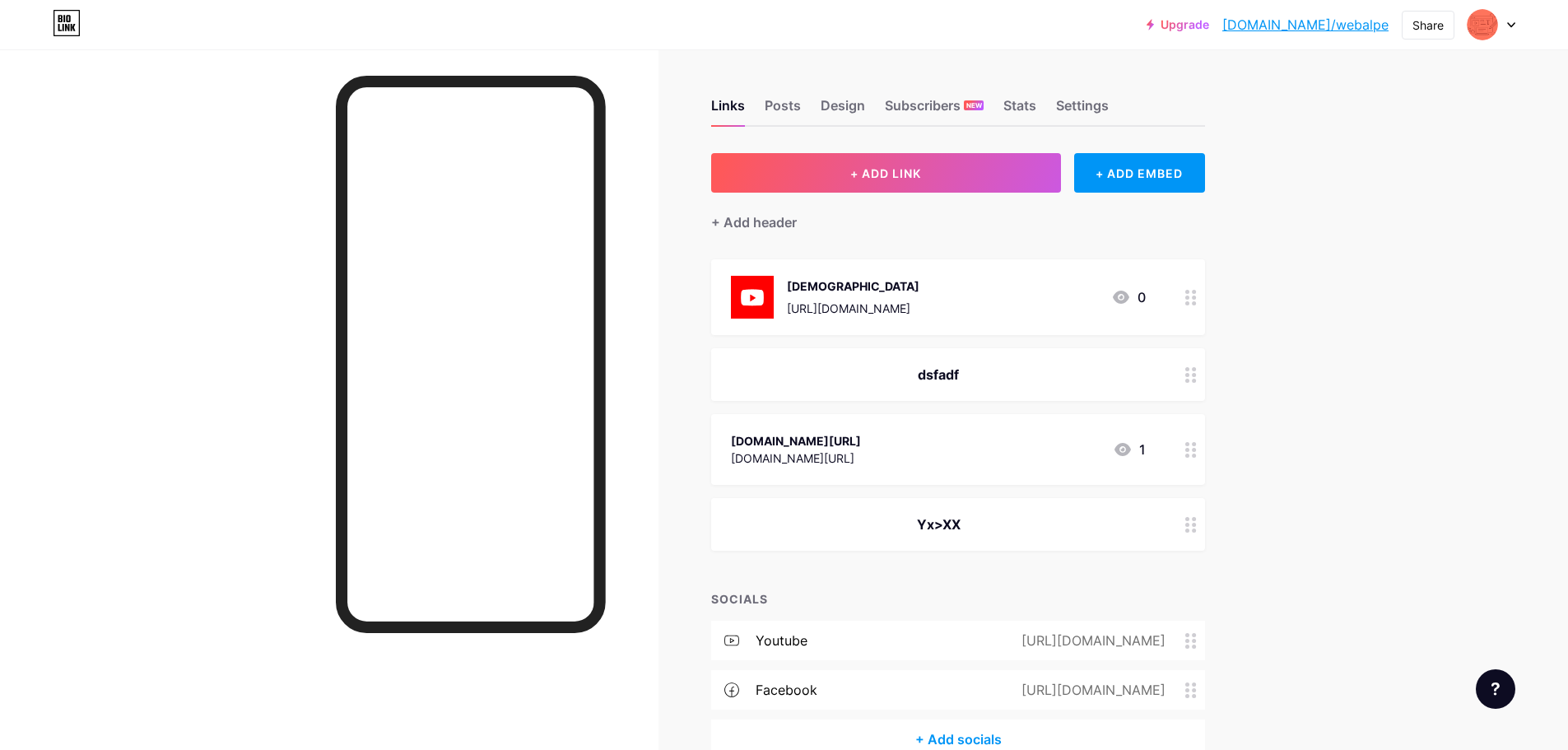
click at [1329, 27] on link "[DOMAIN_NAME]/webalpe" at bounding box center [1306, 24] width 166 height 20
click at [920, 298] on div "[DEMOGRAPHIC_DATA] [URL][DOMAIN_NAME]" at bounding box center [854, 297] width 133 height 42
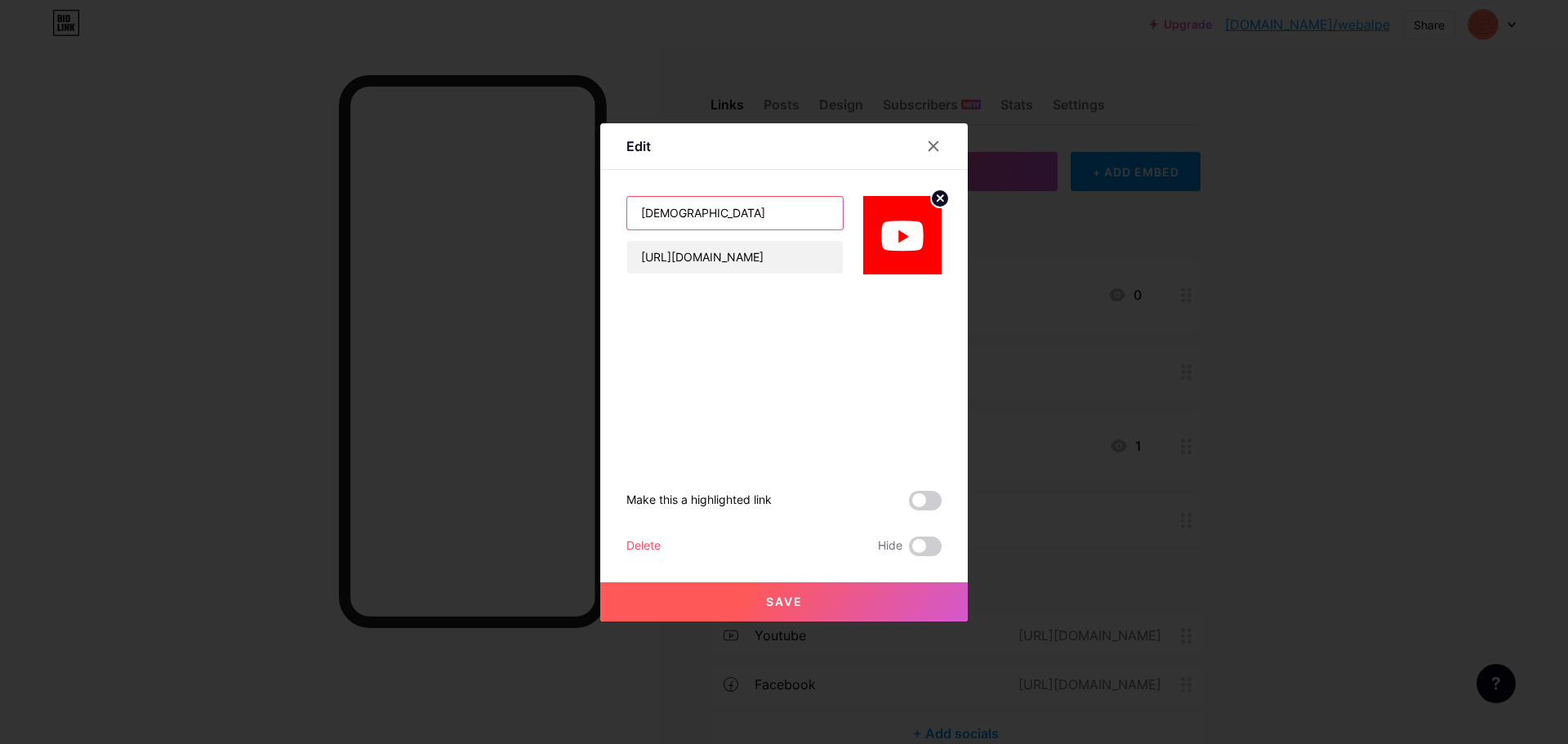
click at [693, 216] on input "[DEMOGRAPHIC_DATA]" at bounding box center [735, 213] width 216 height 33
click at [934, 144] on icon at bounding box center [934, 147] width 13 height 13
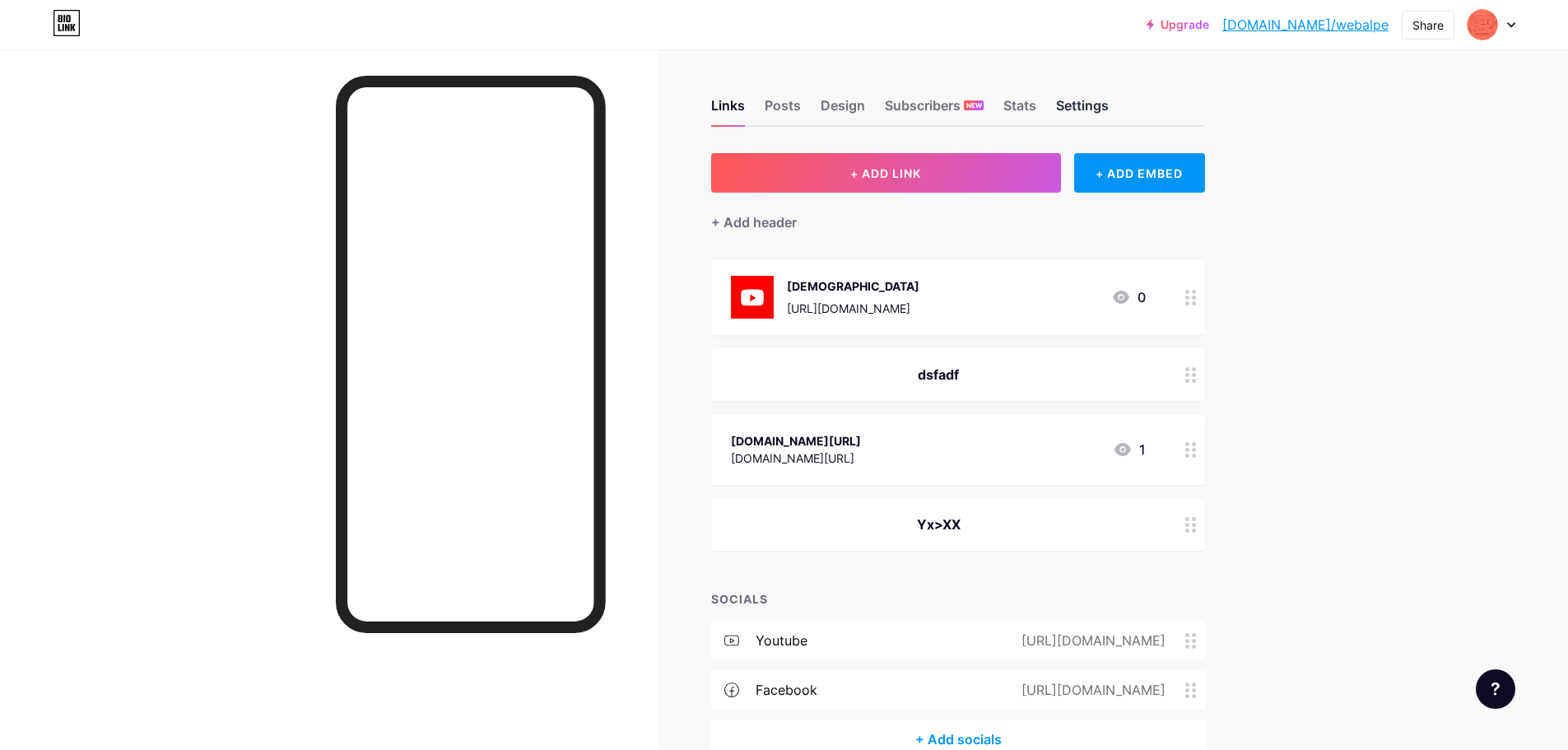
click at [1096, 104] on div "Settings" at bounding box center [1083, 110] width 53 height 30
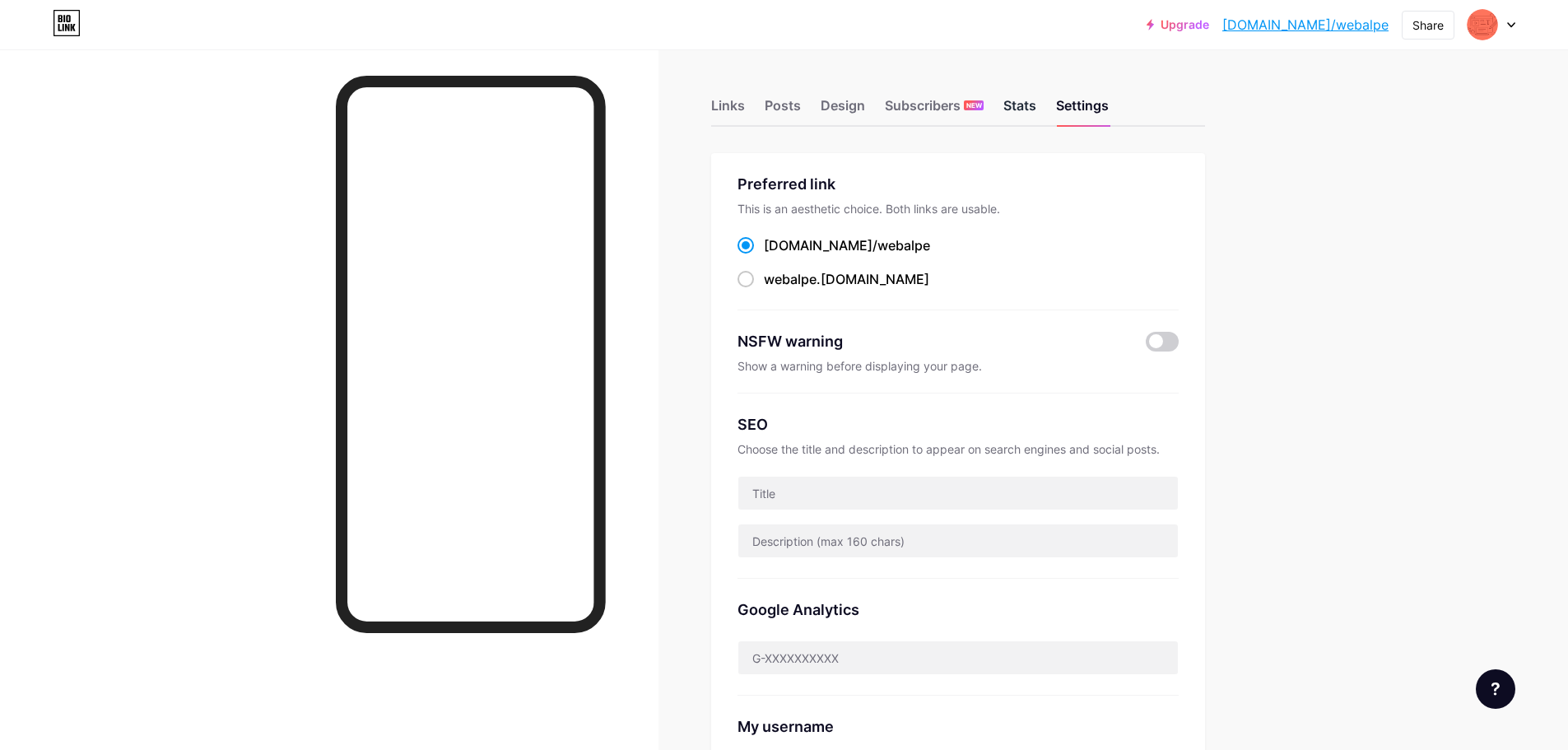
click at [1022, 99] on div "Stats" at bounding box center [1020, 110] width 33 height 30
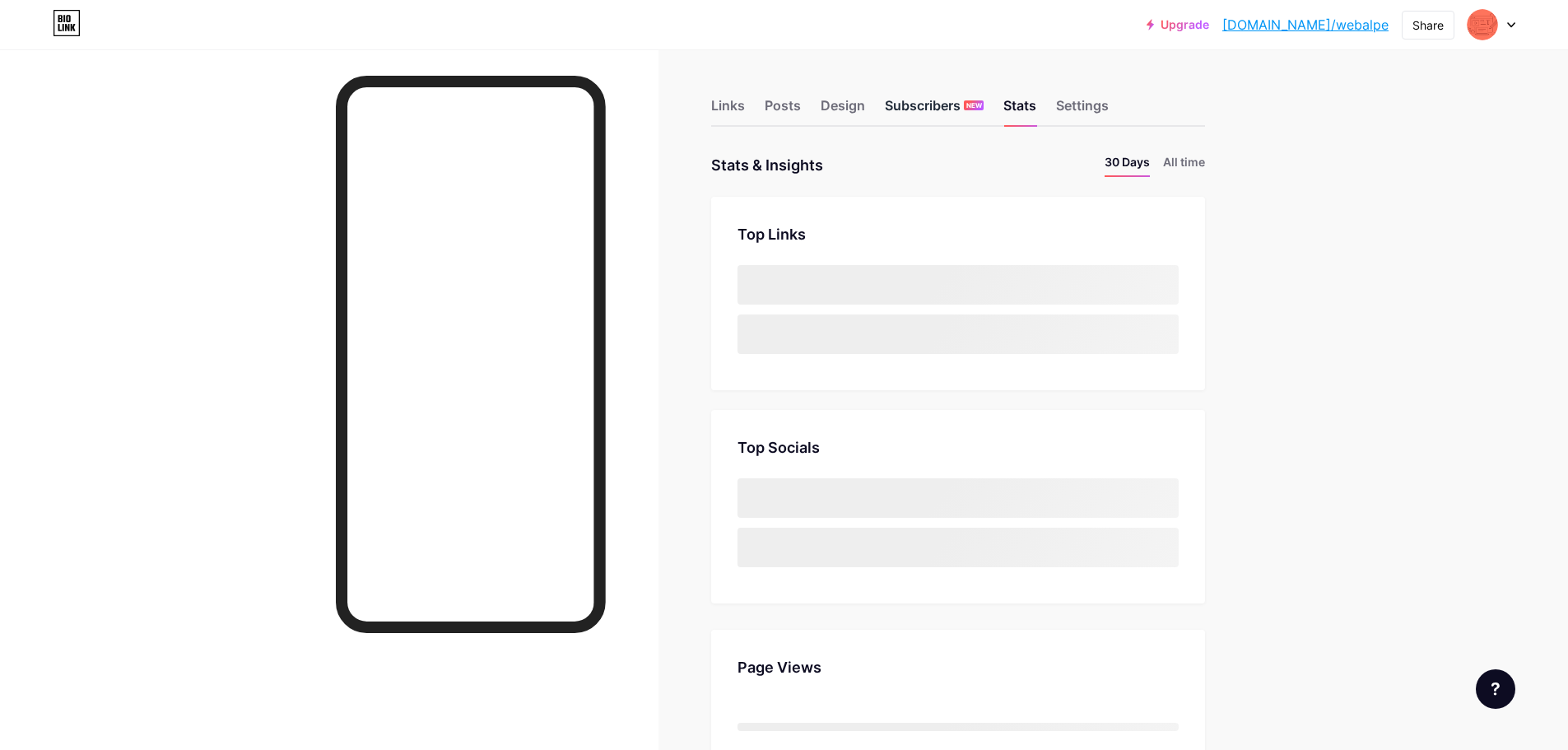
click at [918, 104] on div "Subscribers NEW" at bounding box center [934, 110] width 99 height 30
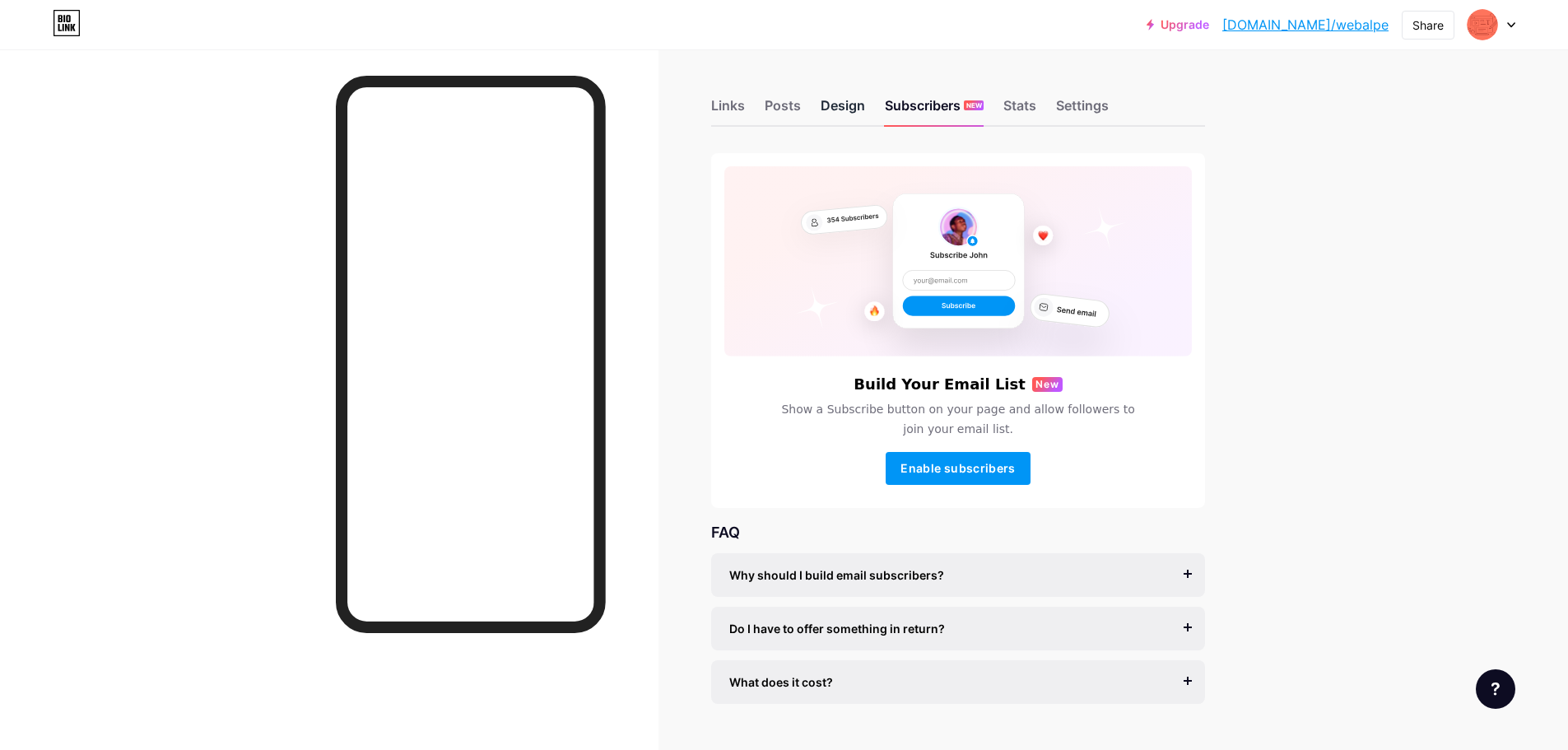
click at [844, 110] on div "Design" at bounding box center [843, 110] width 44 height 30
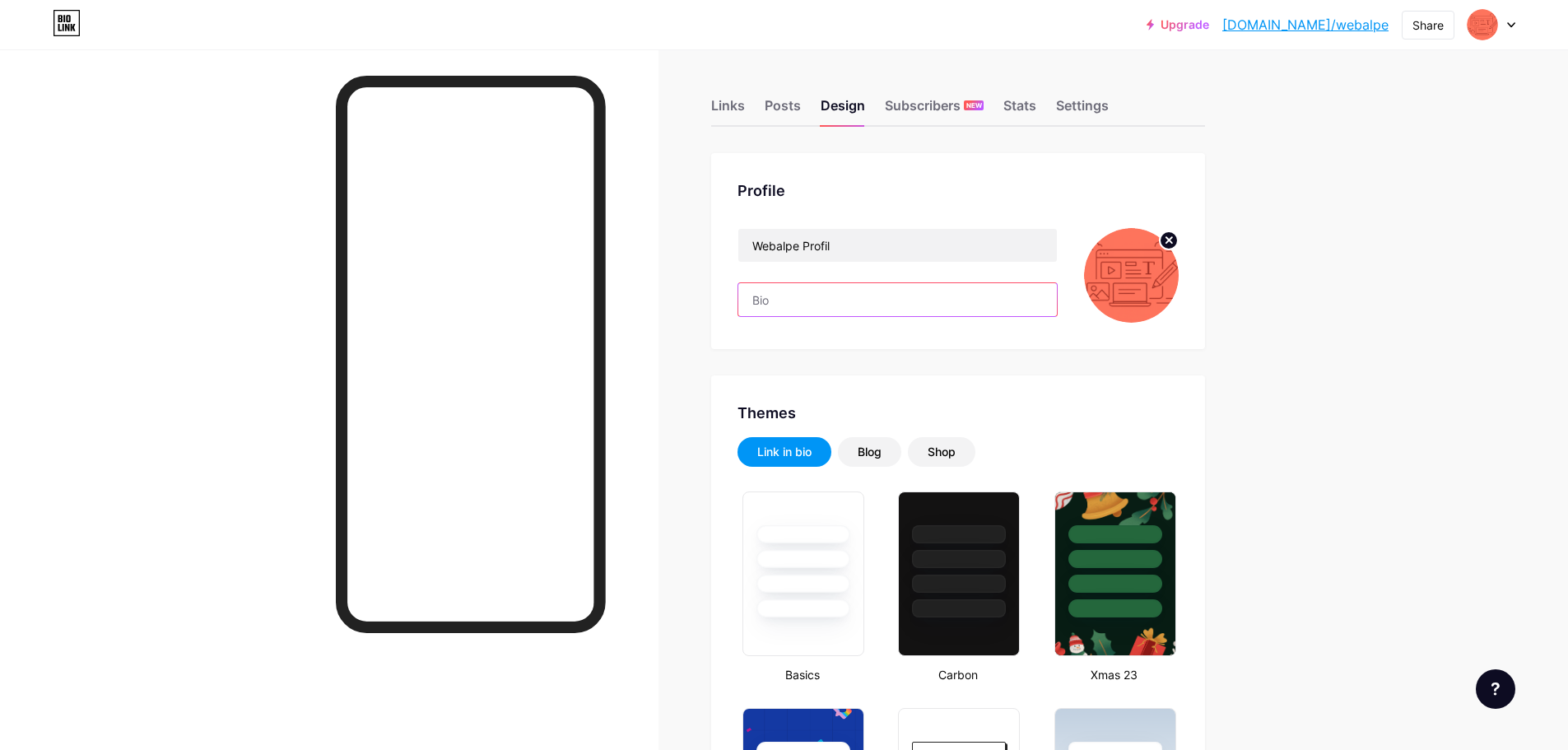
click at [808, 311] on input "text" at bounding box center [897, 299] width 319 height 33
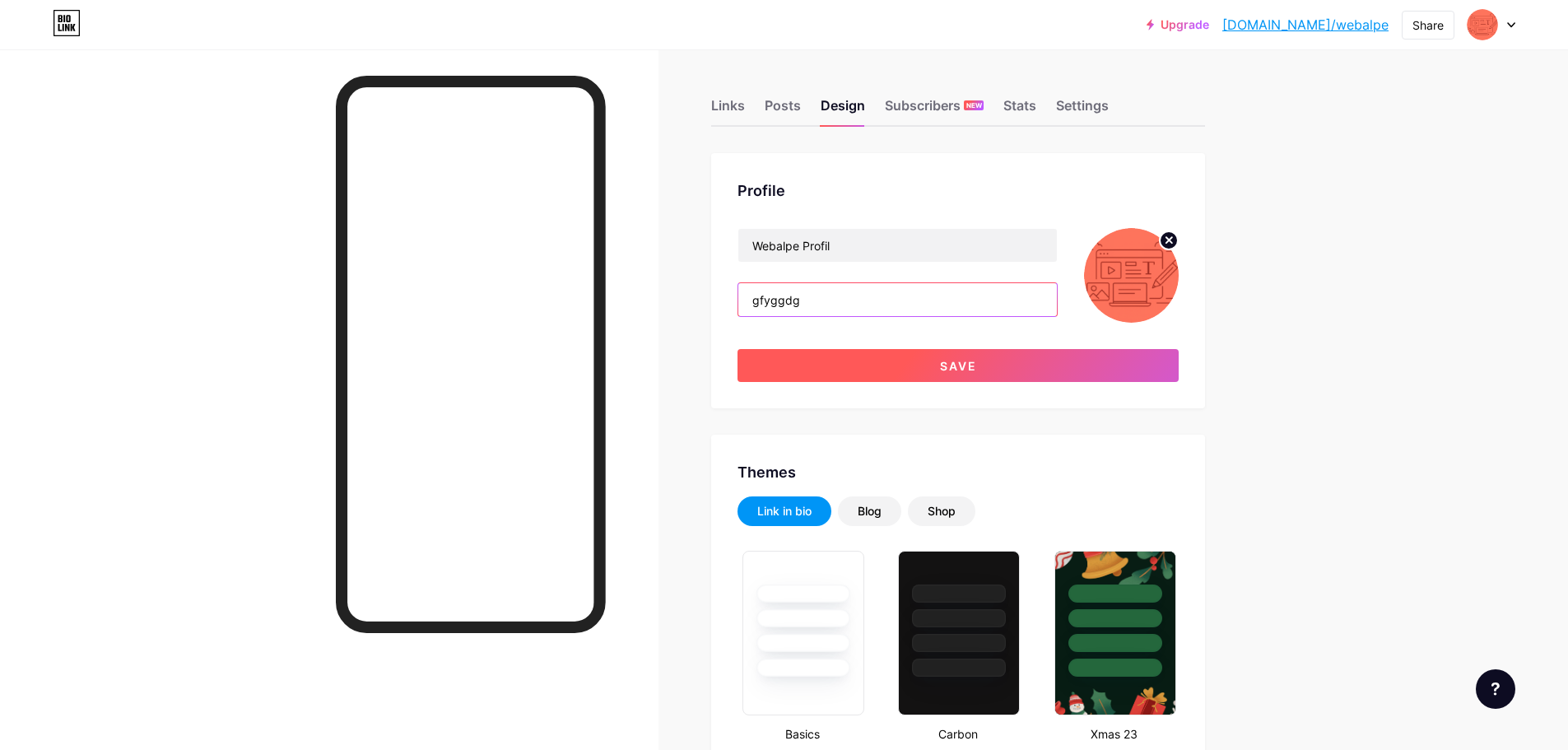
type input "gfyggdg"
click at [909, 363] on button "Save" at bounding box center [958, 365] width 442 height 33
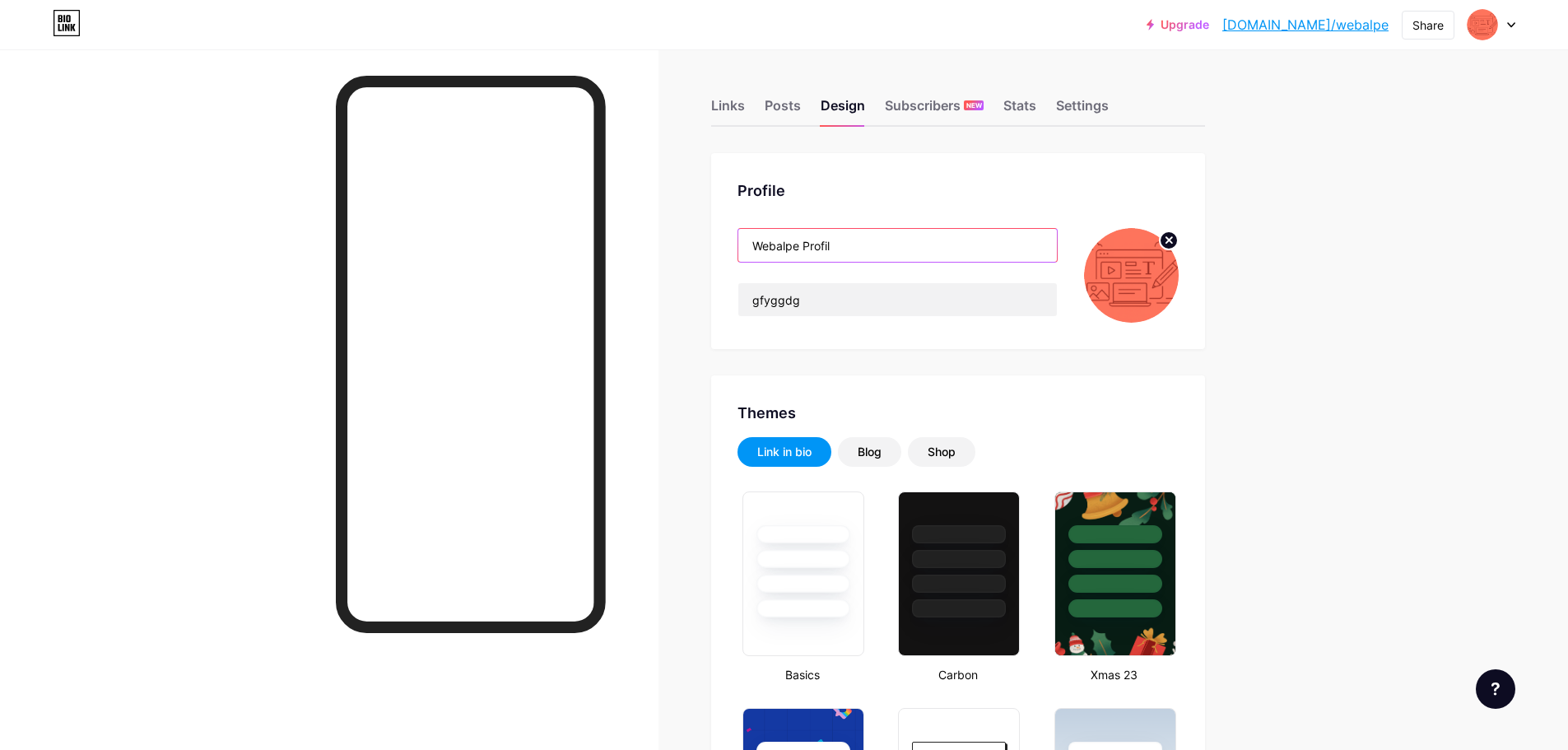
drag, startPoint x: 866, startPoint y: 237, endPoint x: 722, endPoint y: 254, distance: 145.0
click at [722, 254] on div "Profile Webalpe Profil gfyggdg" at bounding box center [958, 251] width 494 height 196
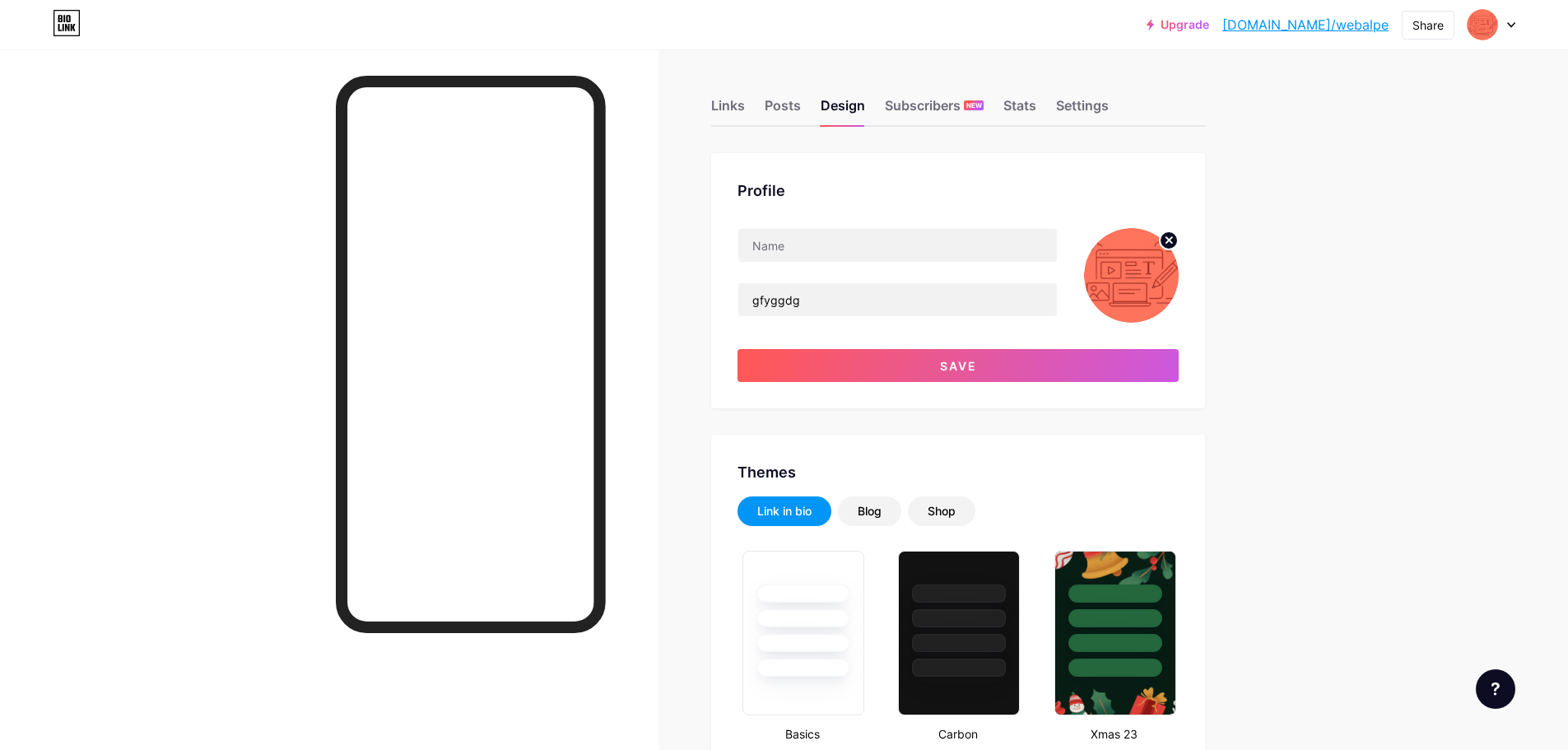
drag, startPoint x: 850, startPoint y: 302, endPoint x: 710, endPoint y: 319, distance: 141.0
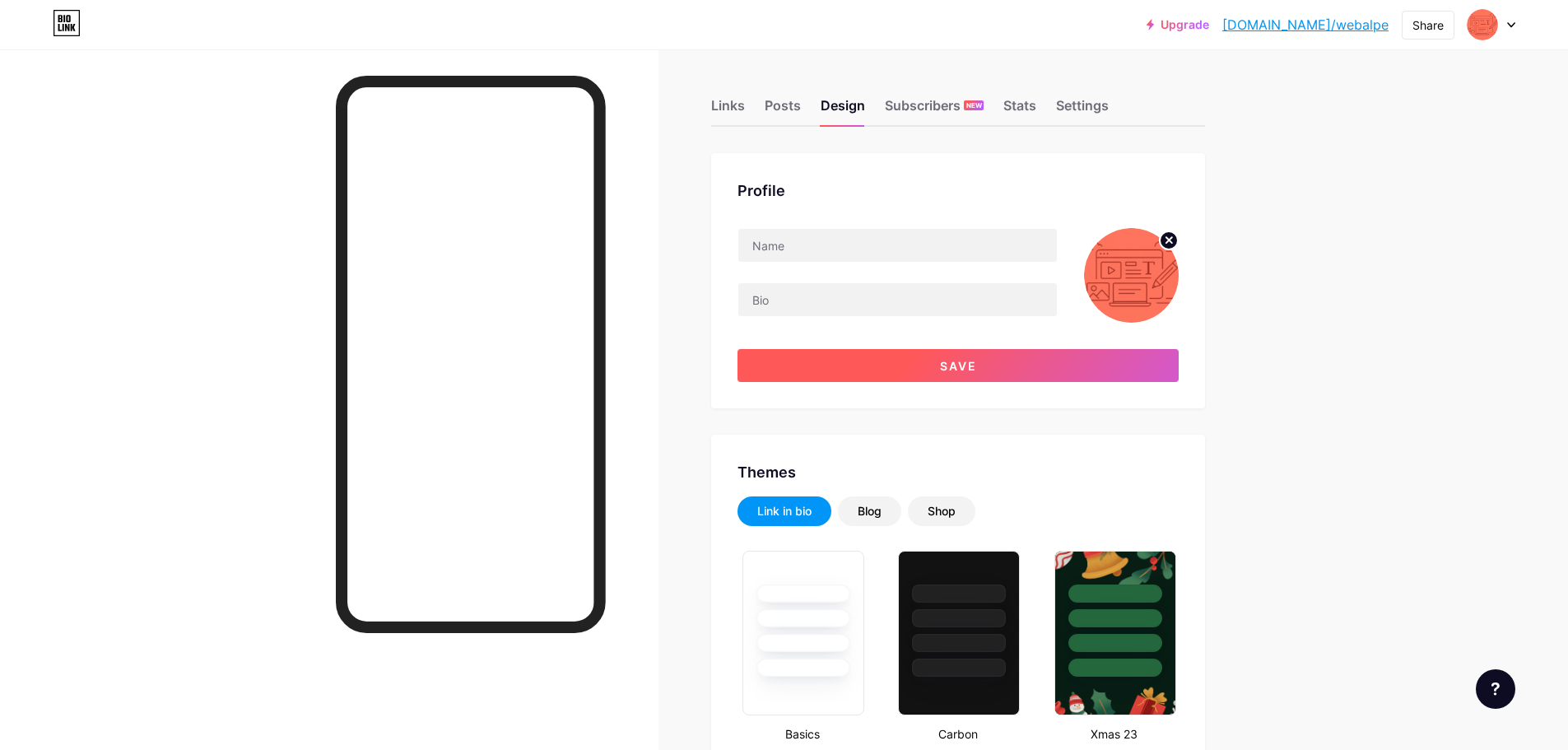
click at [914, 371] on button "Save" at bounding box center [958, 365] width 442 height 33
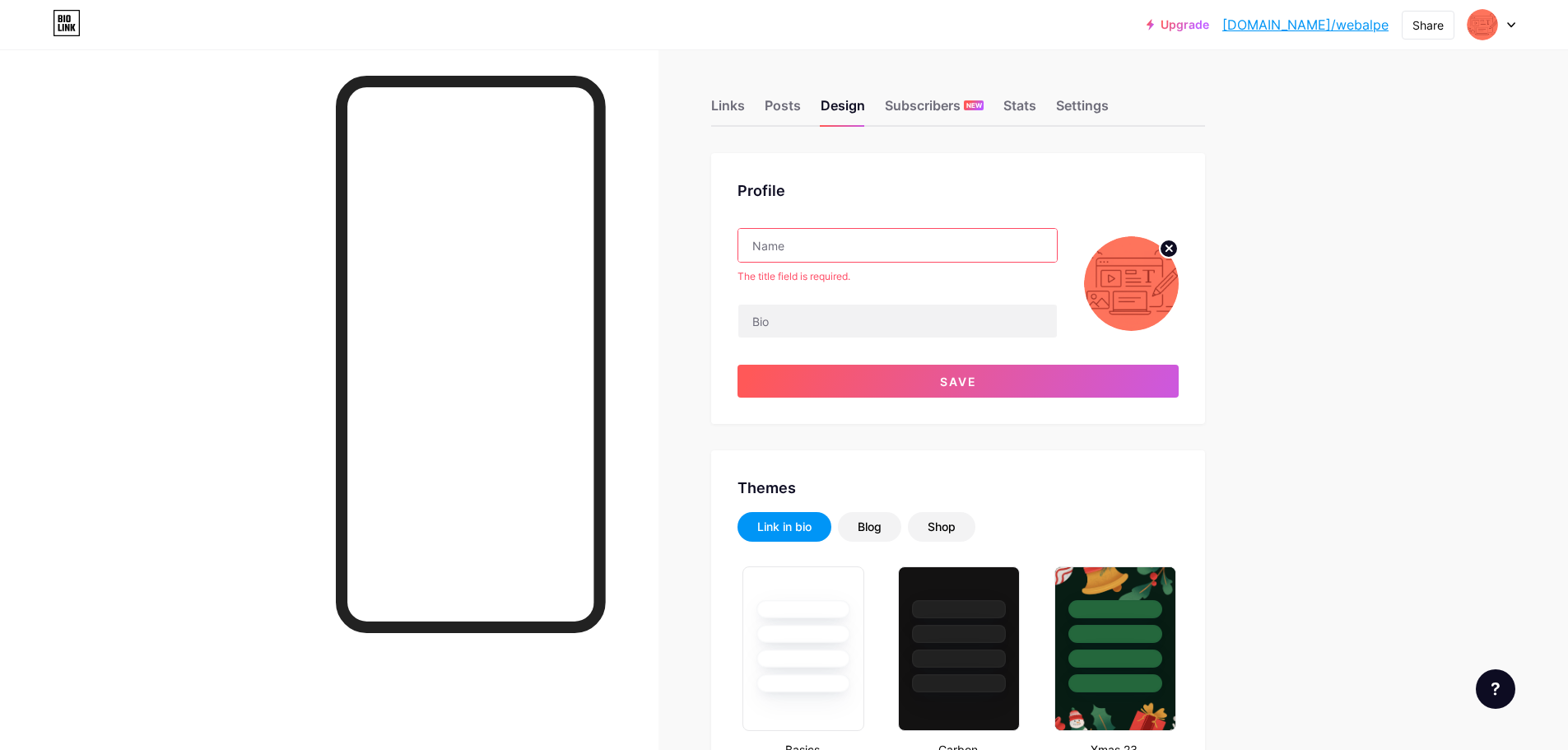
click at [818, 239] on input "text" at bounding box center [897, 245] width 319 height 33
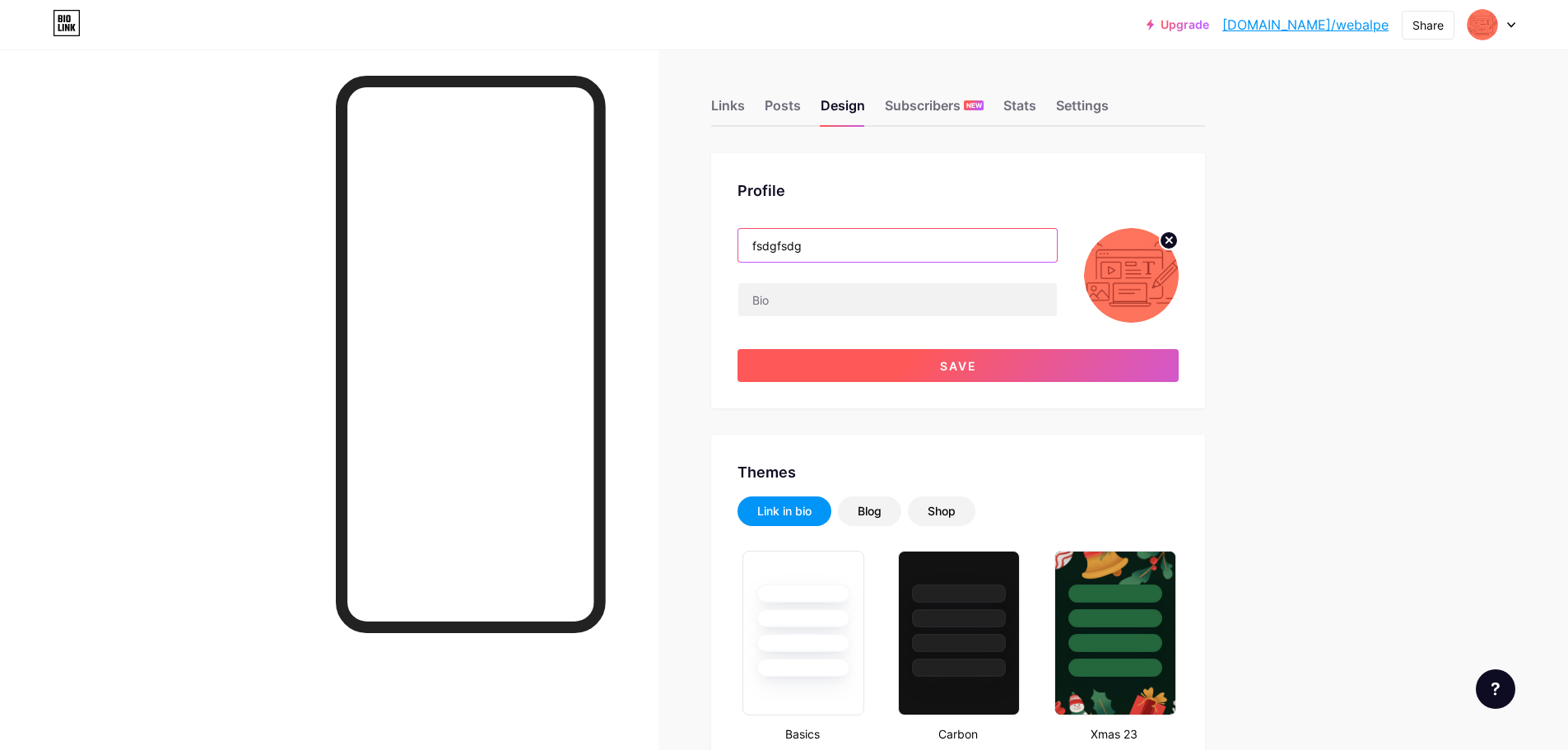
type input "fsdgfsdg"
click at [910, 362] on button "Save" at bounding box center [958, 365] width 442 height 33
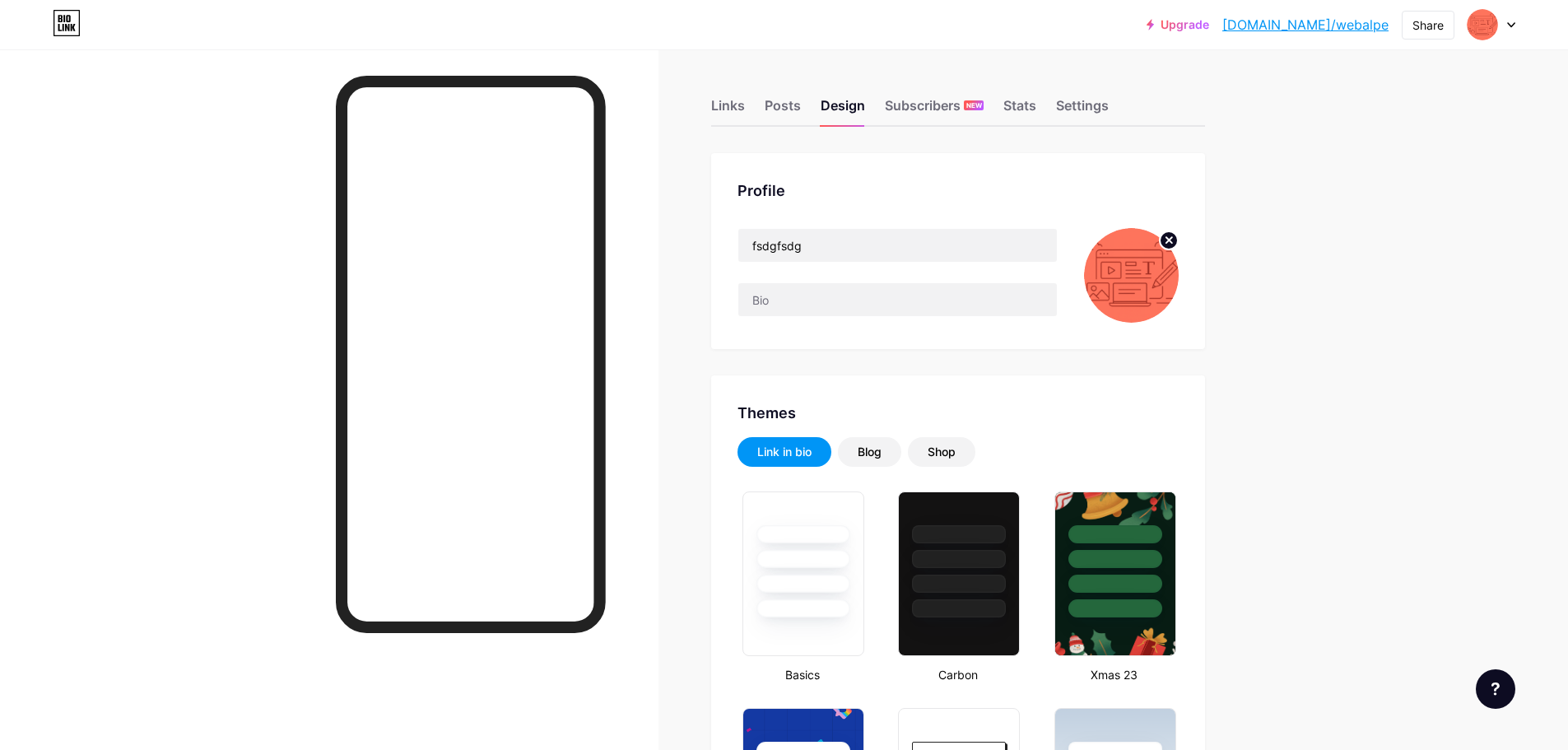
click at [1142, 273] on img at bounding box center [1131, 274] width 94 height 94
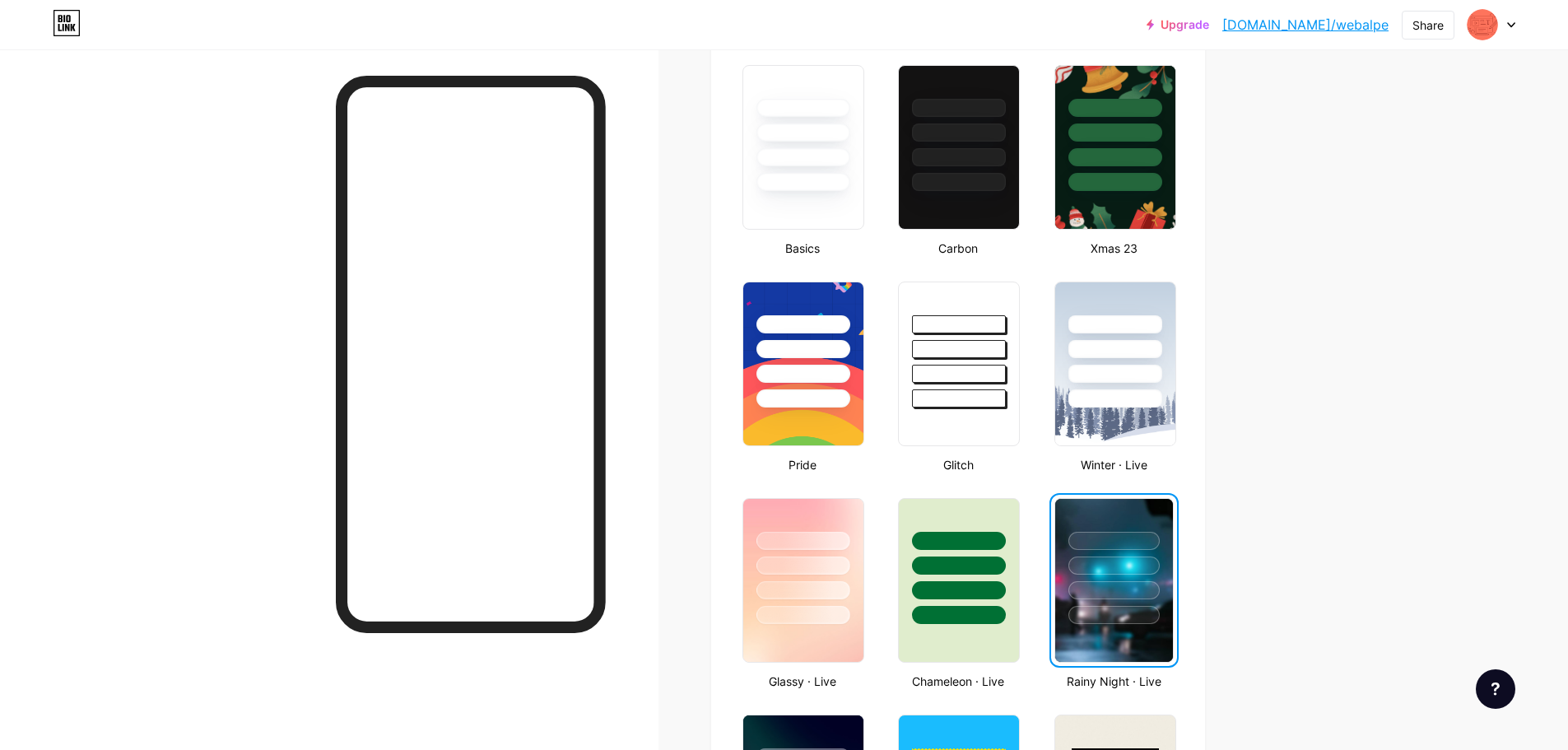
scroll to position [494, 0]
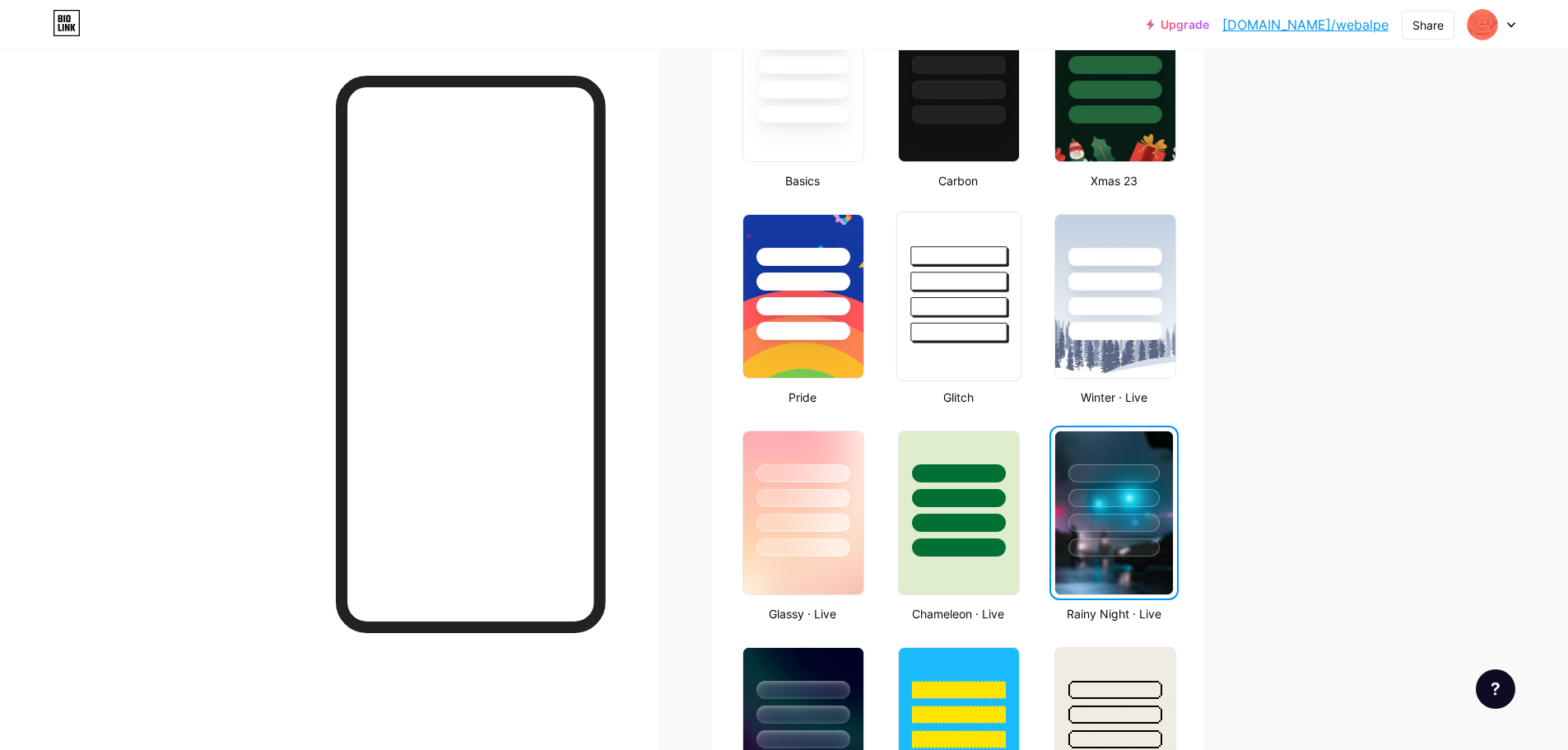
click at [984, 303] on div at bounding box center [959, 307] width 96 height 19
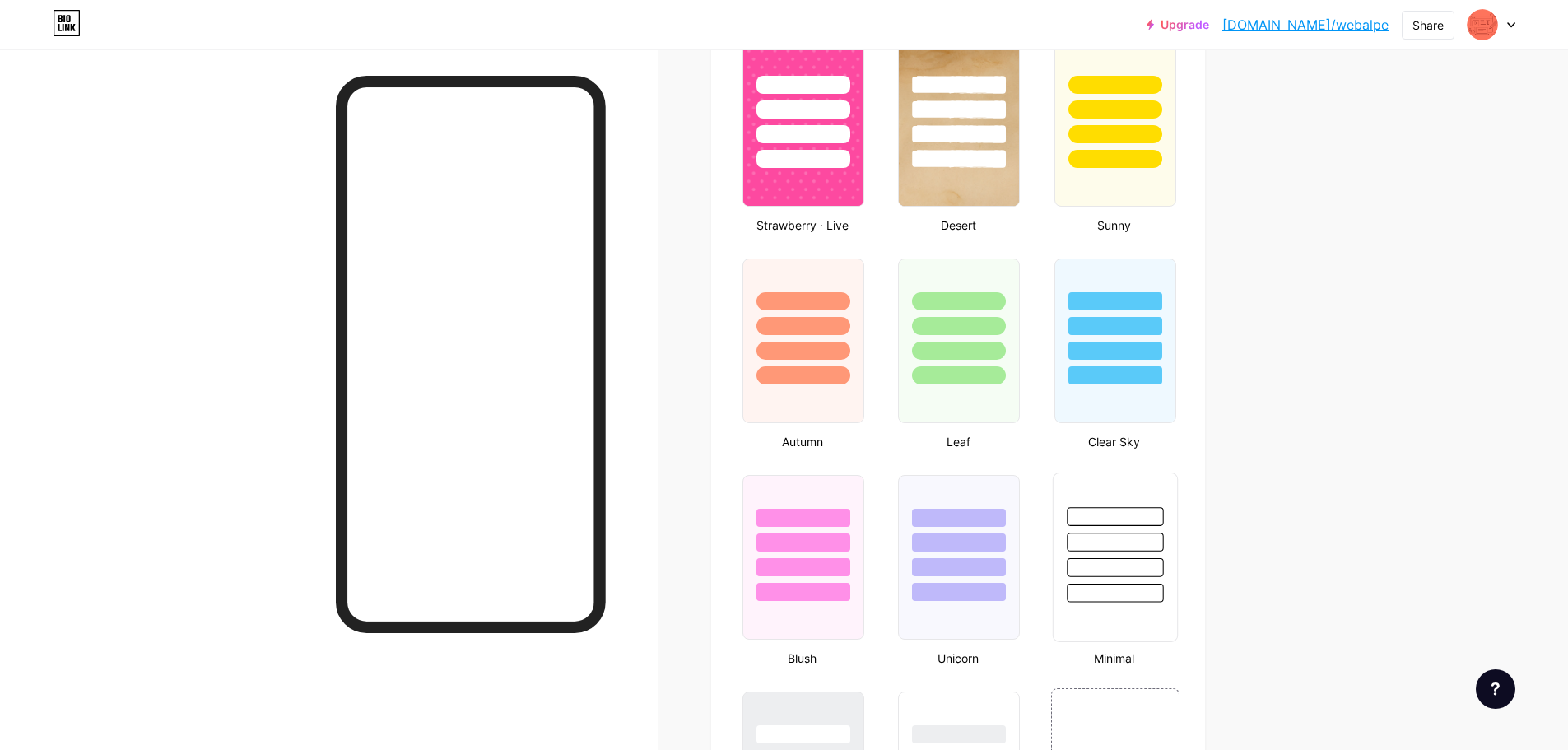
scroll to position [1565, 0]
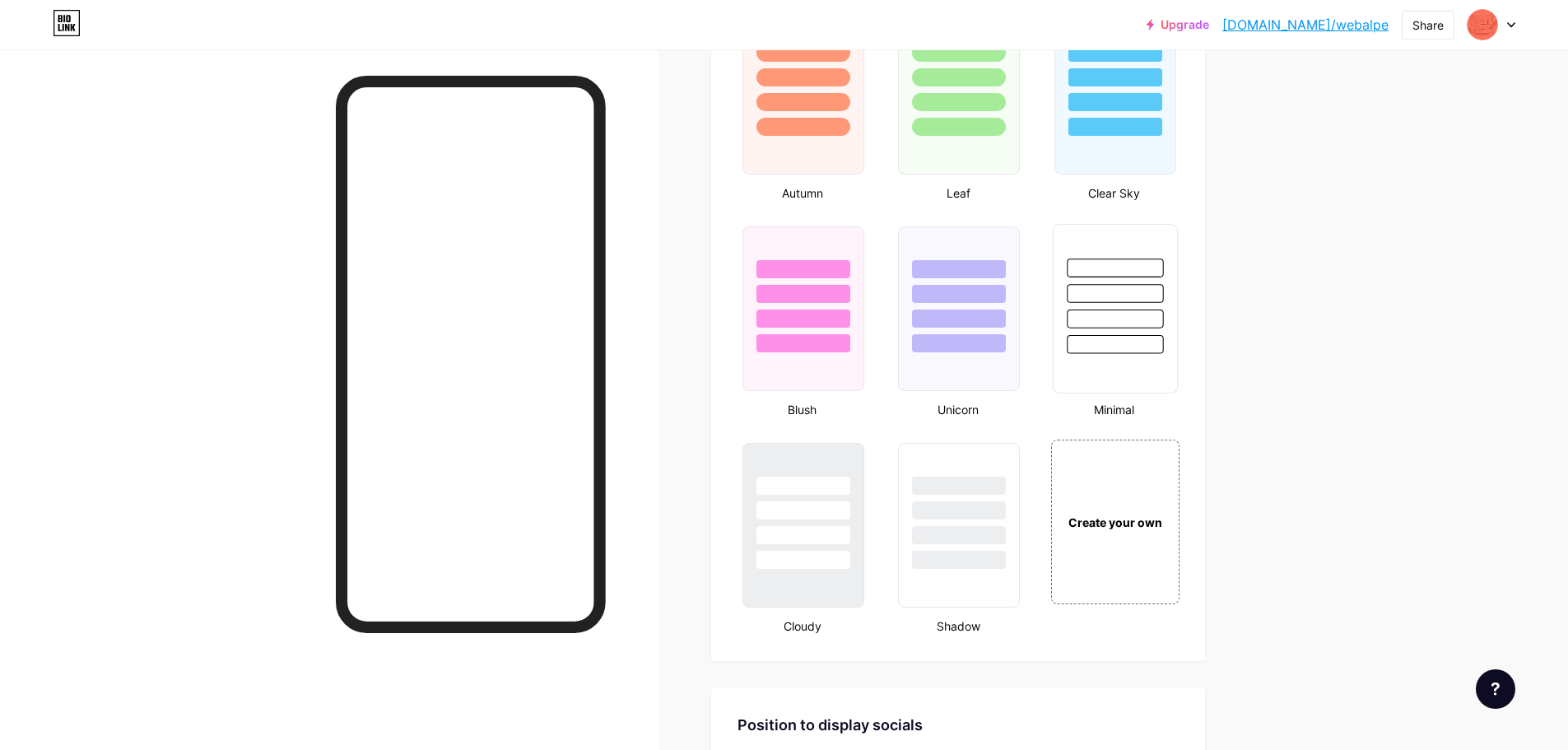
click at [1131, 297] on div at bounding box center [1114, 293] width 96 height 19
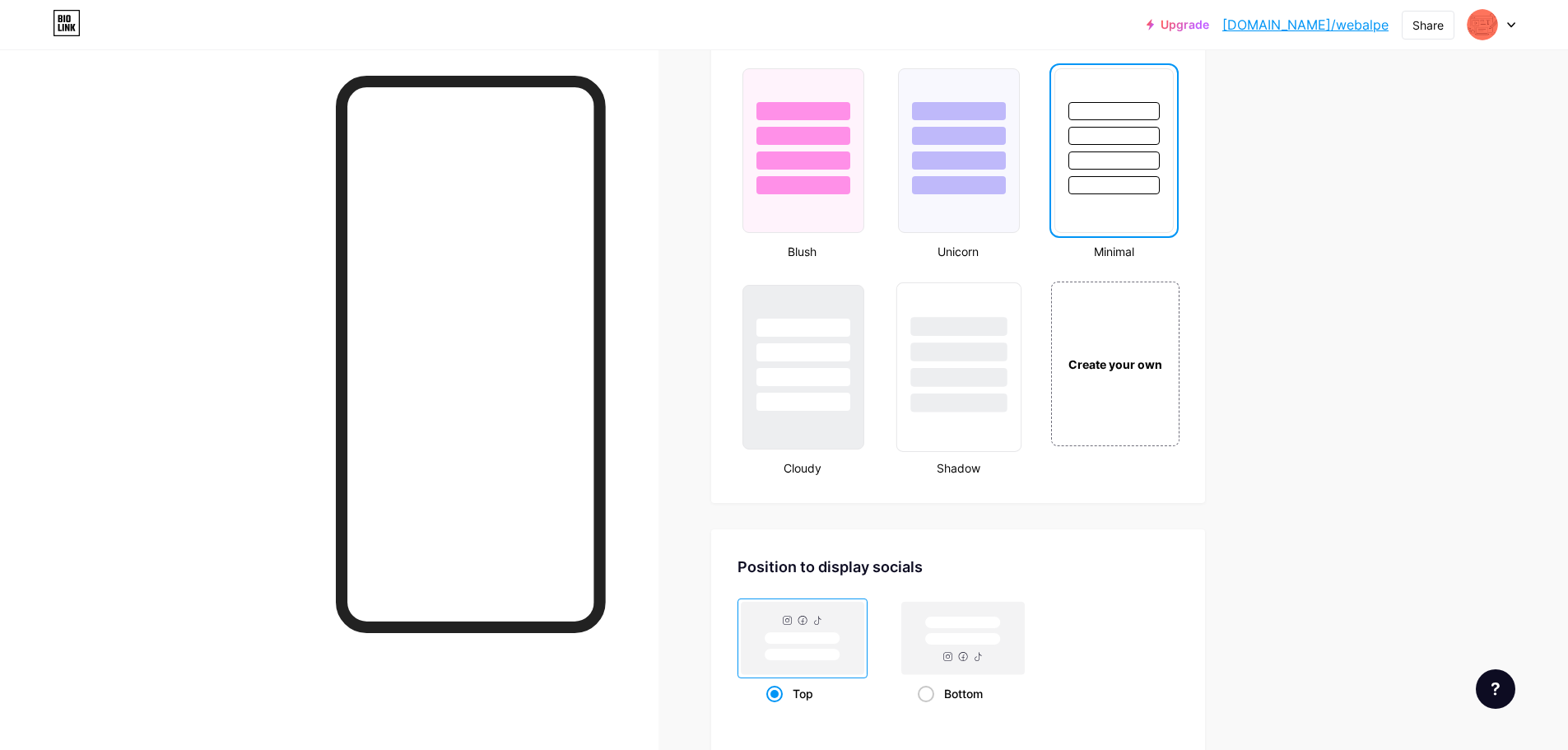
scroll to position [1729, 0]
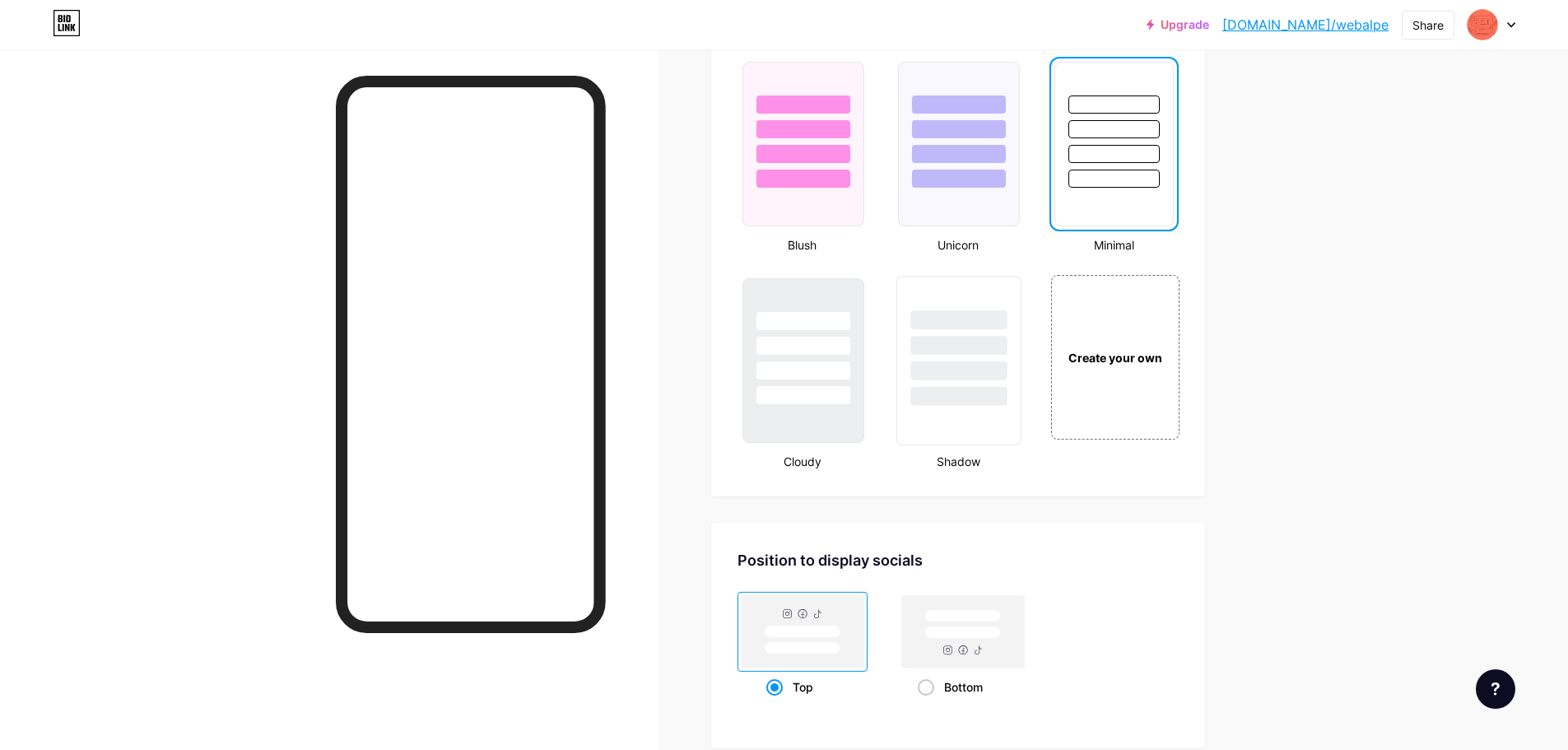
click at [951, 383] on div at bounding box center [959, 341] width 123 height 129
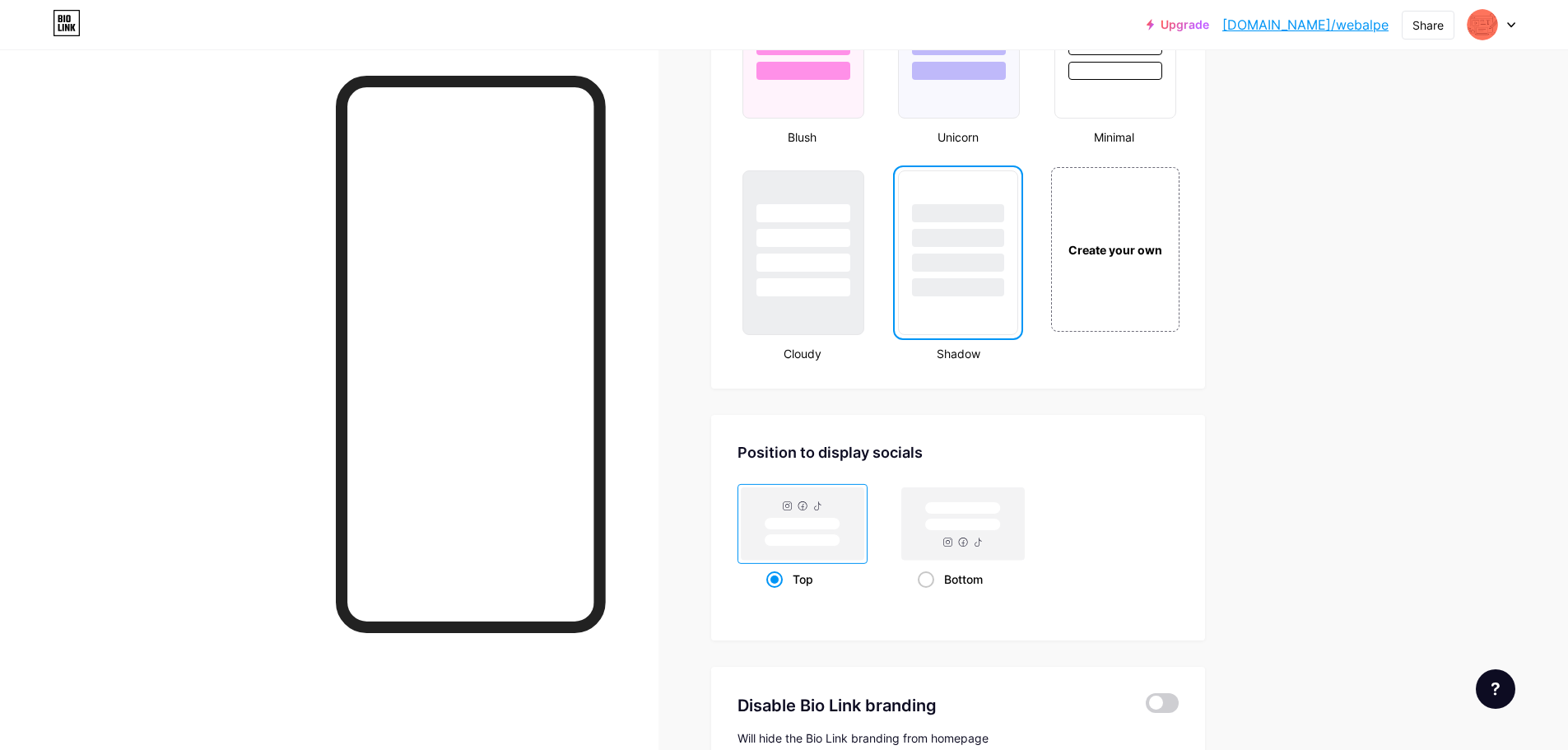
scroll to position [1553, 0]
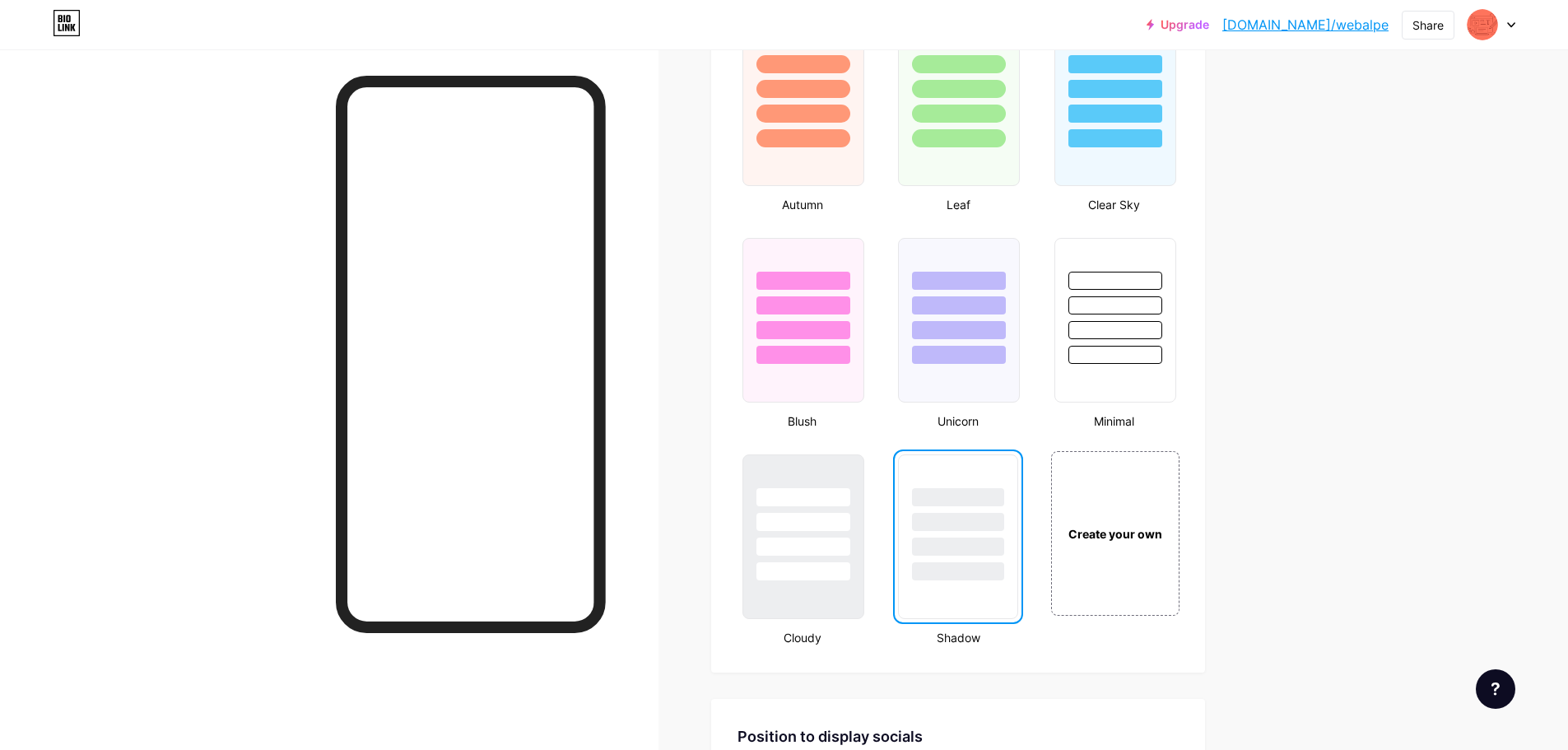
click at [1153, 142] on div at bounding box center [1114, 139] width 96 height 19
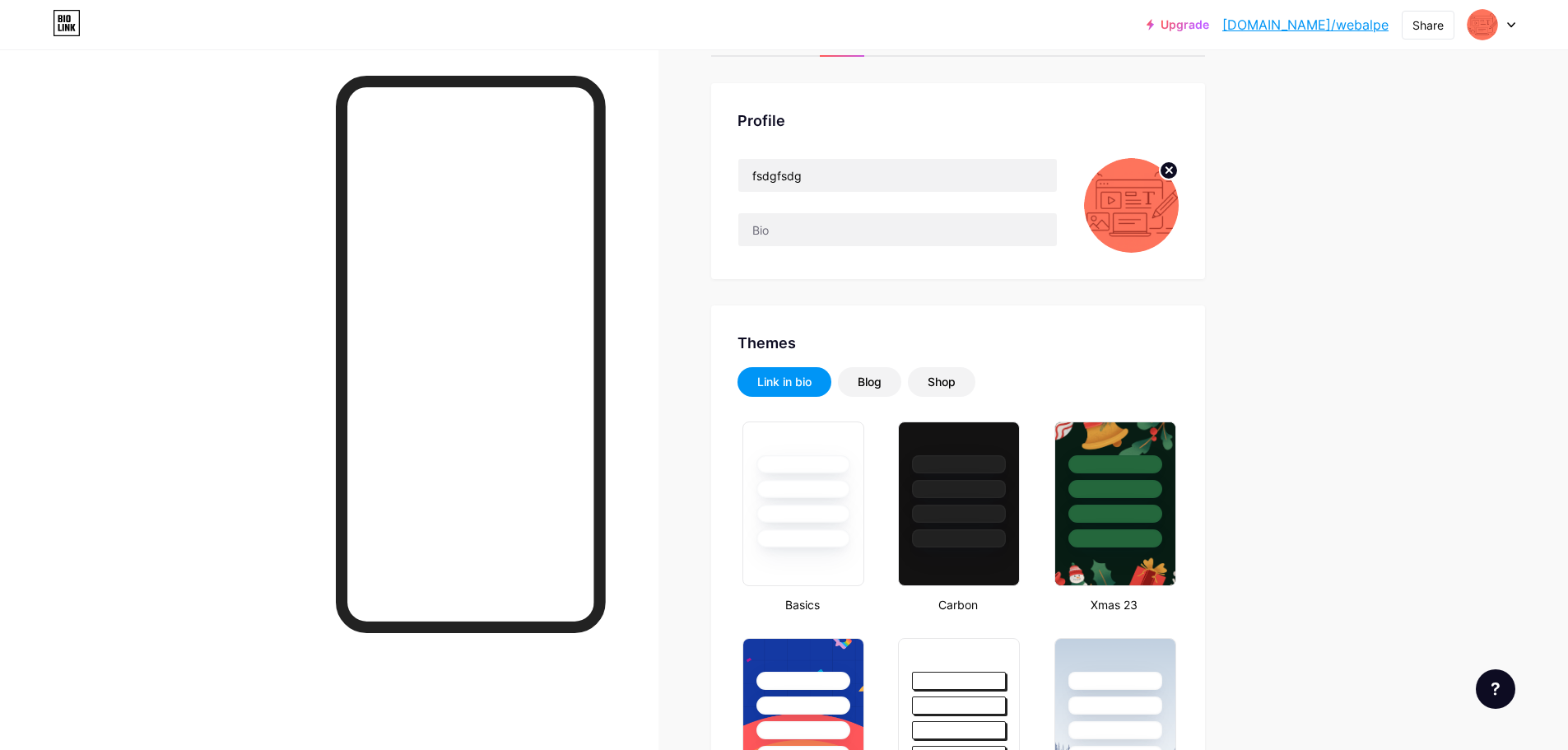
scroll to position [0, 0]
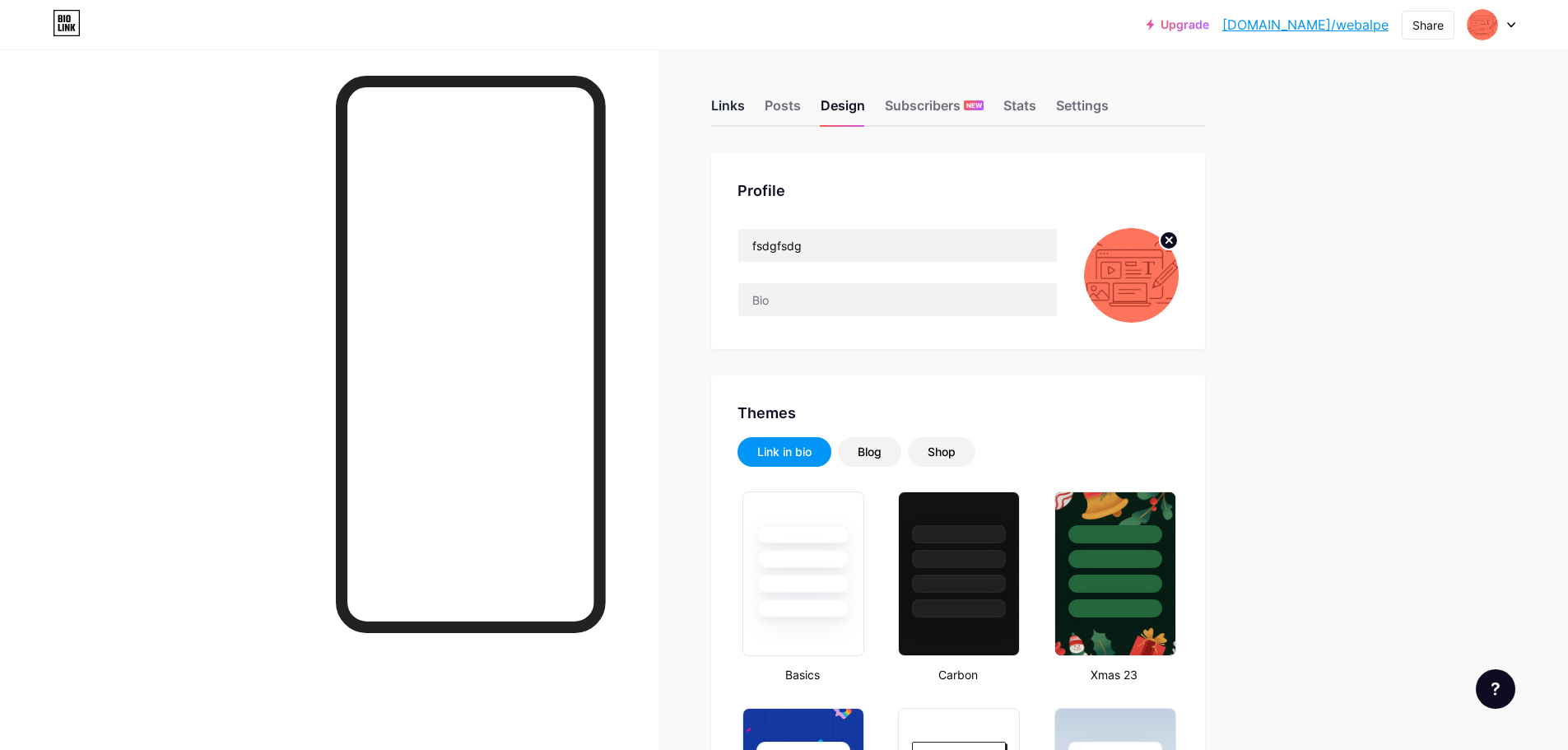
click at [728, 110] on div "Links" at bounding box center [728, 110] width 34 height 30
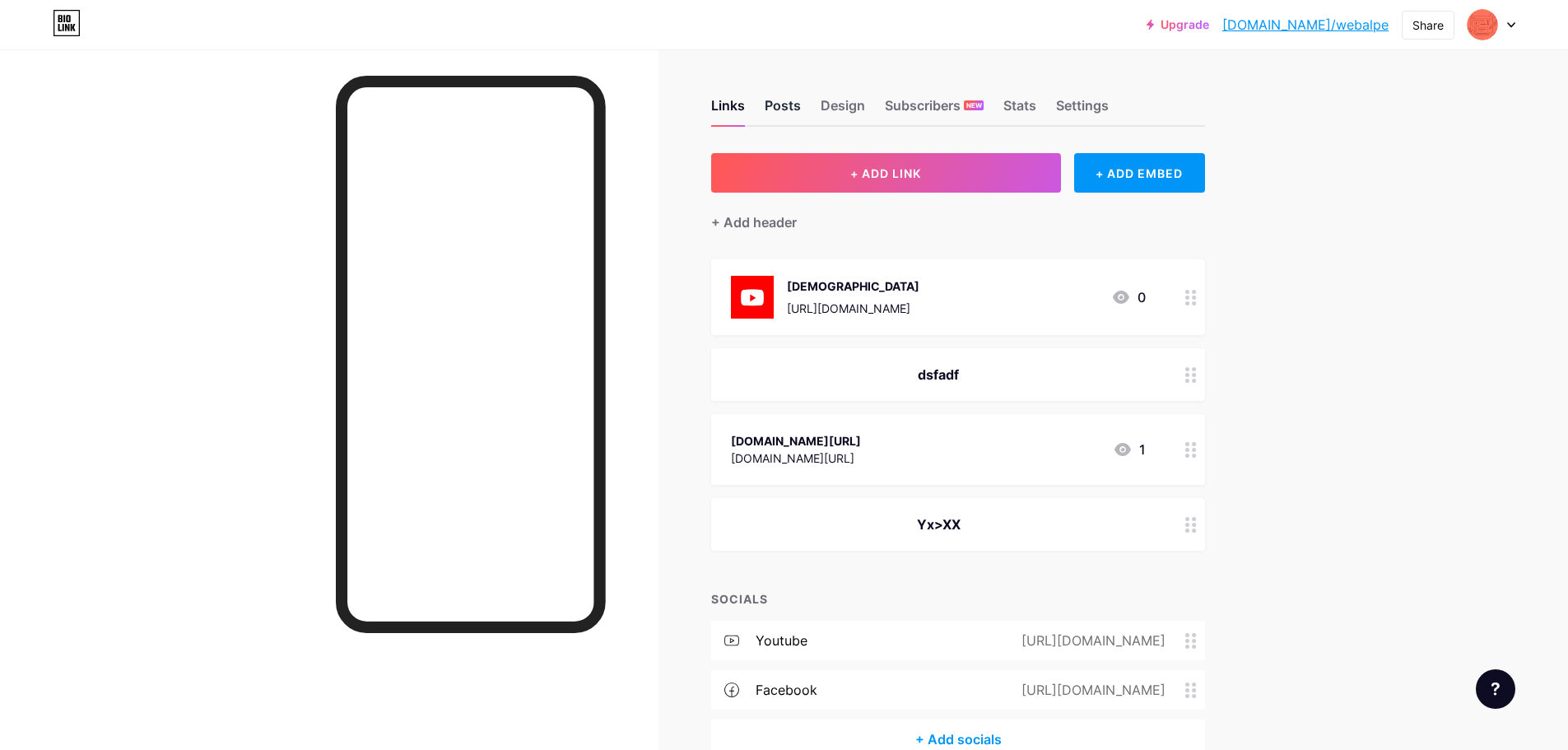
click at [792, 104] on div "Posts" at bounding box center [782, 110] width 37 height 30
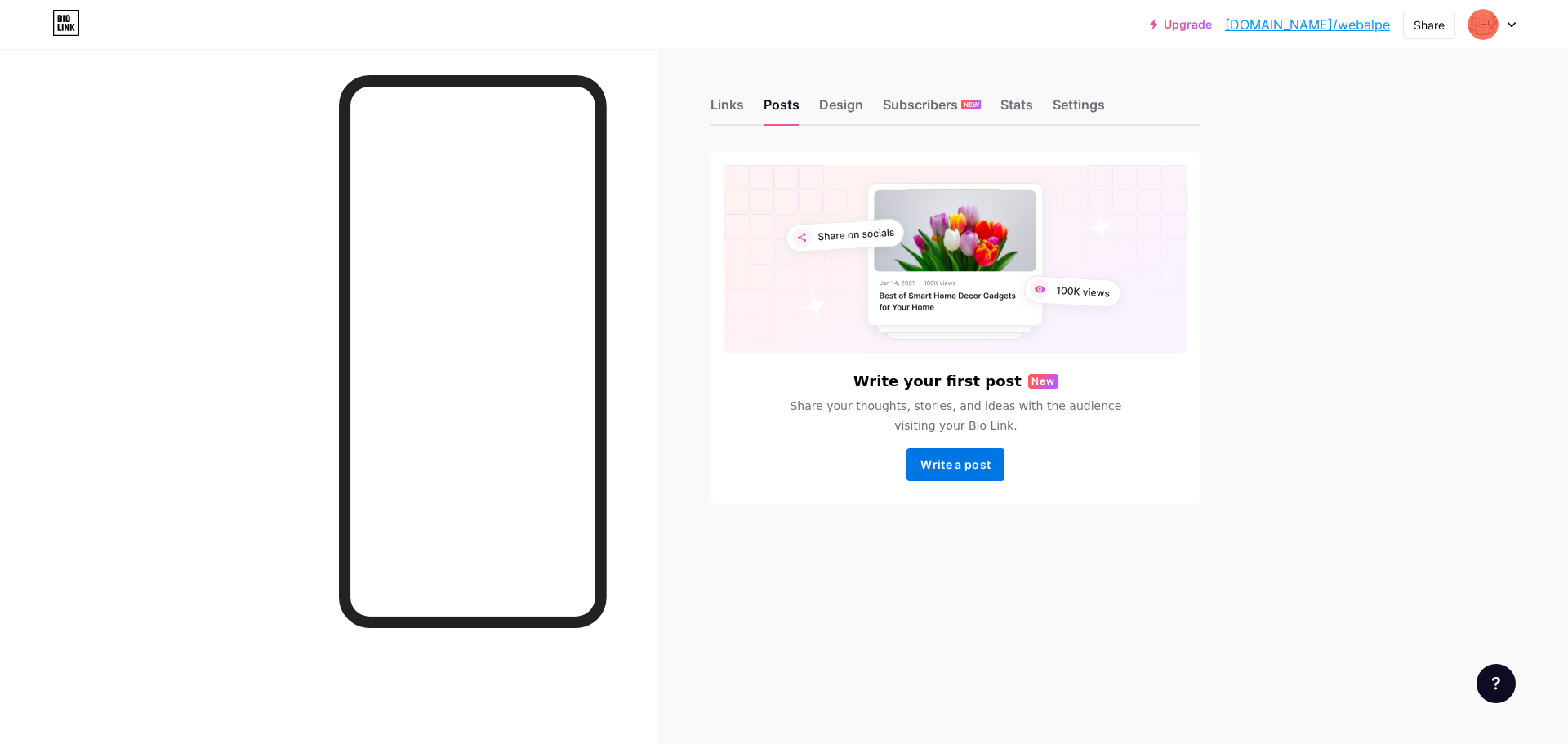
click at [975, 475] on button "Write a post" at bounding box center [955, 464] width 98 height 33
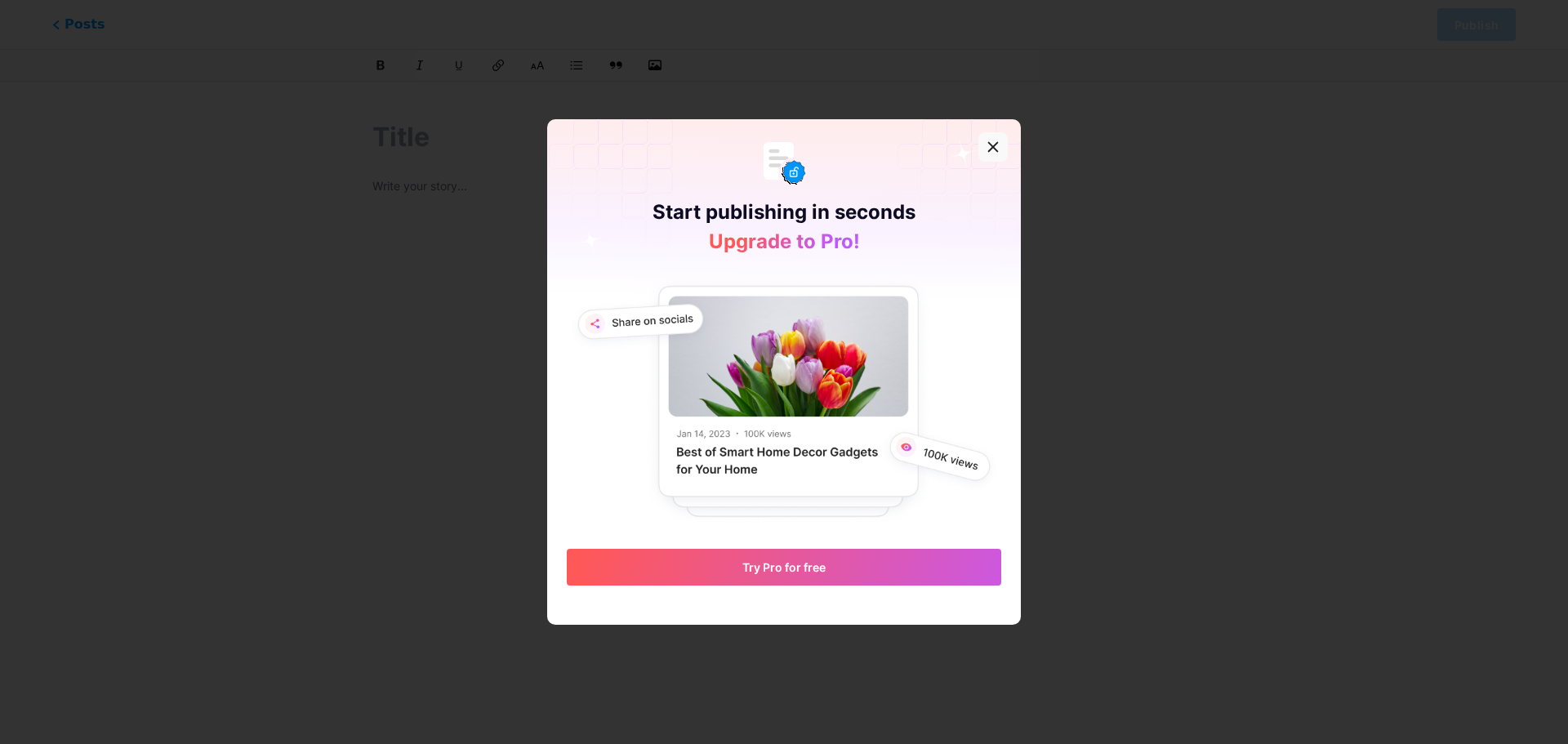
click at [993, 153] on div at bounding box center [993, 147] width 29 height 29
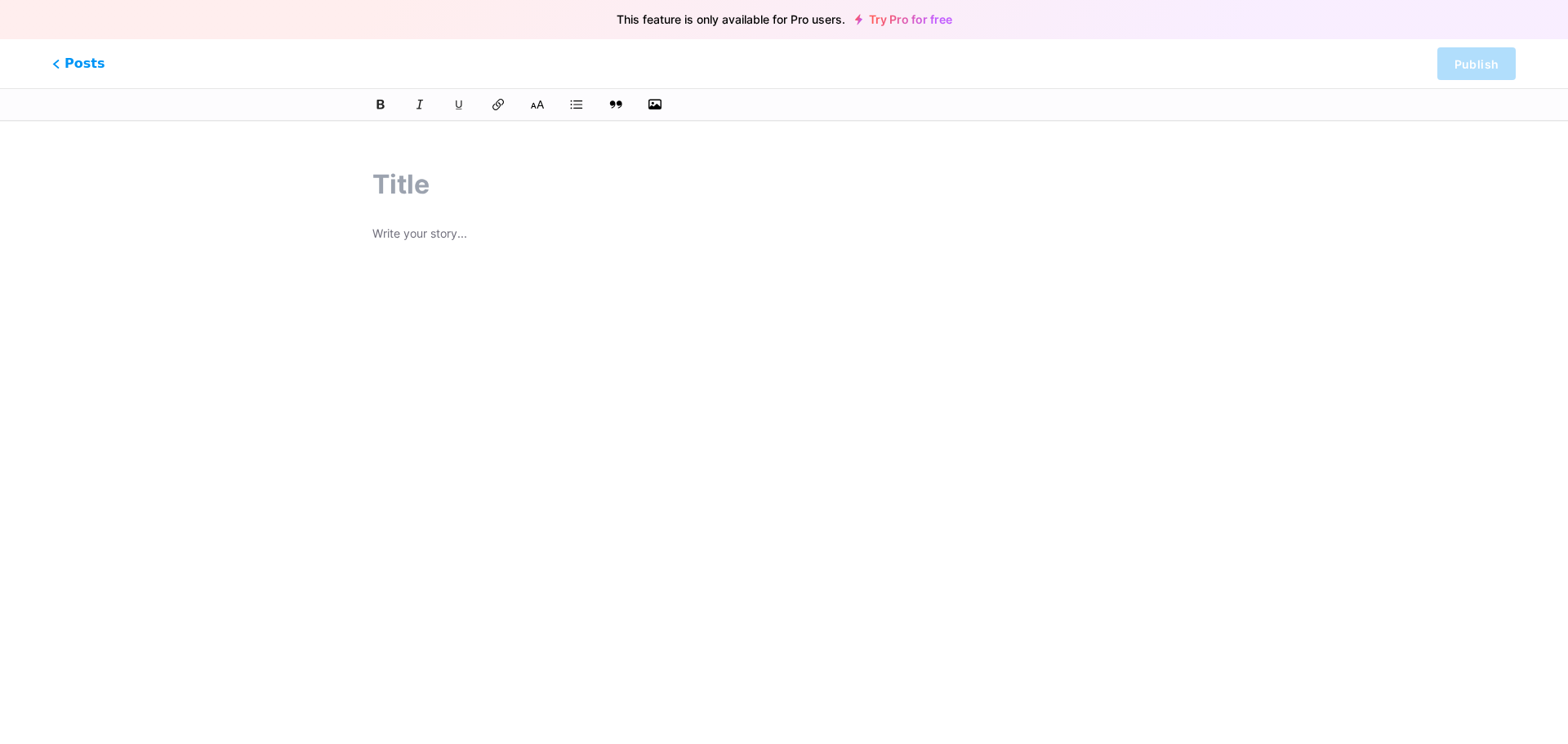
click at [450, 185] on input "text" at bounding box center [784, 185] width 823 height 40
click at [68, 57] on span "Posts" at bounding box center [78, 63] width 58 height 21
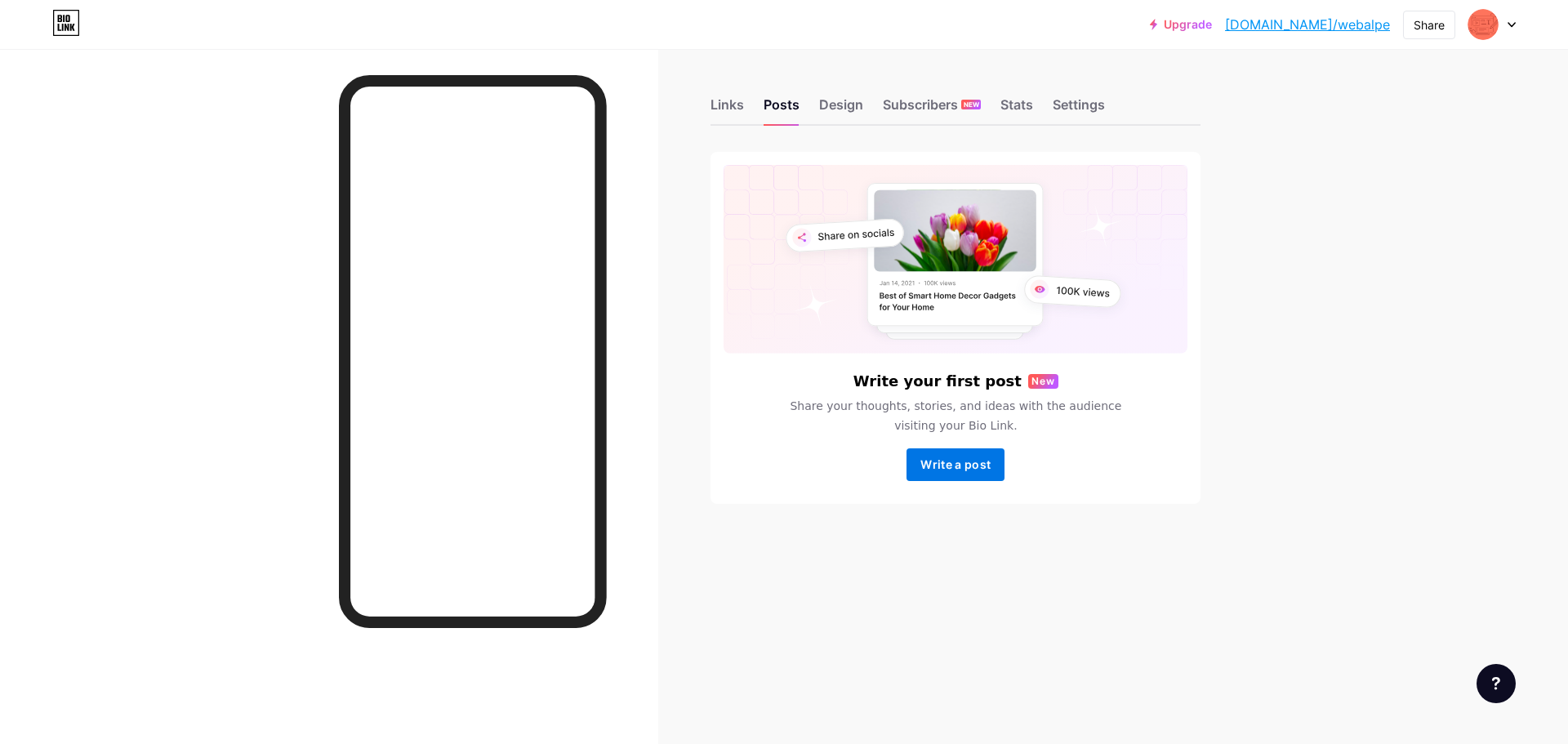
click at [980, 473] on button "Write a post" at bounding box center [955, 464] width 98 height 33
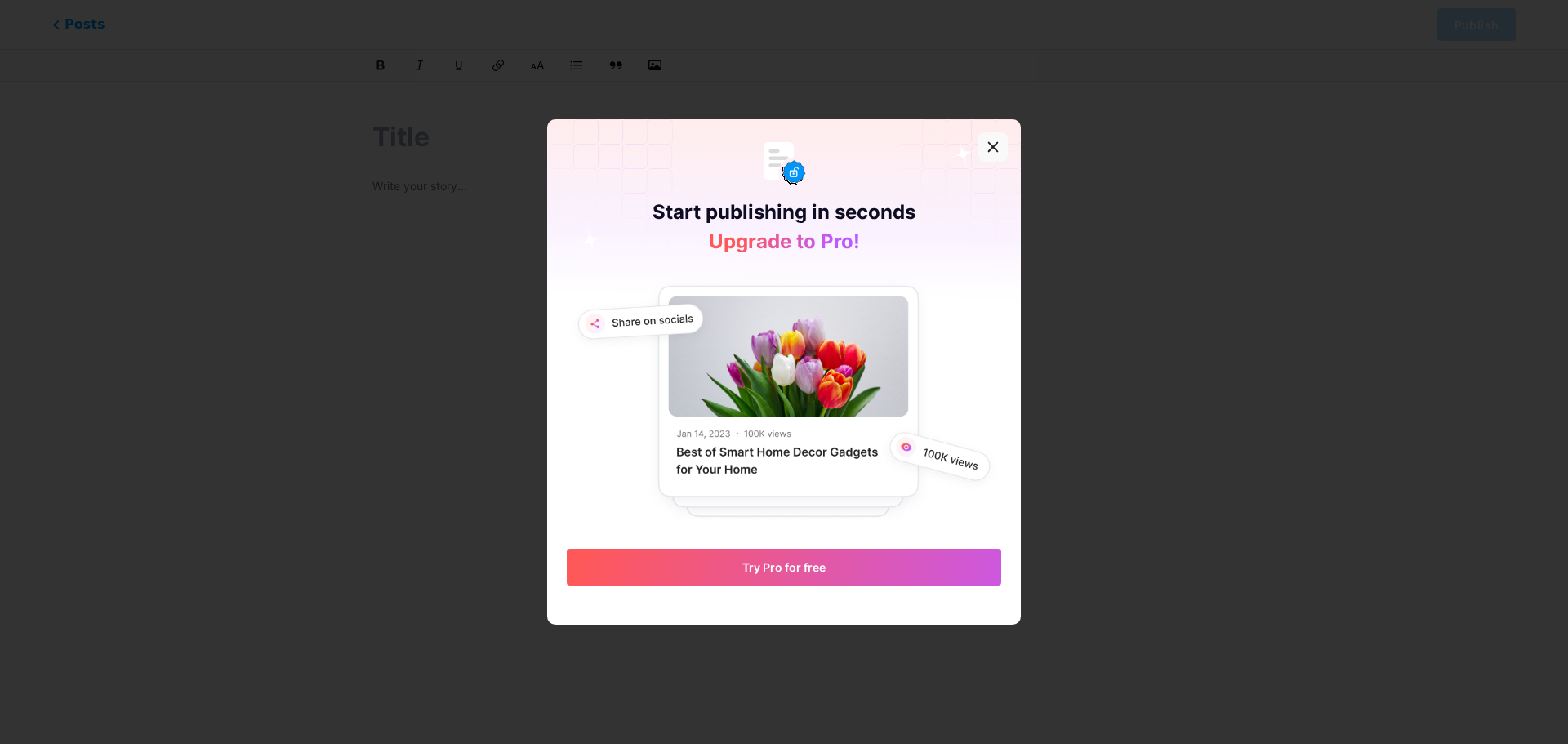
click at [987, 149] on icon at bounding box center [993, 147] width 13 height 13
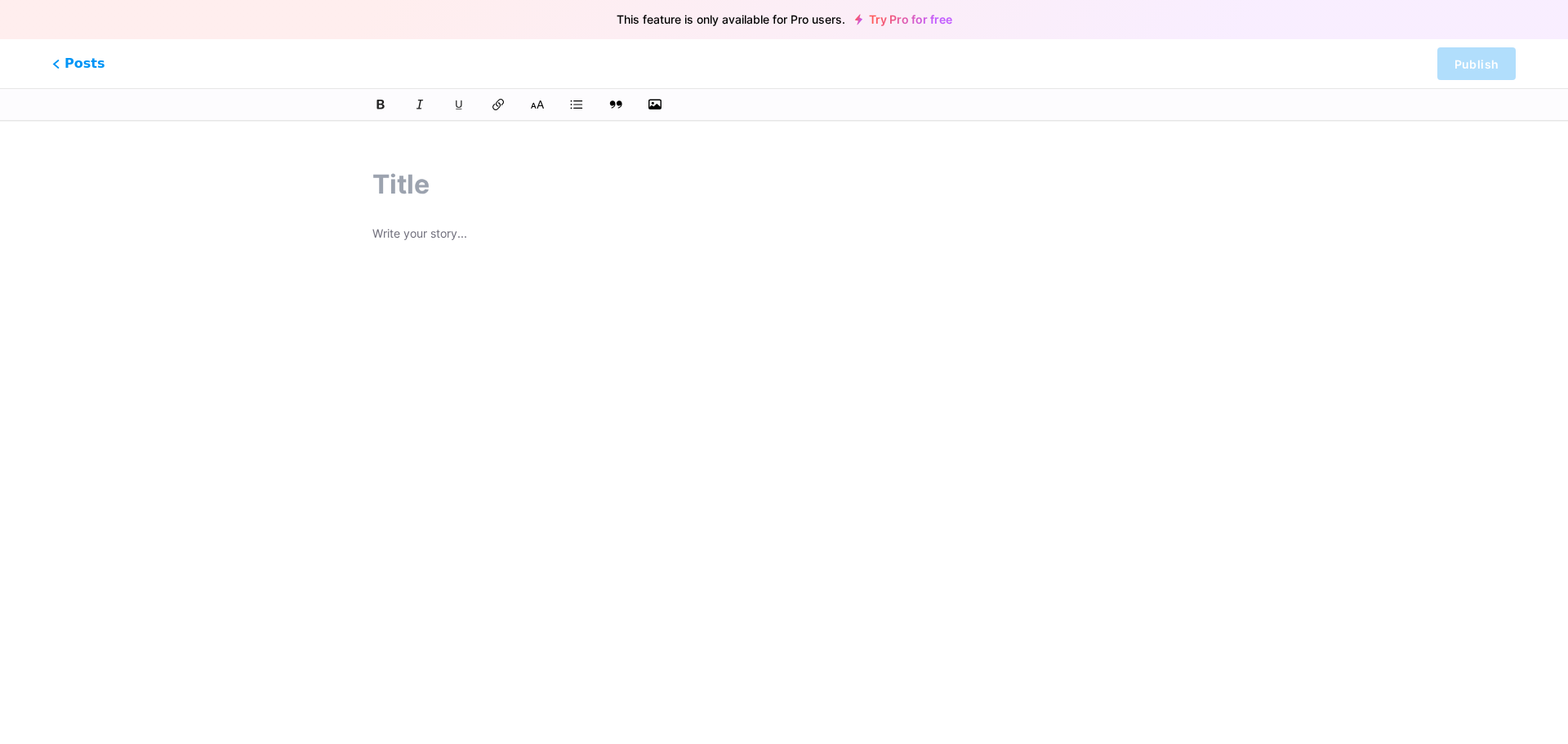
click at [408, 177] on input "text" at bounding box center [784, 185] width 823 height 40
type input "dfafs"
click at [432, 227] on div "dfafs z [DOMAIN_NAME]/webalpe/p/" at bounding box center [784, 422] width 869 height 554
type input "dfafs"
click at [432, 230] on div "z [DOMAIN_NAME]/webalpe/p/" at bounding box center [470, 228] width 178 height 17
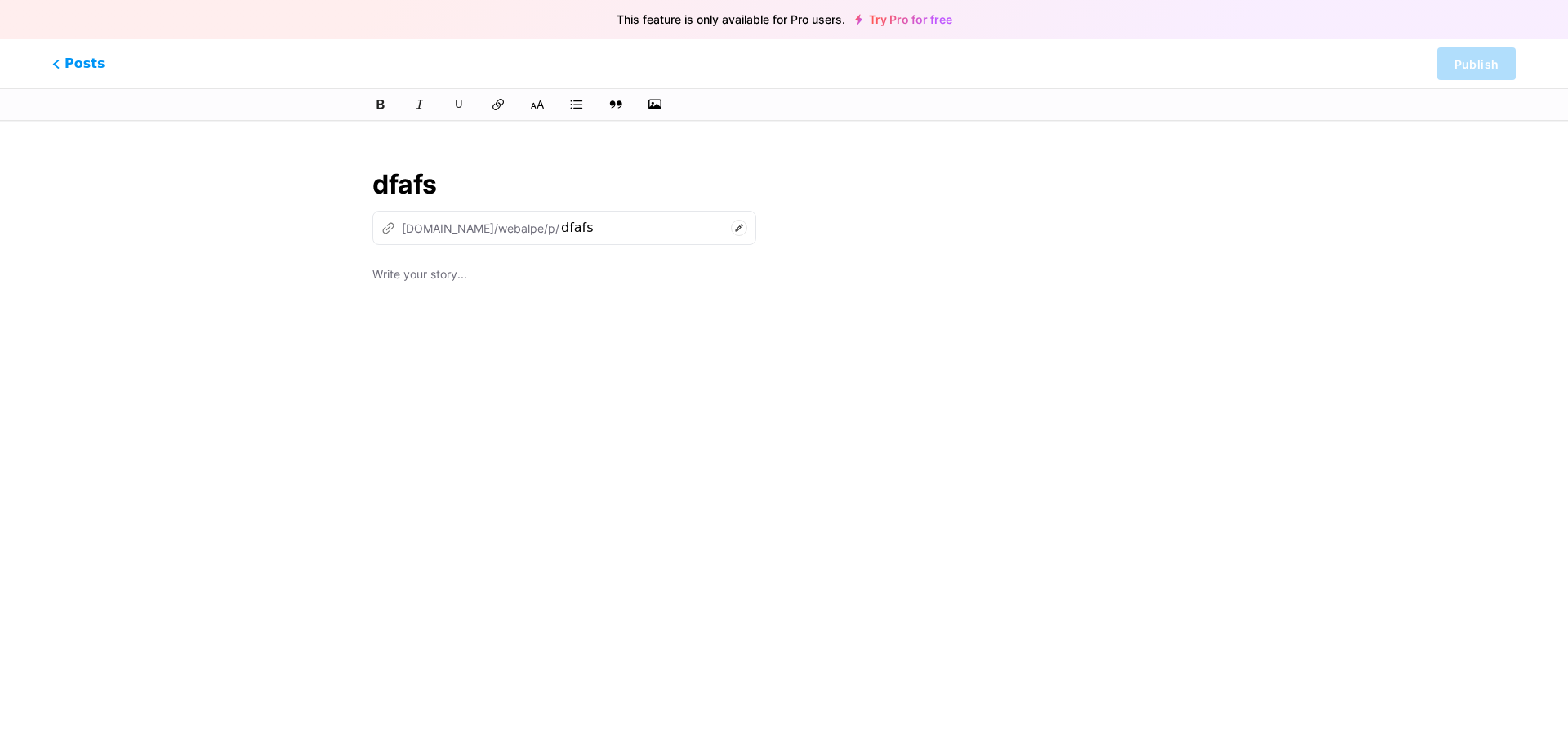
drag, startPoint x: 445, startPoint y: 265, endPoint x: 441, endPoint y: 275, distance: 10.8
click at [442, 268] on p at bounding box center [784, 276] width 823 height 23
drag, startPoint x: 441, startPoint y: 275, endPoint x: 449, endPoint y: 279, distance: 8.9
click at [442, 276] on p at bounding box center [784, 276] width 823 height 23
click at [731, 232] on icon at bounding box center [739, 227] width 16 height 16
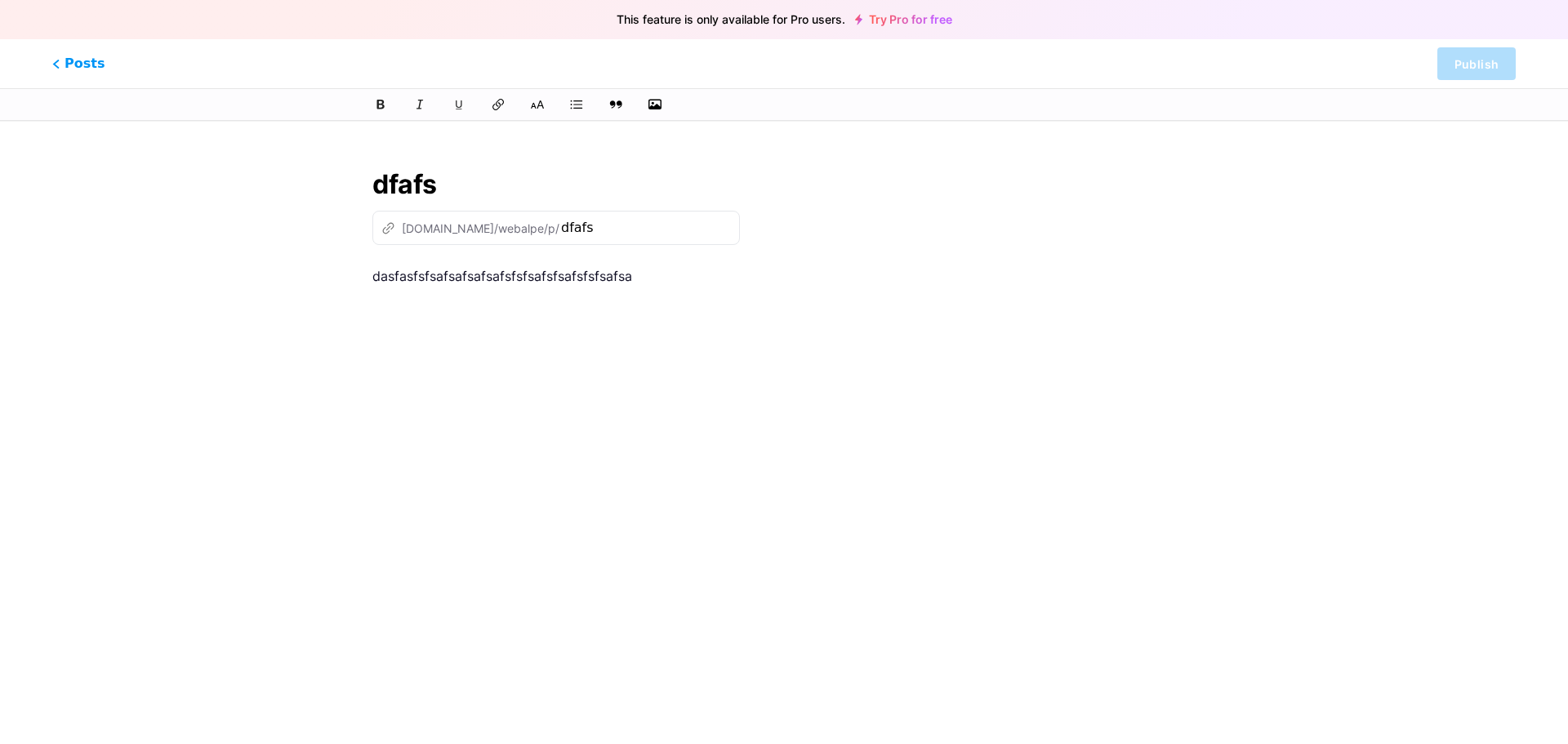
drag, startPoint x: 740, startPoint y: 326, endPoint x: 718, endPoint y: 322, distance: 22.4
click at [730, 324] on div "dasfasfsfsafsafsafsafsfsfsafsfsafsfsfsafsa" at bounding box center [784, 468] width 823 height 409
drag, startPoint x: 989, startPoint y: 141, endPoint x: 967, endPoint y: 169, distance: 35.6
click at [987, 142] on html "This feature is only available for Pro users. Try Pro for free Posts Publish df…" at bounding box center [784, 362] width 1568 height 725
drag, startPoint x: 598, startPoint y: 184, endPoint x: 578, endPoint y: 184, distance: 20.0
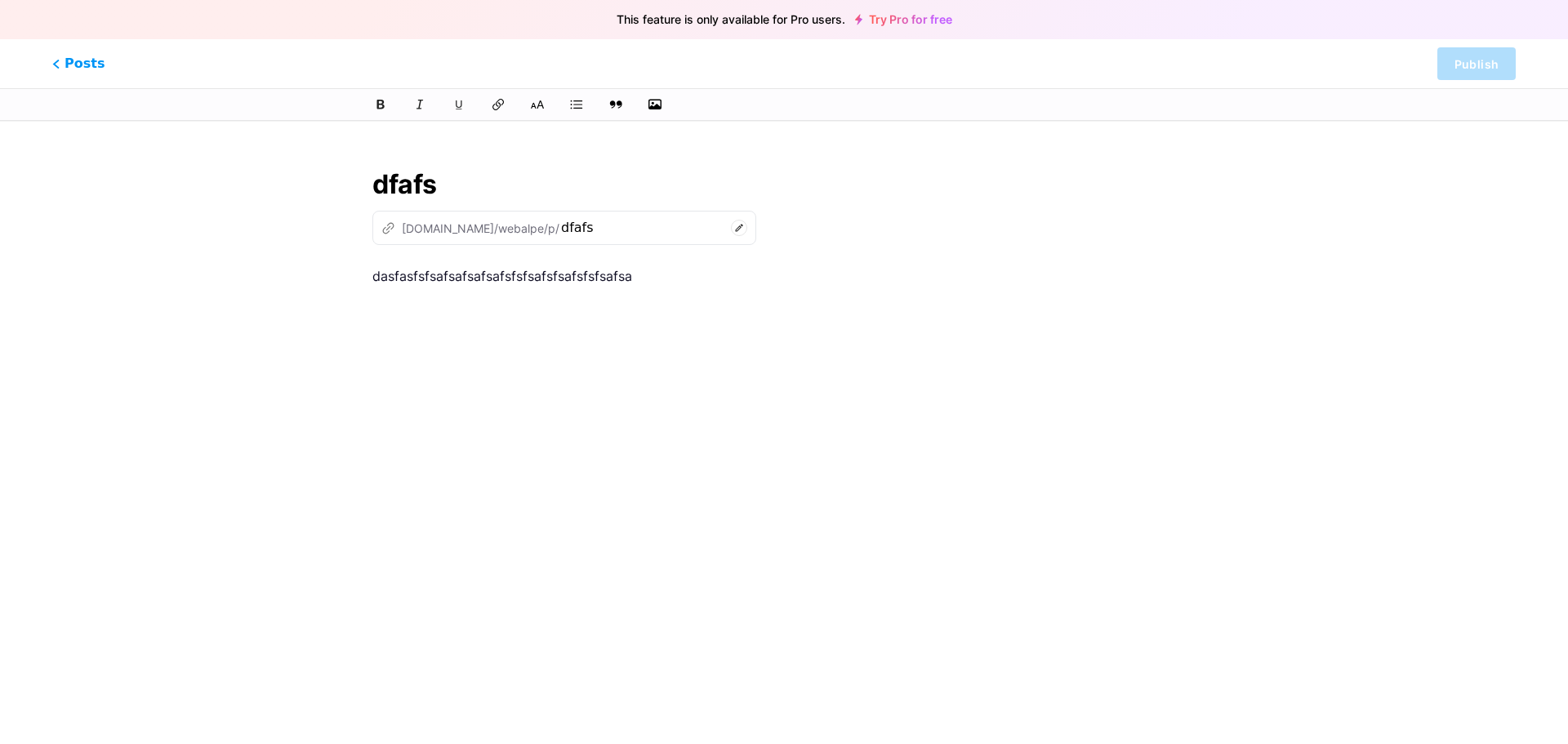
click at [593, 184] on input "dfafs" at bounding box center [784, 185] width 823 height 40
click at [506, 286] on p "dasfasfsfsafsafsafsafsfsfsafsfsafsfsfsafsa" at bounding box center [784, 276] width 823 height 23
drag, startPoint x: 946, startPoint y: 233, endPoint x: 825, endPoint y: 212, distance: 122.8
click at [939, 231] on div "z [DOMAIN_NAME]/webalpe/p/ dfafs" at bounding box center [784, 227] width 823 height 35
click at [417, 190] on input "dfafs" at bounding box center [784, 185] width 823 height 40
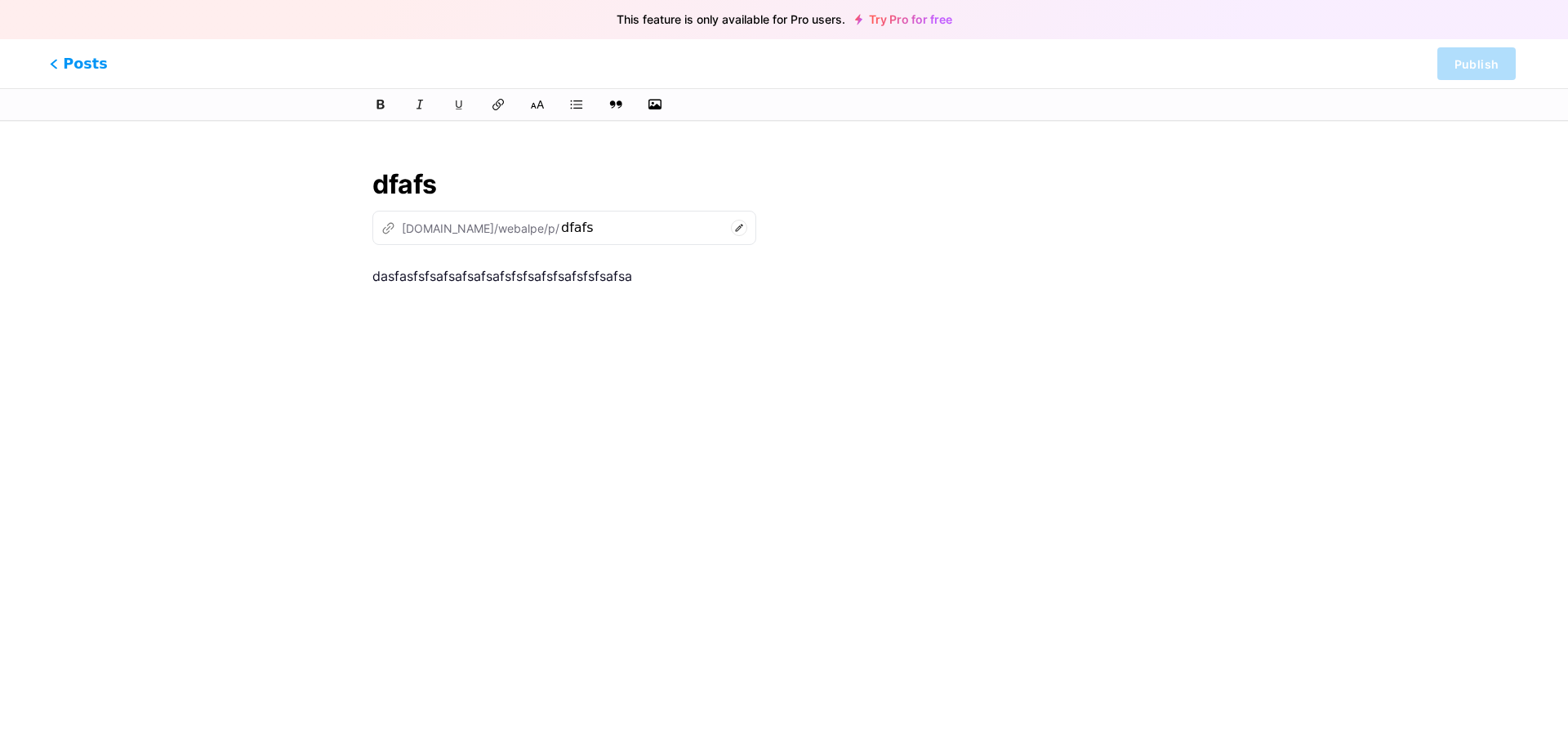
click at [56, 63] on icon at bounding box center [54, 64] width 8 height 10
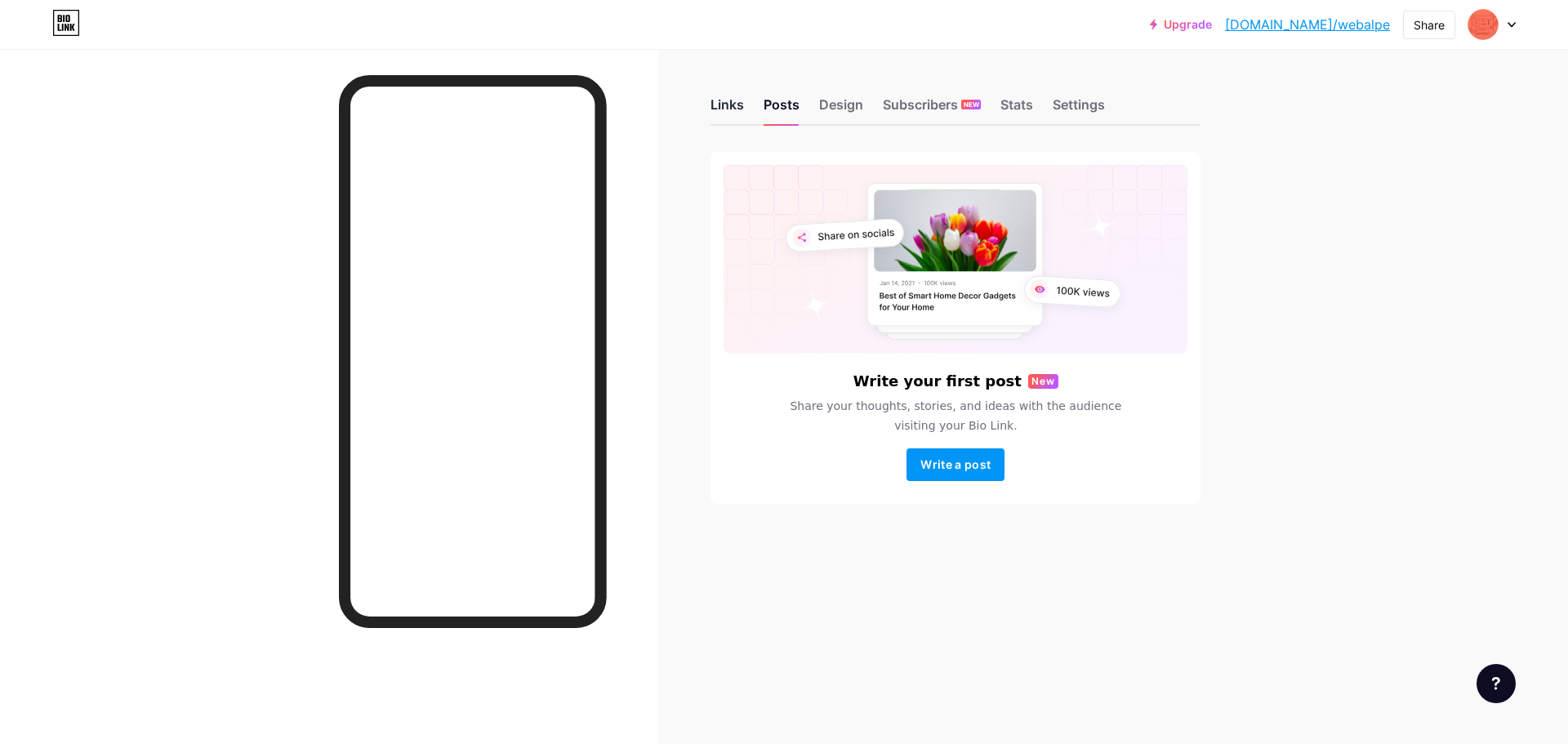
click at [725, 104] on div "Links" at bounding box center [727, 109] width 34 height 29
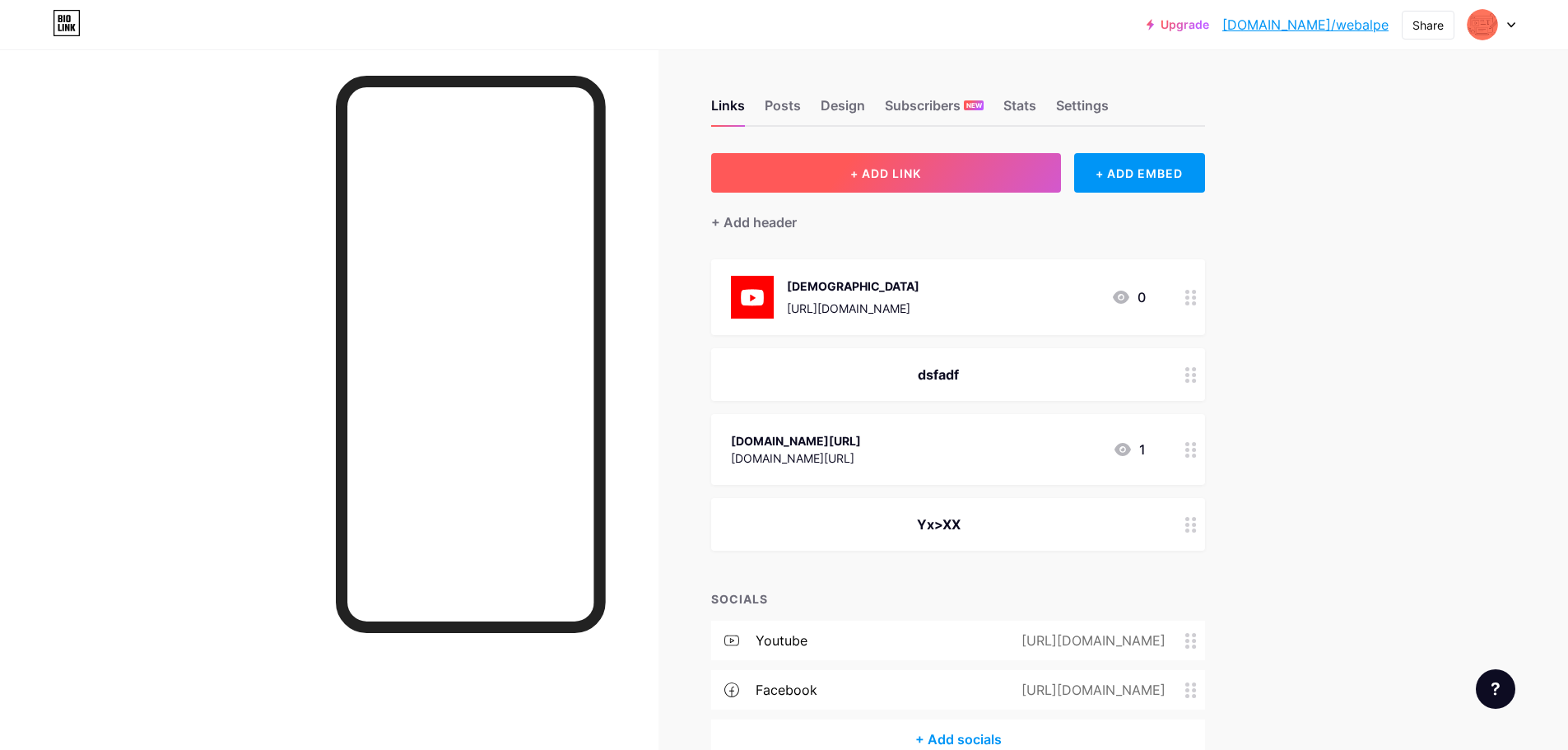
click at [945, 185] on button "+ ADD LINK" at bounding box center [886, 172] width 350 height 40
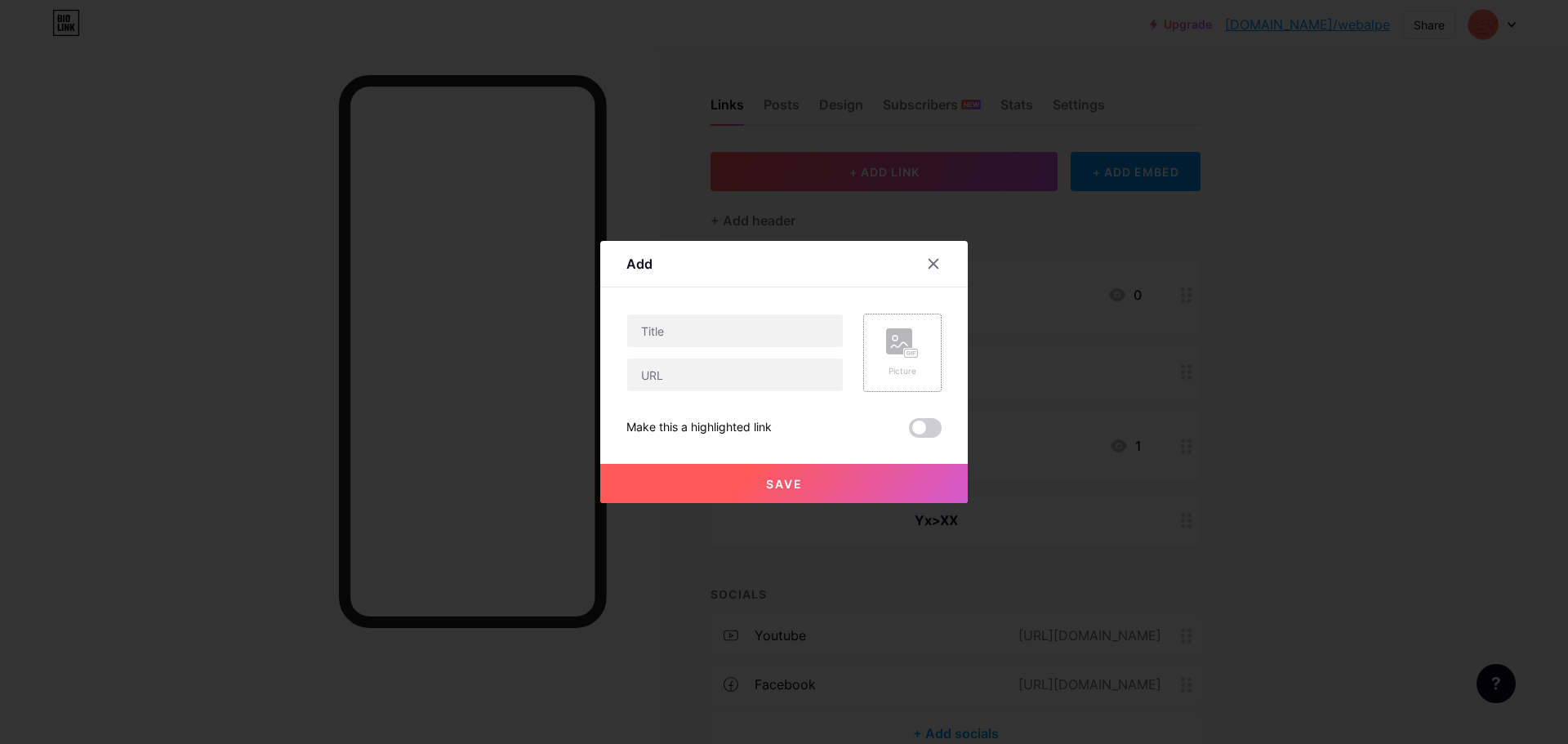
click at [923, 340] on div "Picture" at bounding box center [902, 352] width 78 height 78
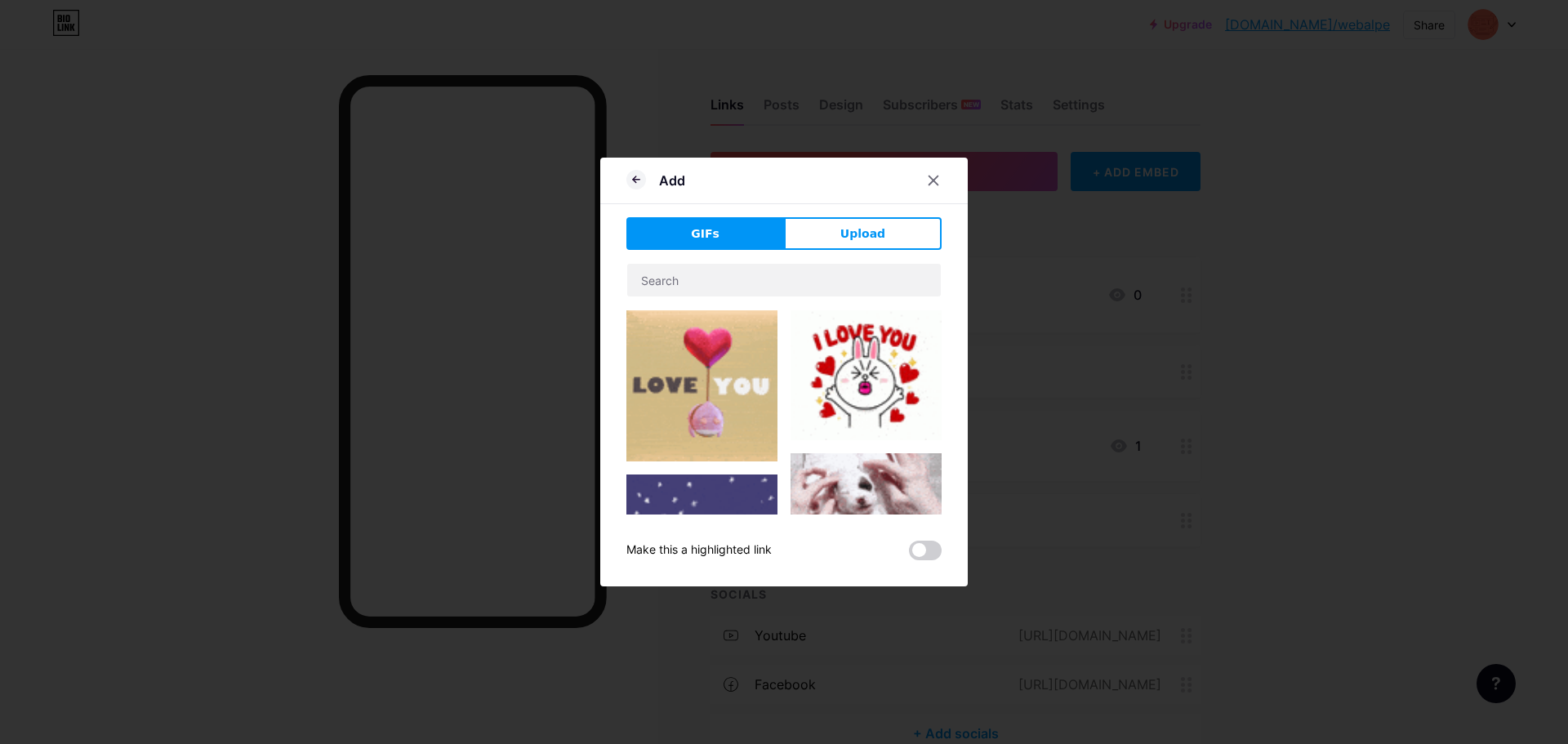
click at [929, 179] on icon at bounding box center [934, 180] width 9 height 9
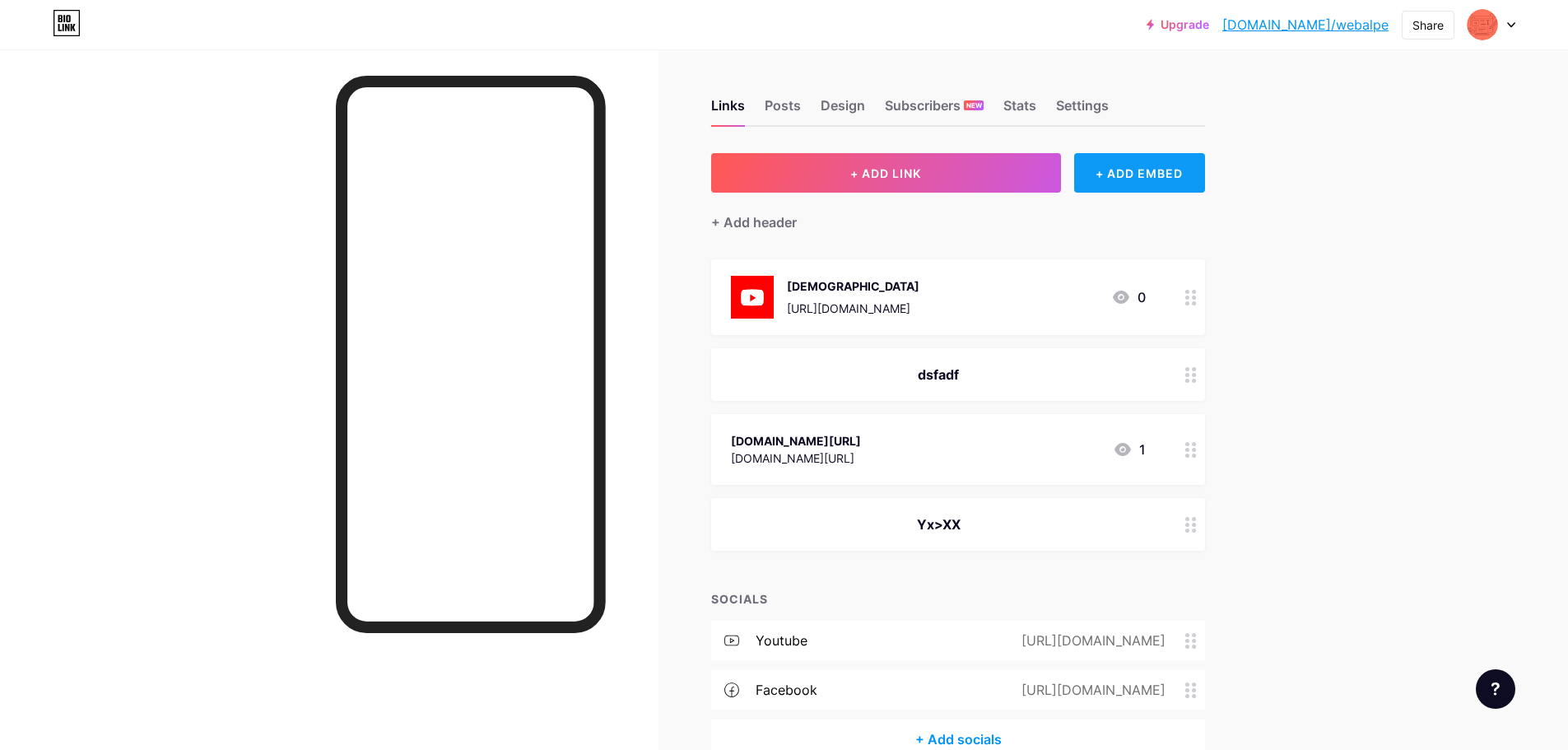
click at [1198, 176] on div "+ ADD EMBED" at bounding box center [1140, 172] width 131 height 40
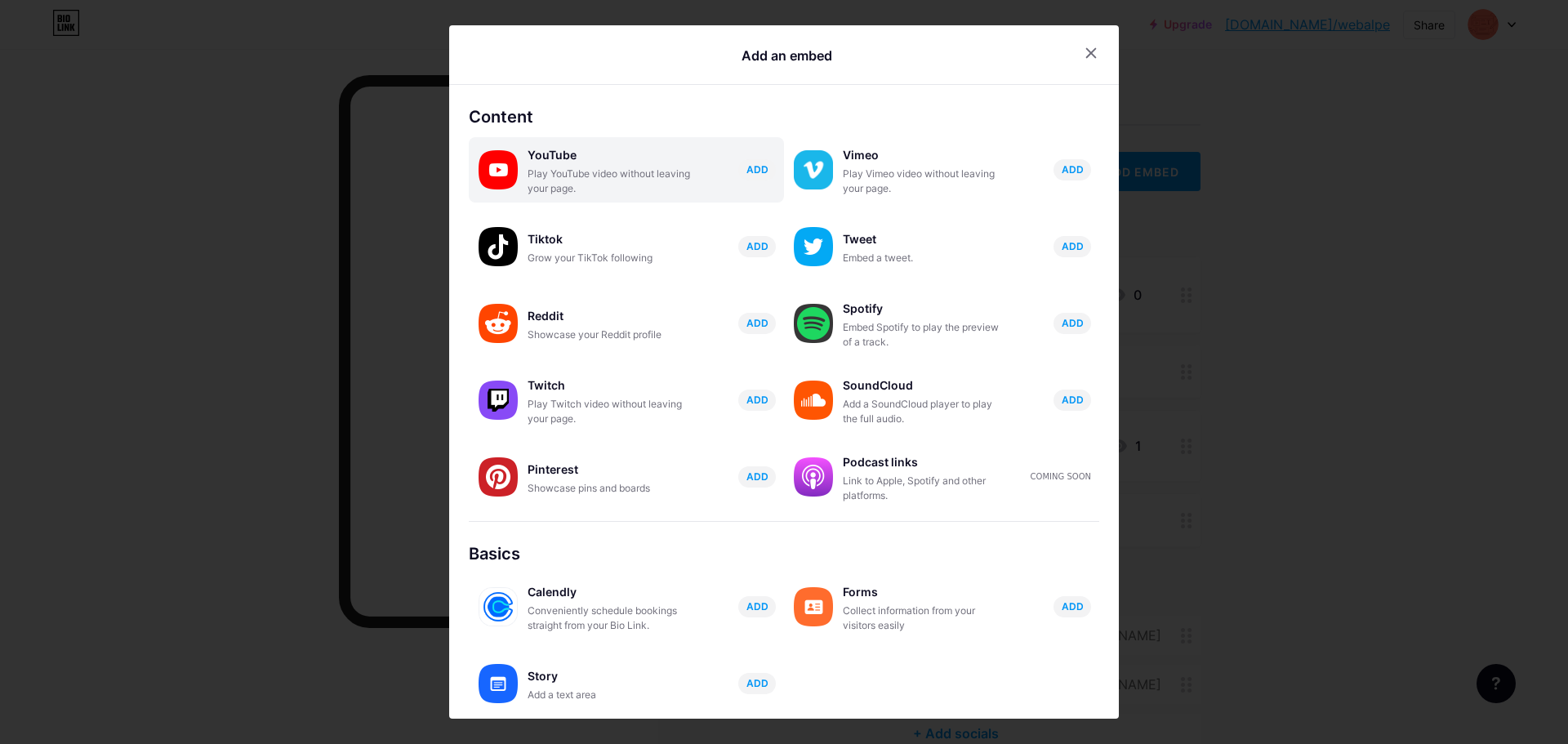
click at [619, 167] on div "Play YouTube video without leaving your page." at bounding box center [609, 181] width 163 height 29
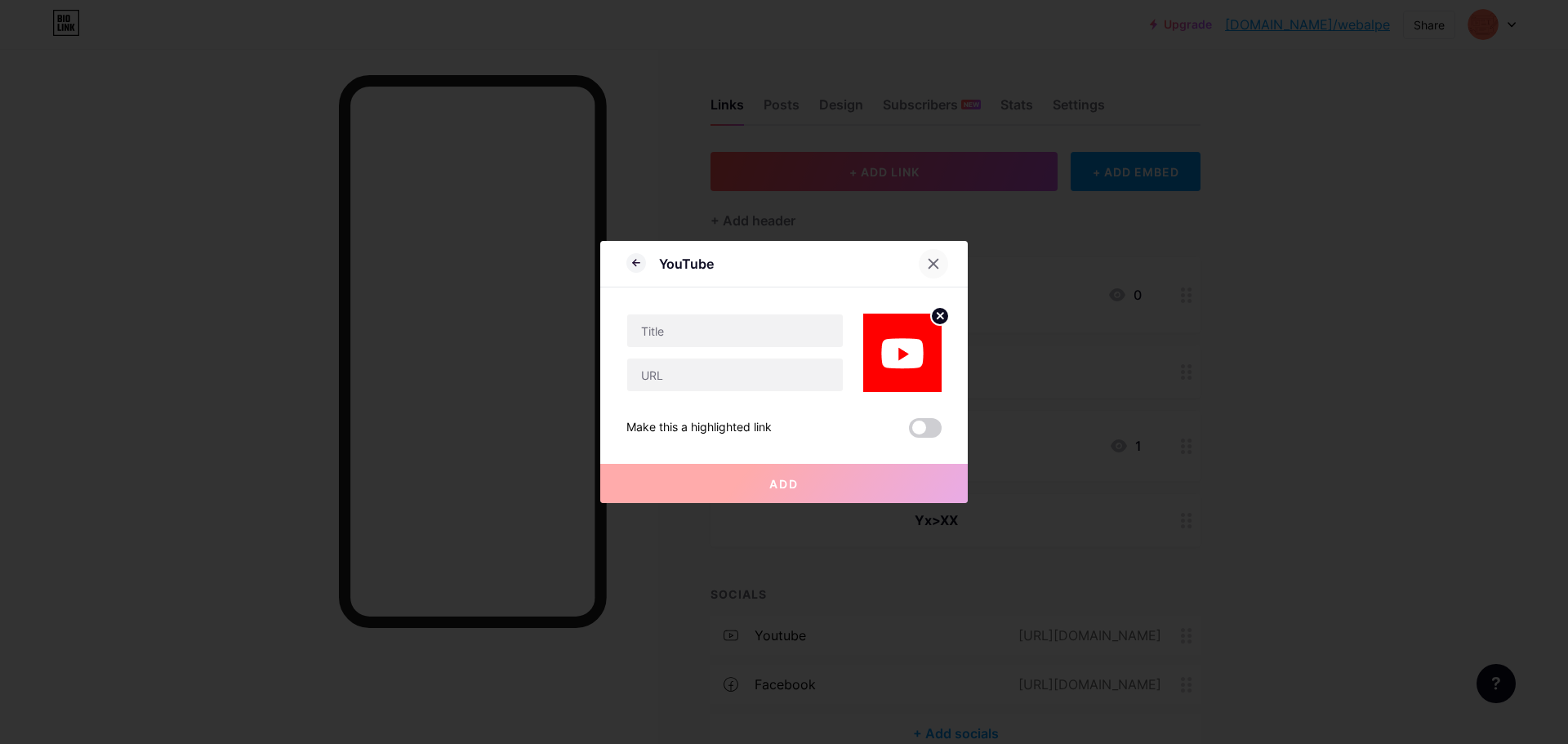
click at [929, 265] on icon at bounding box center [934, 264] width 9 height 9
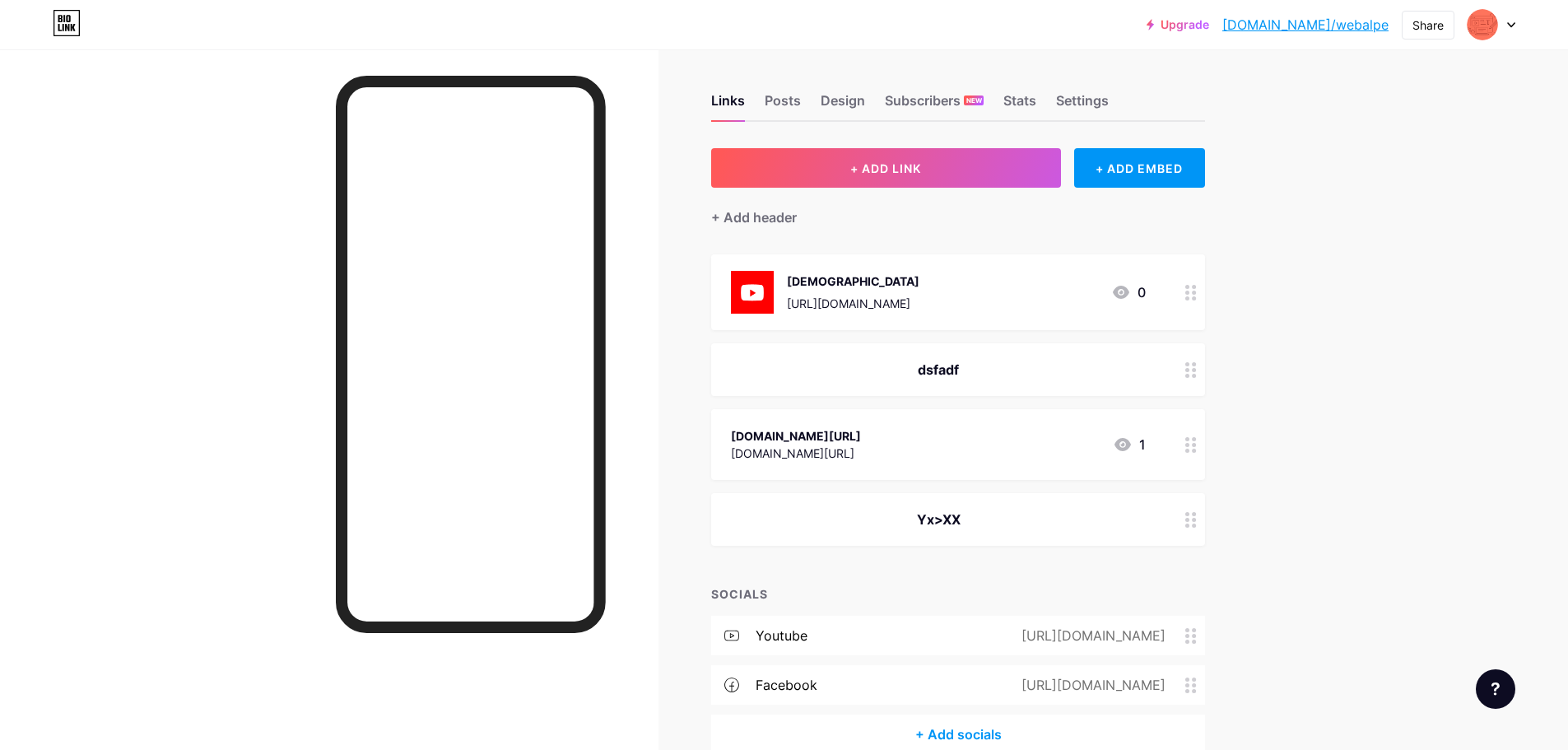
scroll to position [82, 0]
